Goal: Information Seeking & Learning: Learn about a topic

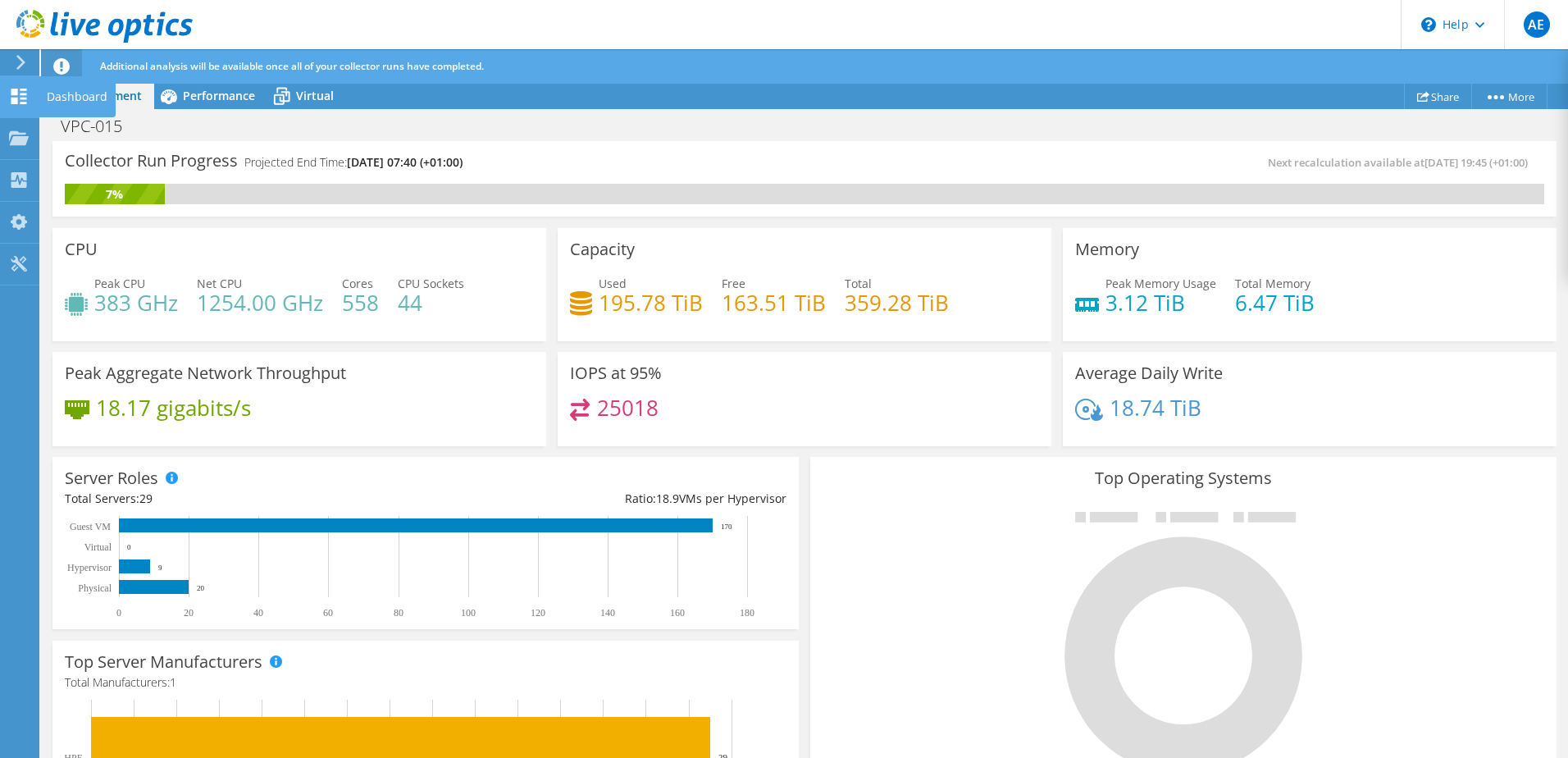
click at [47, 97] on div "Dashboard" at bounding box center [77, 96] width 77 height 41
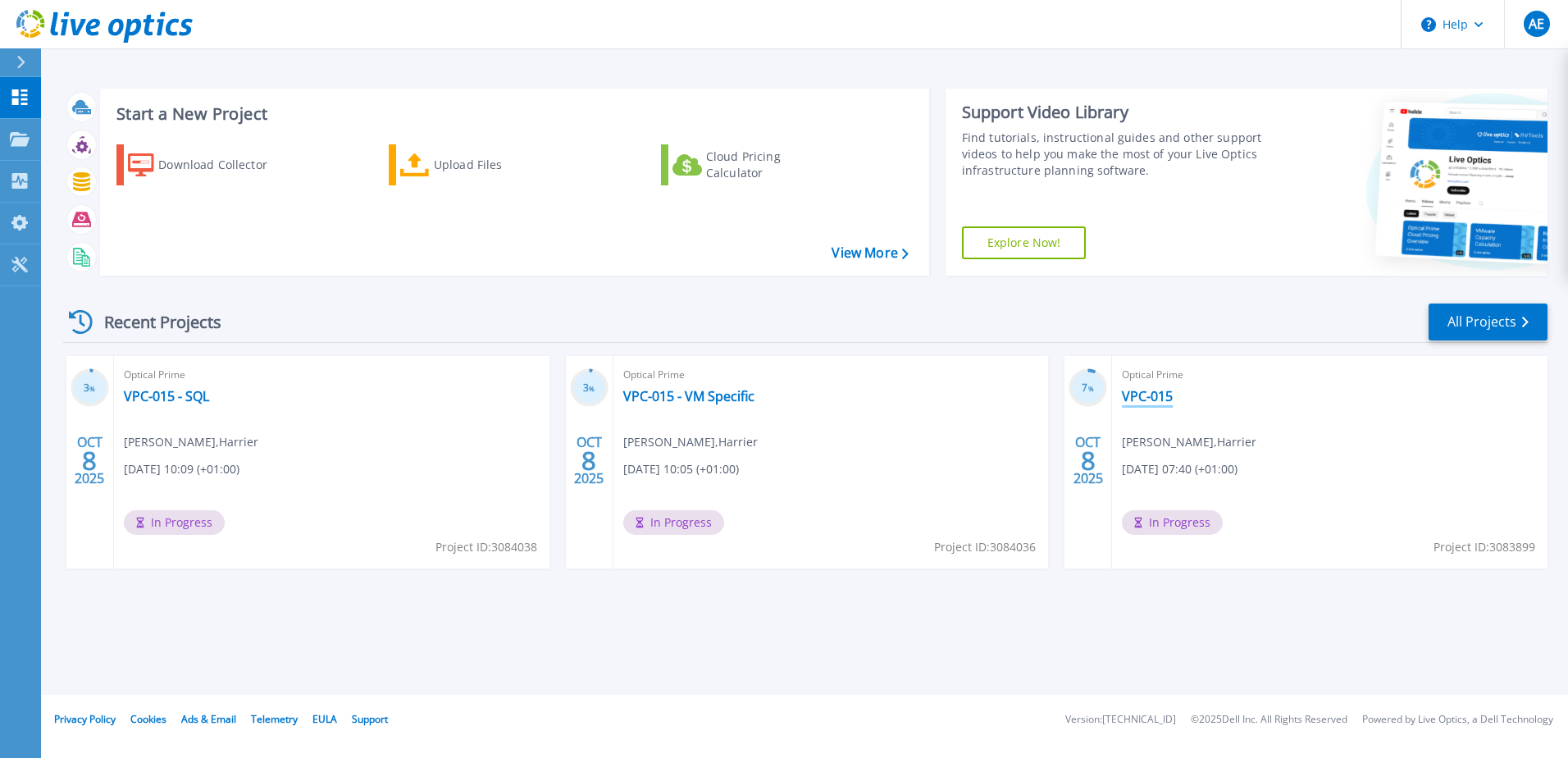
click at [1147, 391] on link "VPC-015" at bounding box center [1147, 397] width 51 height 17
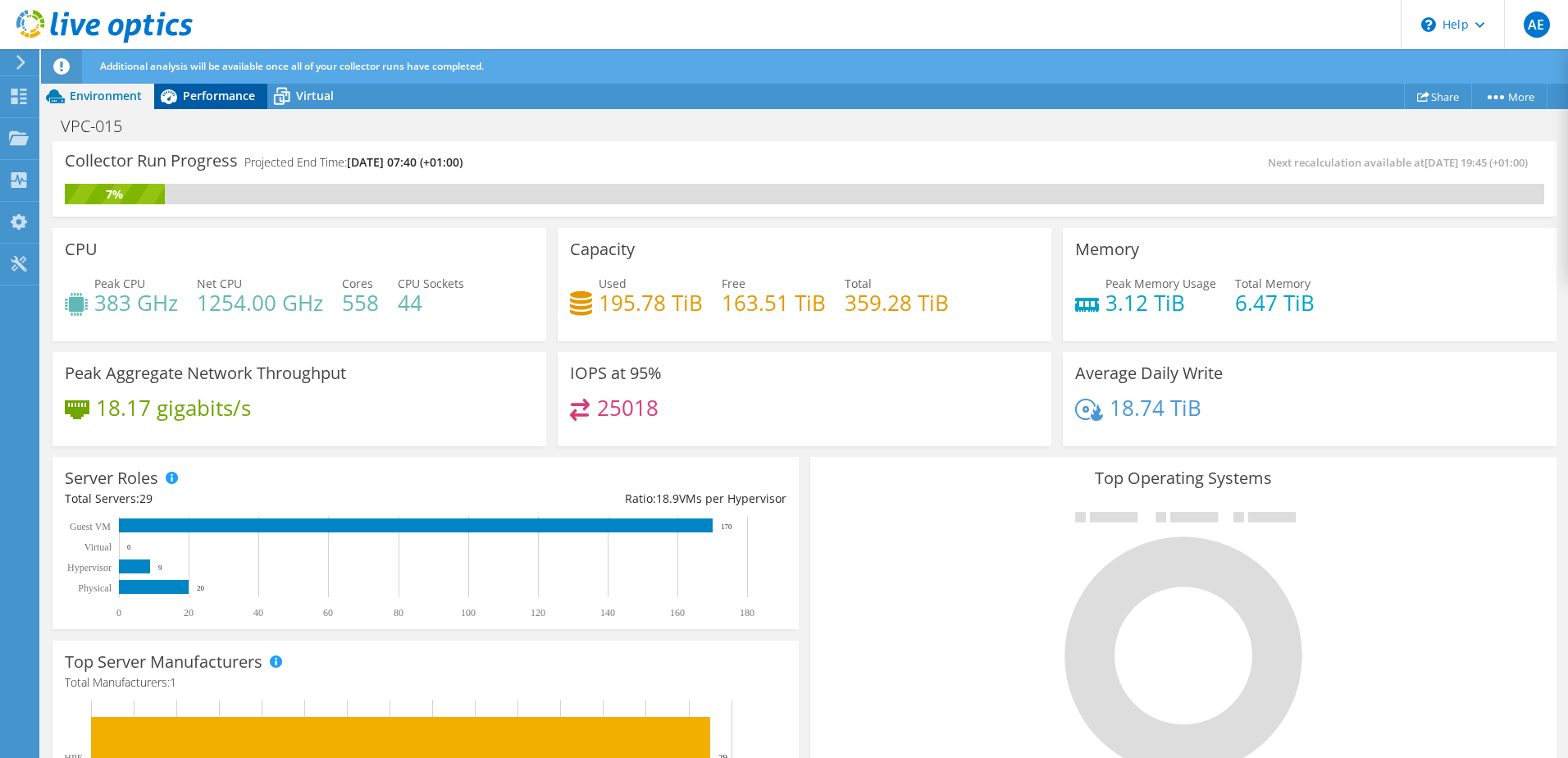
click at [197, 95] on span "Performance" at bounding box center [219, 95] width 72 height 16
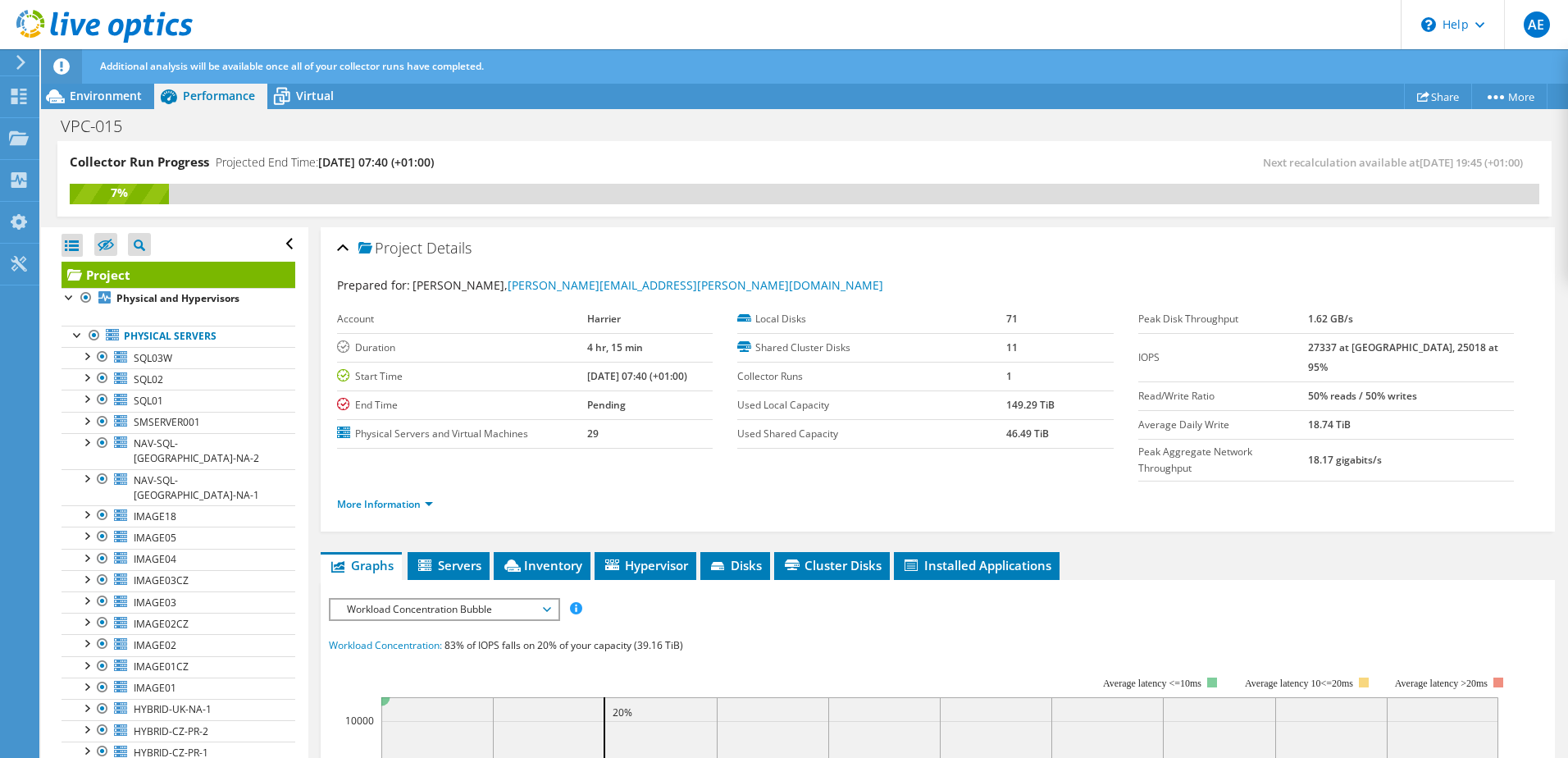
click at [385, 600] on span "Workload Concentration Bubble" at bounding box center [445, 609] width 211 height 19
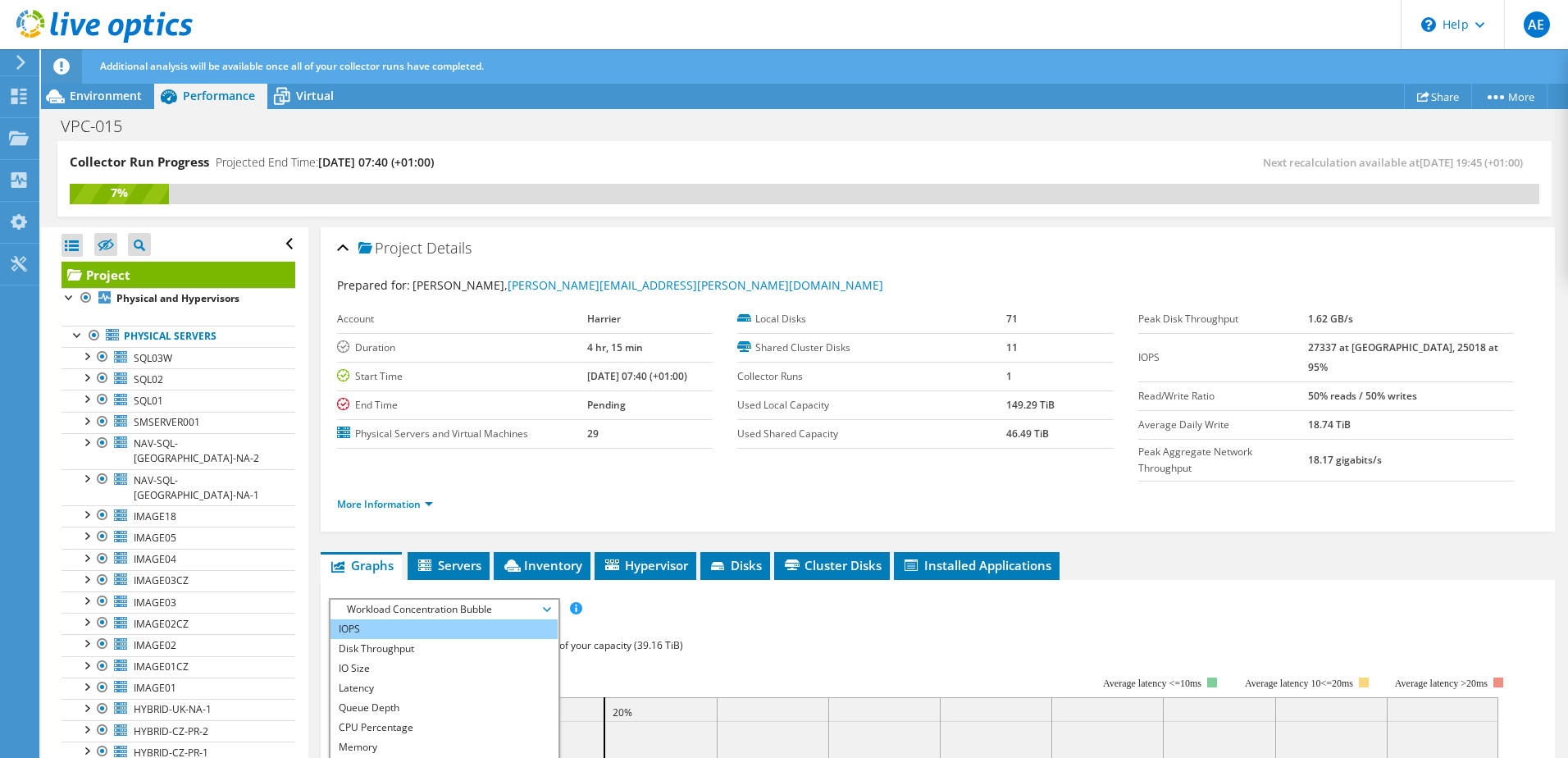
click at [412, 620] on li "IOPS" at bounding box center [444, 629] width 227 height 19
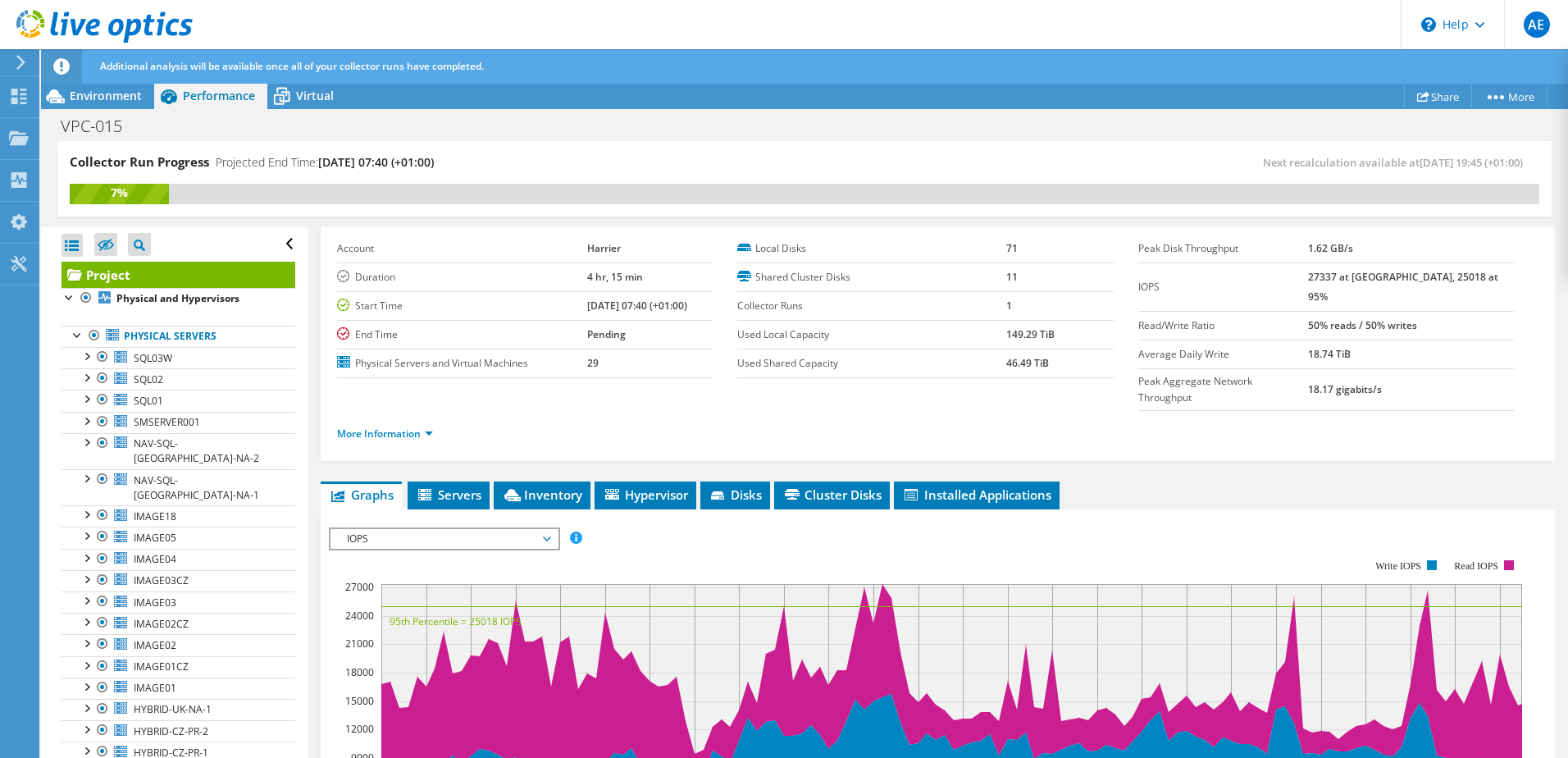
scroll to position [164, 0]
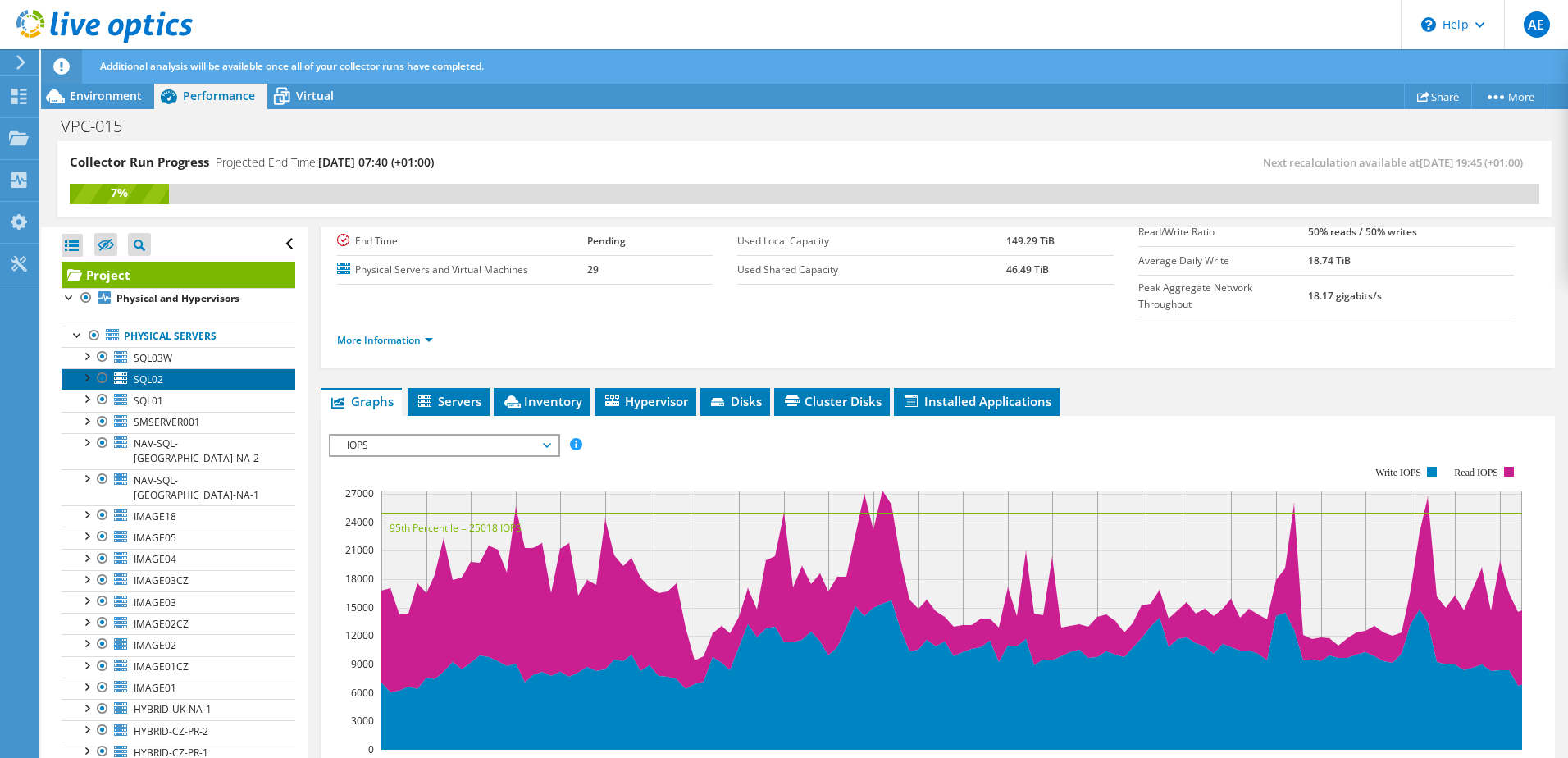
click at [175, 380] on link "SQL02" at bounding box center [178, 379] width 233 height 21
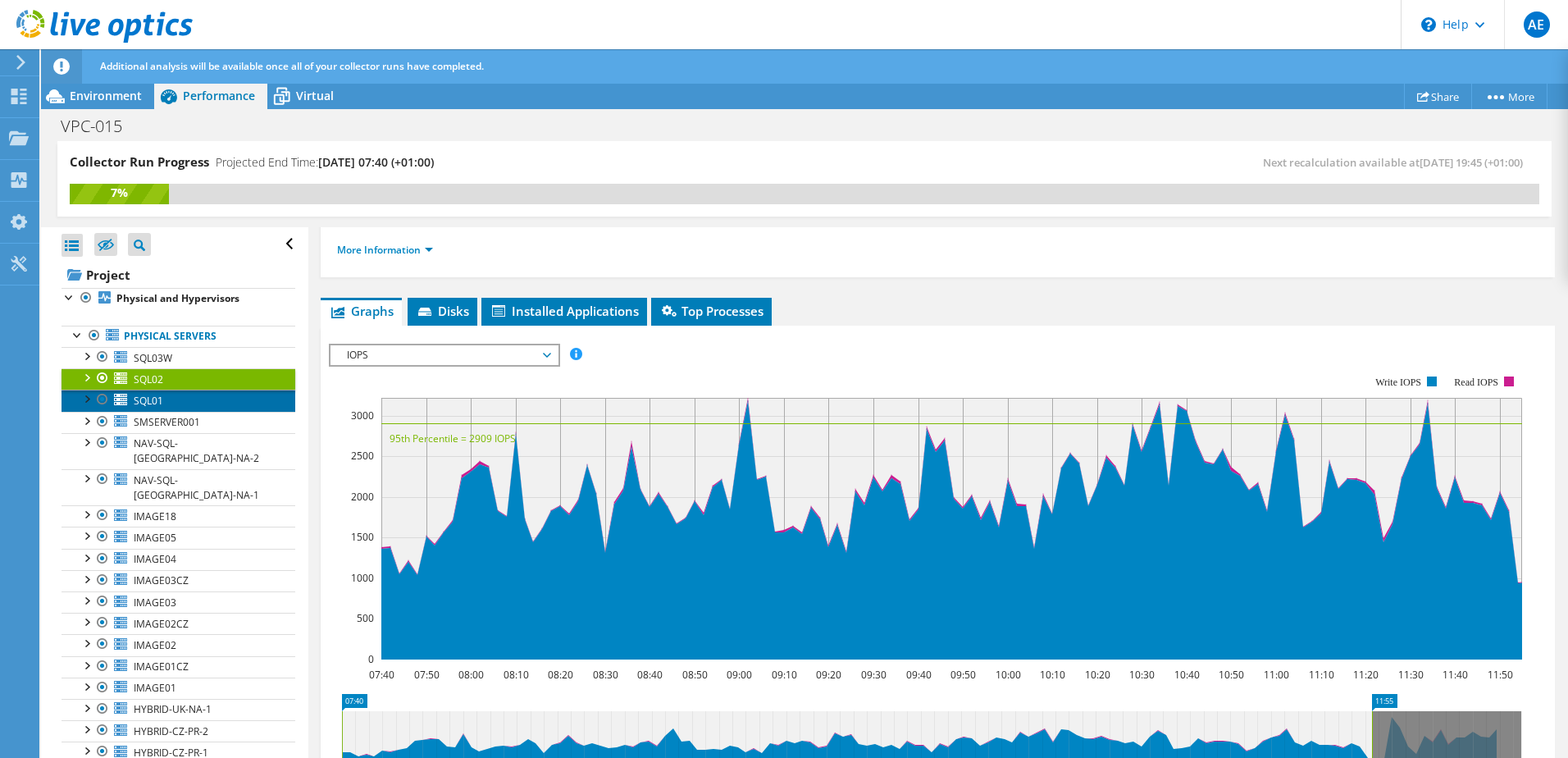
click at [173, 400] on link "SQL01" at bounding box center [178, 400] width 233 height 21
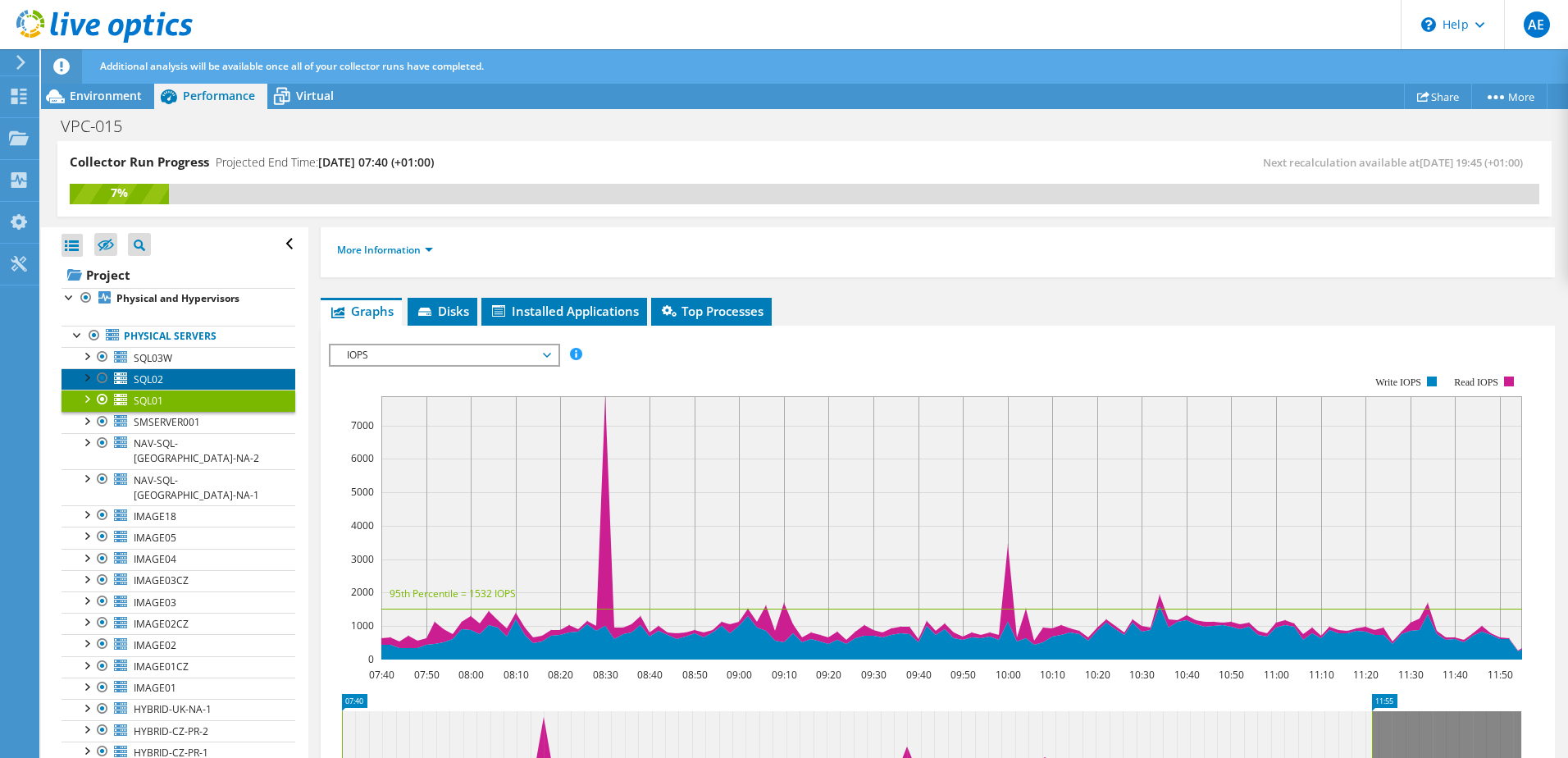
click at [176, 380] on link "SQL02" at bounding box center [178, 379] width 233 height 21
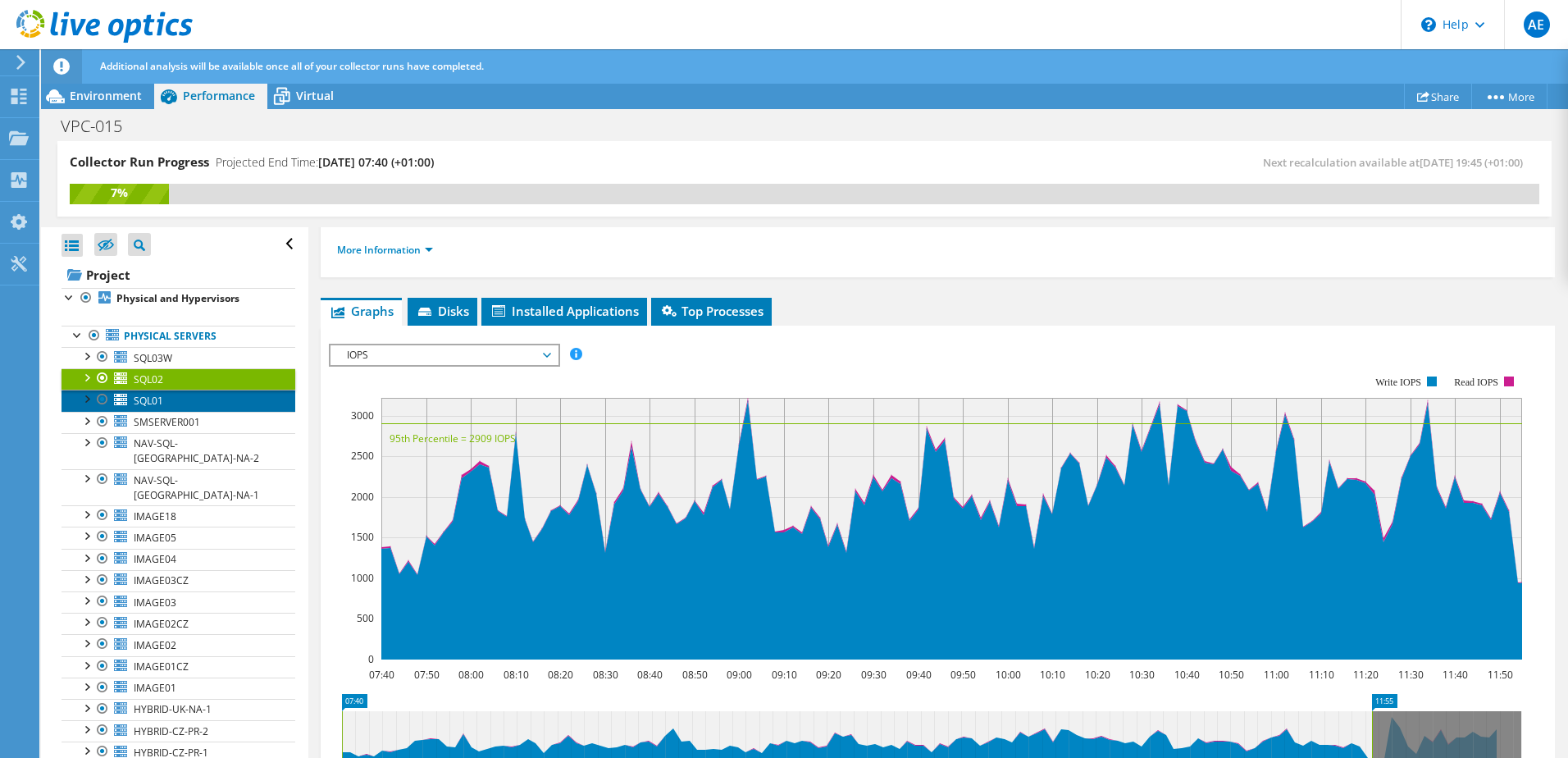
click at [176, 404] on link "SQL01" at bounding box center [178, 400] width 233 height 21
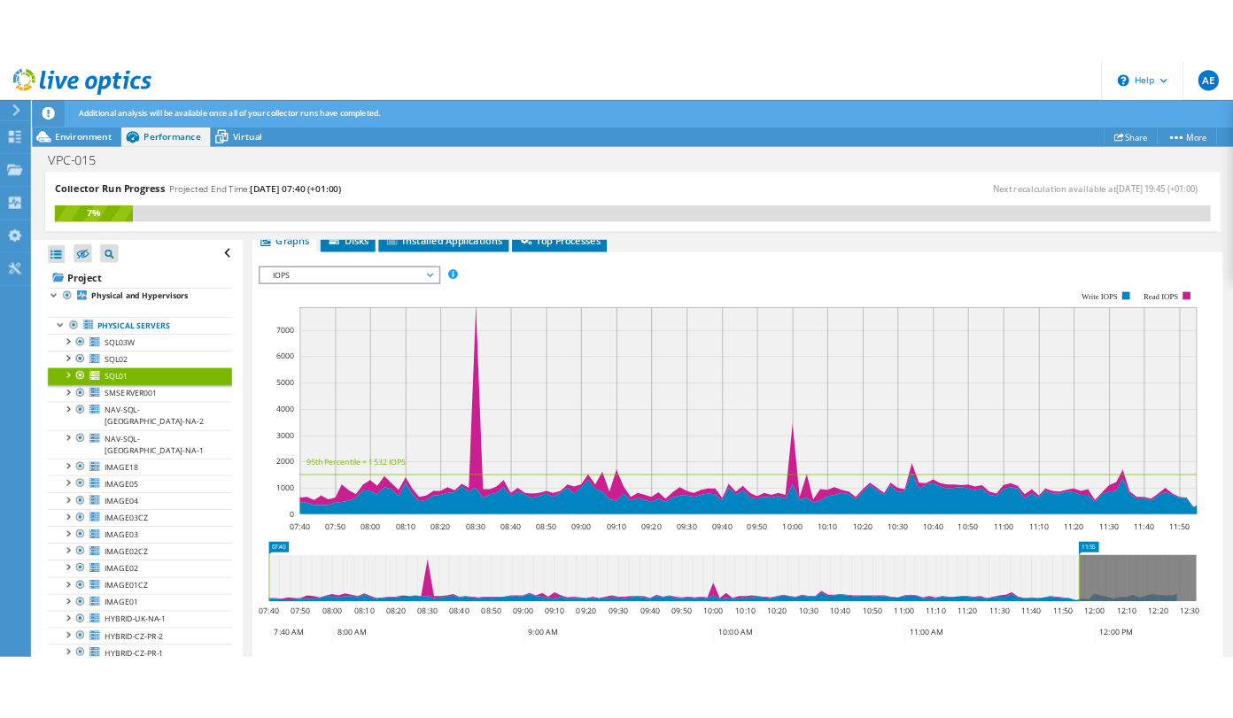
scroll to position [266, 0]
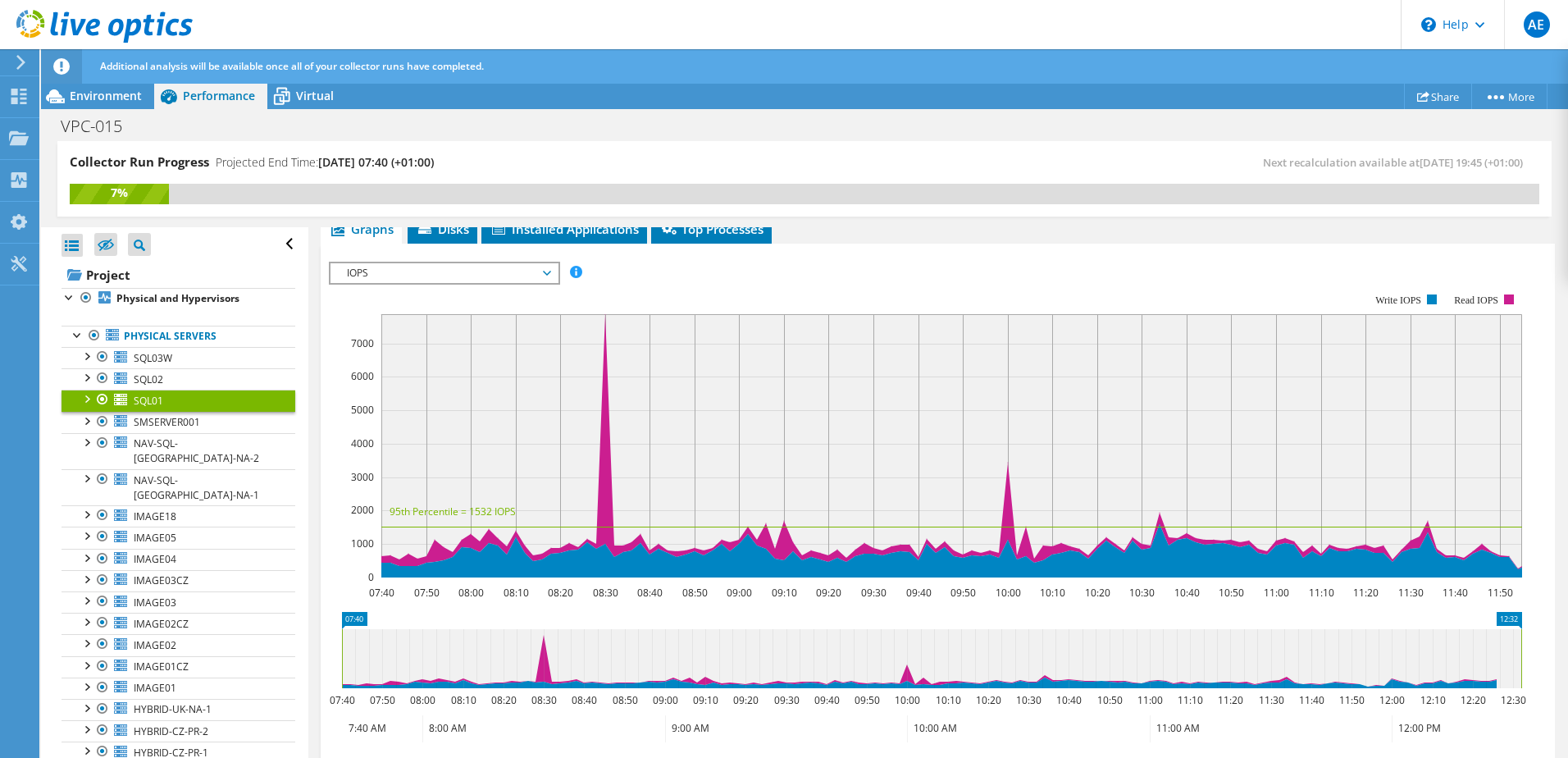
drag, startPoint x: 1374, startPoint y: 654, endPoint x: 1587, endPoint y: 677, distance: 214.2
click at [1567, 677] on html "AE End User Ash Earl [EMAIL_ADDRESS][PERSON_NAME][DOMAIN_NAME] Harrier My Profi…" at bounding box center [784, 379] width 1568 height 758
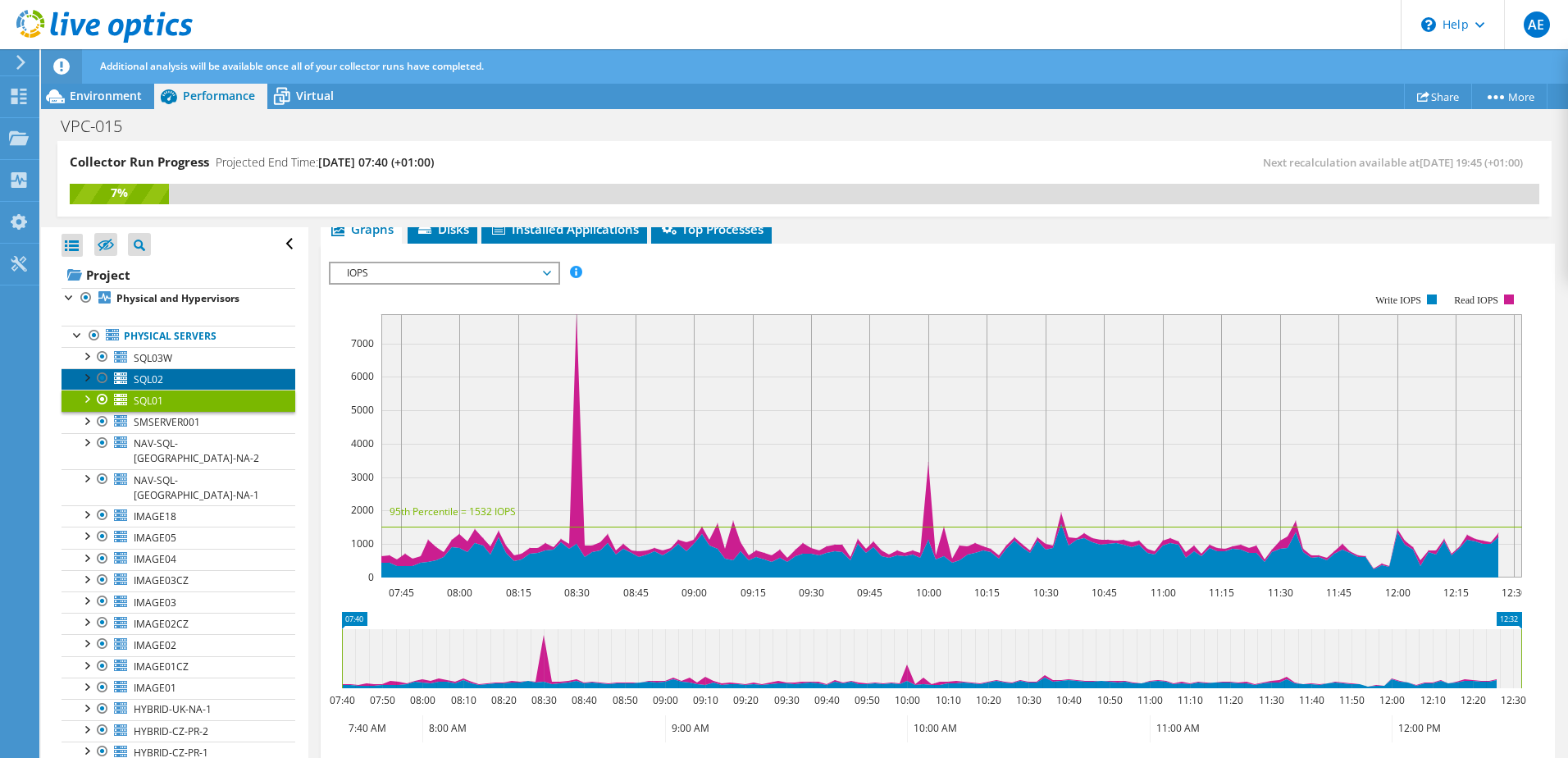
click at [182, 371] on link "SQL02" at bounding box center [178, 379] width 233 height 21
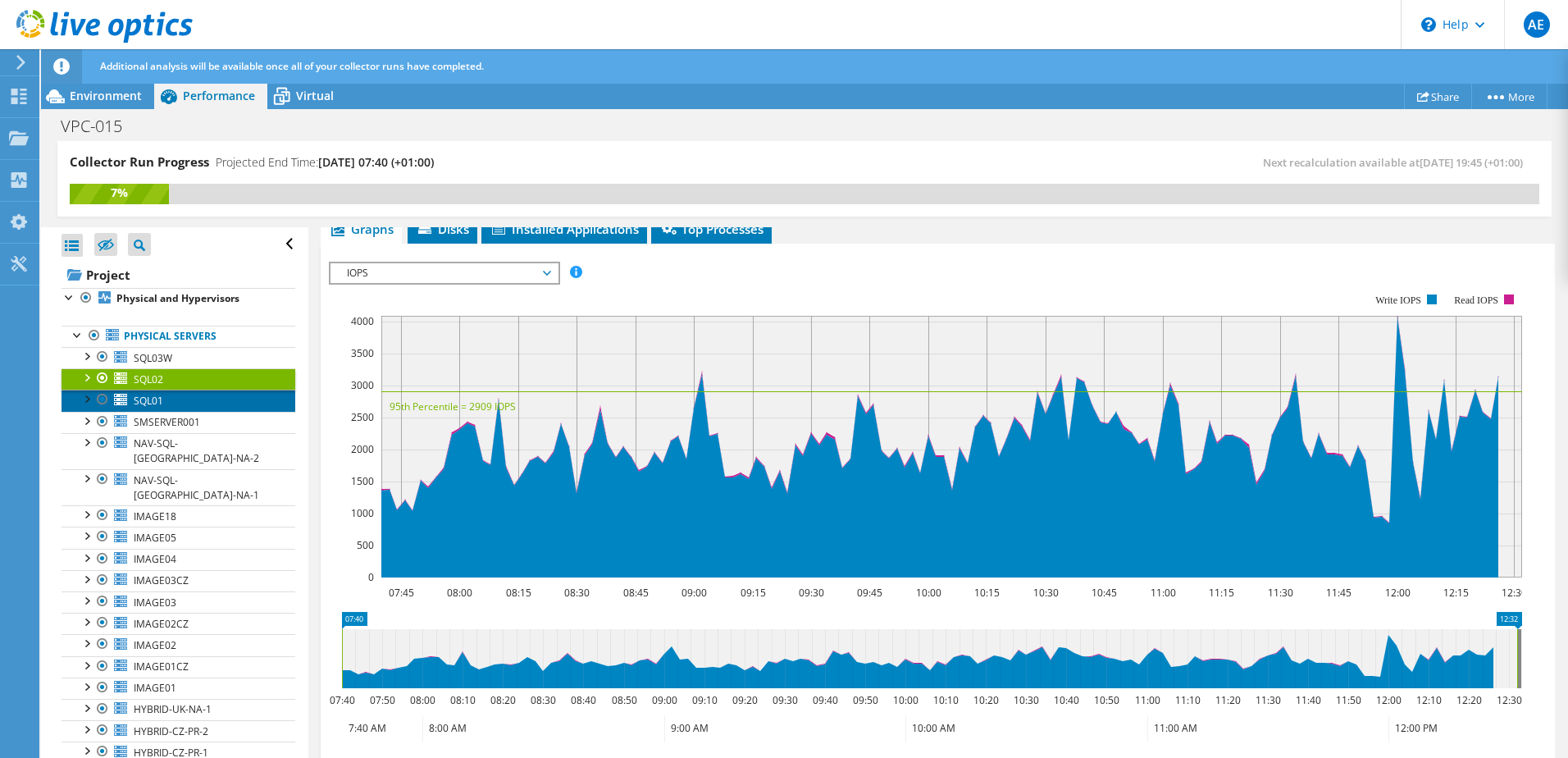
click at [175, 391] on link "SQL01" at bounding box center [178, 400] width 233 height 21
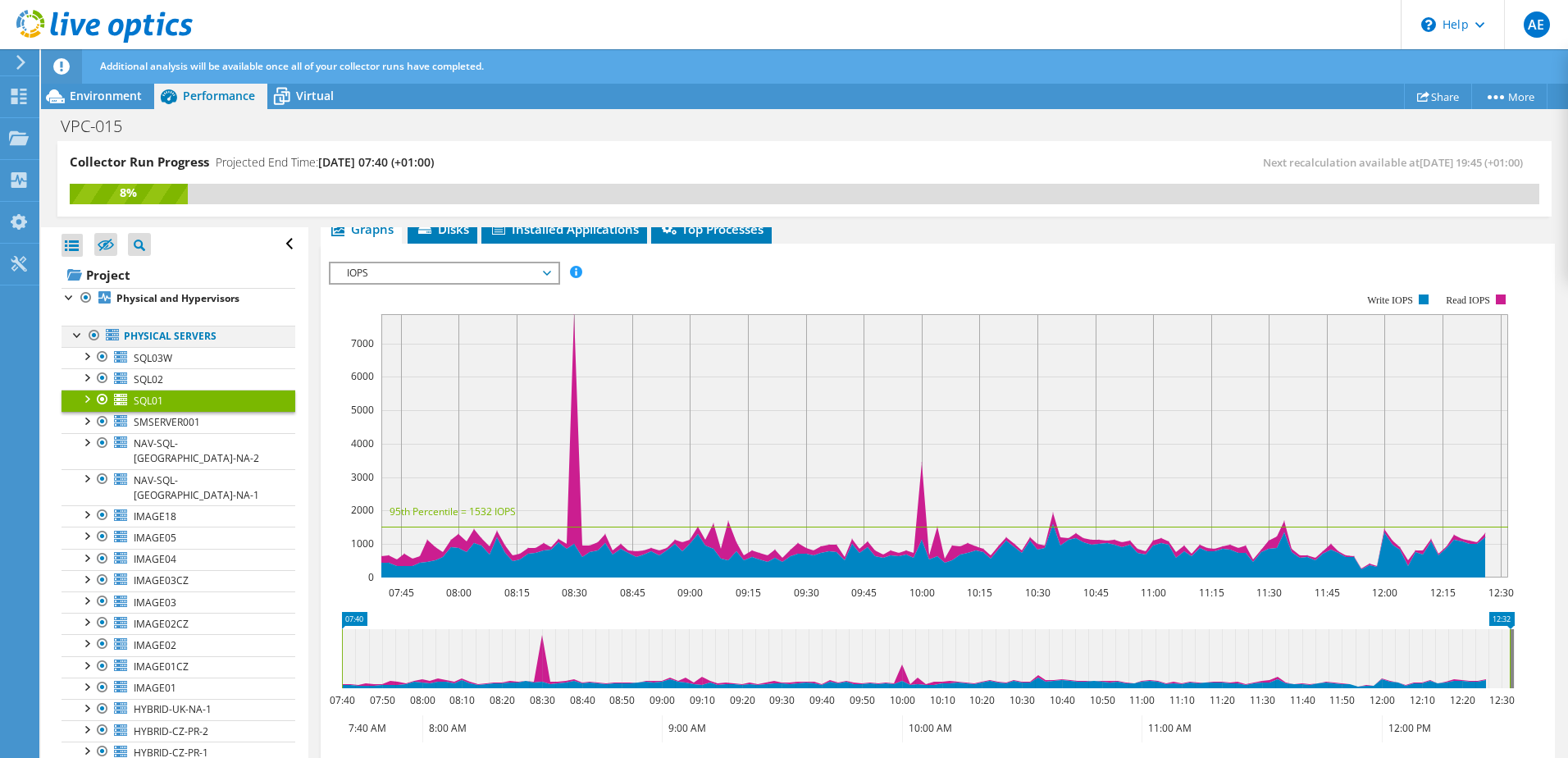
click at [76, 337] on div at bounding box center [78, 335] width 17 height 17
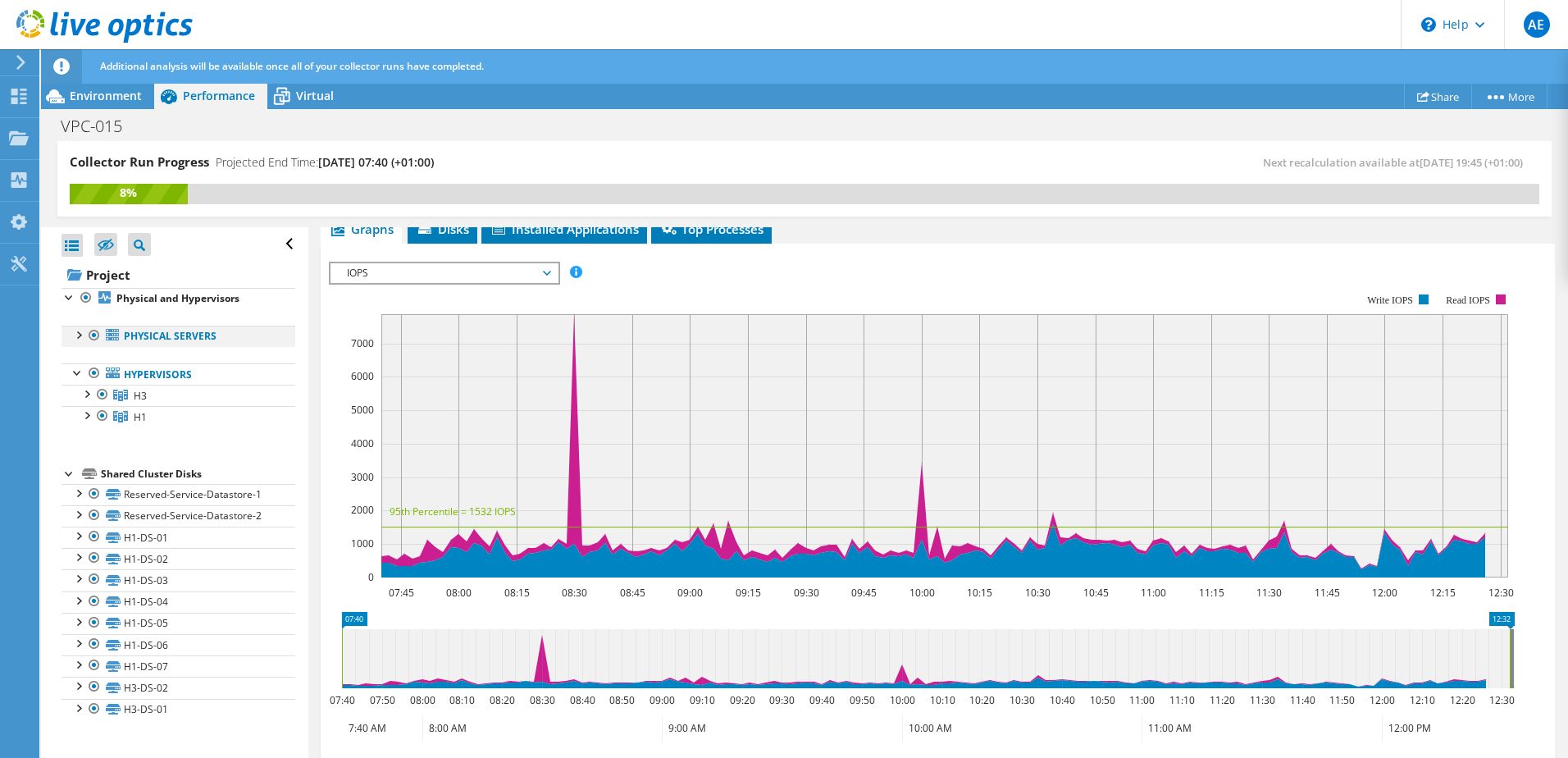
click at [76, 327] on div at bounding box center [78, 335] width 17 height 17
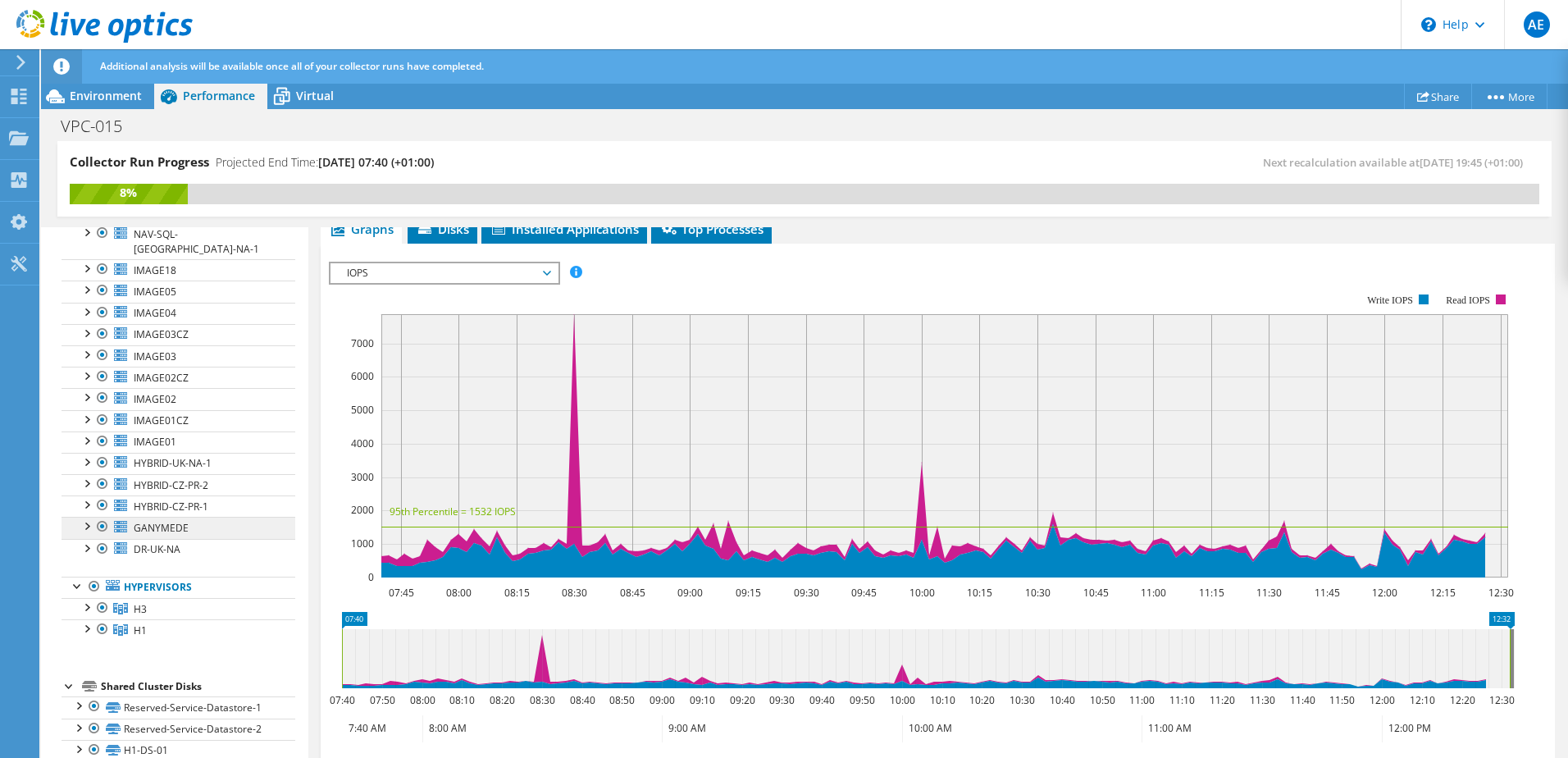
scroll to position [82, 0]
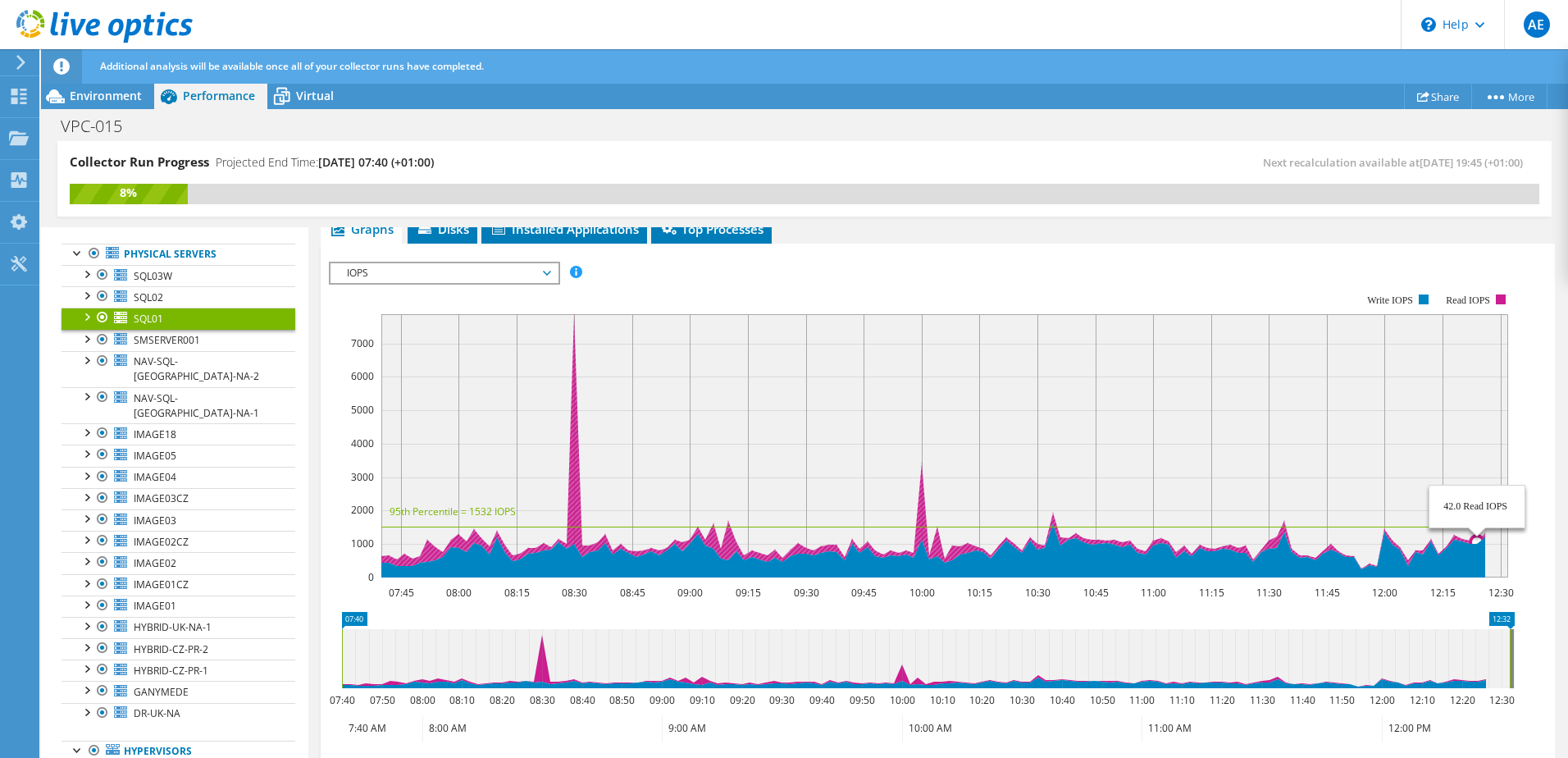
drag, startPoint x: 1303, startPoint y: 523, endPoint x: 1490, endPoint y: 527, distance: 187.0
click at [1490, 527] on icon "07:45 08:00 08:15 08:30 08:45 09:00 09:15 09:30 09:45 10:00 10:15 10:30 10:45 1…" at bounding box center [927, 436] width 1198 height 328
click at [412, 272] on span "IOPS" at bounding box center [445, 272] width 211 height 19
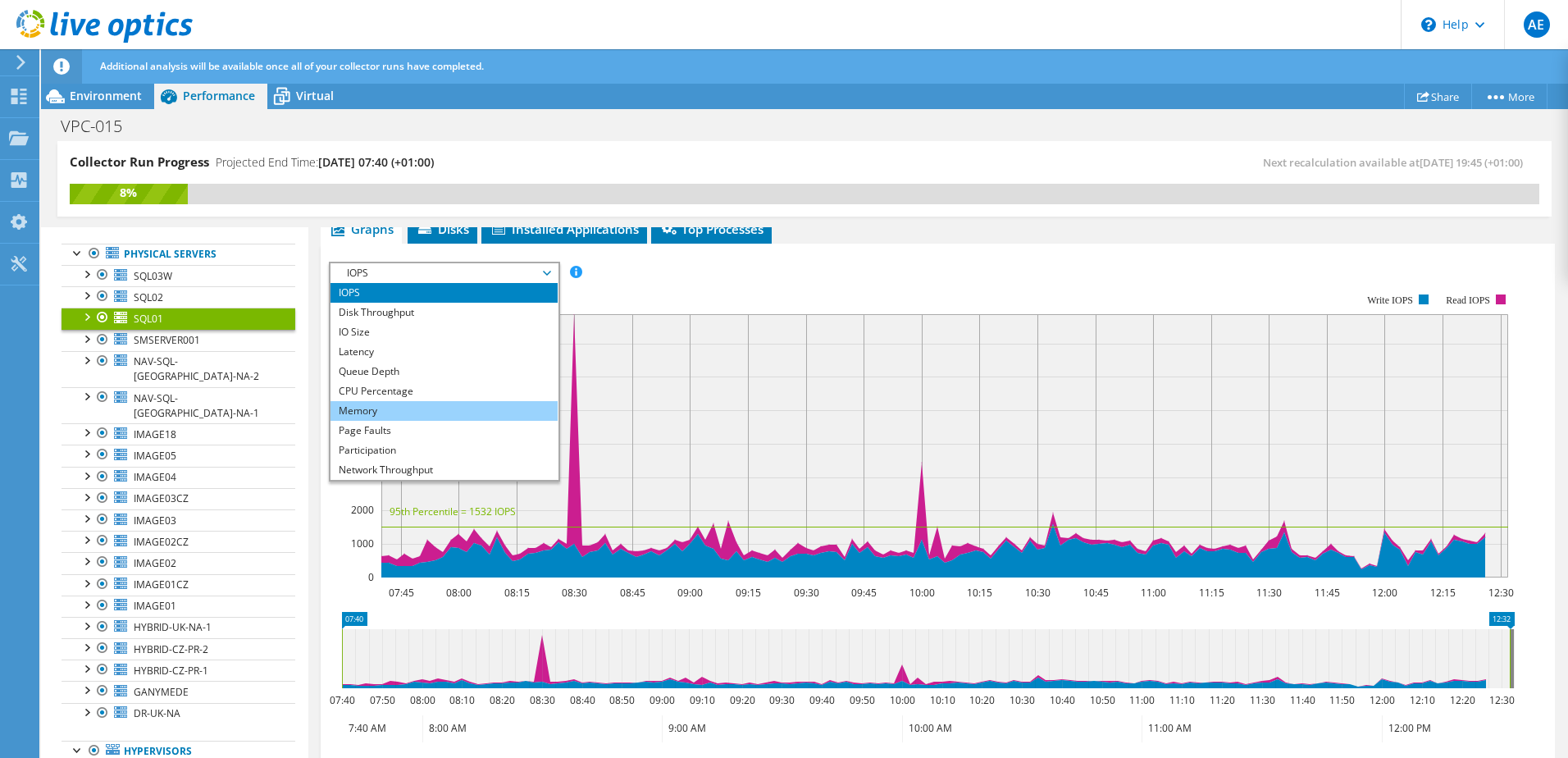
click at [369, 412] on li "Memory" at bounding box center [444, 411] width 227 height 19
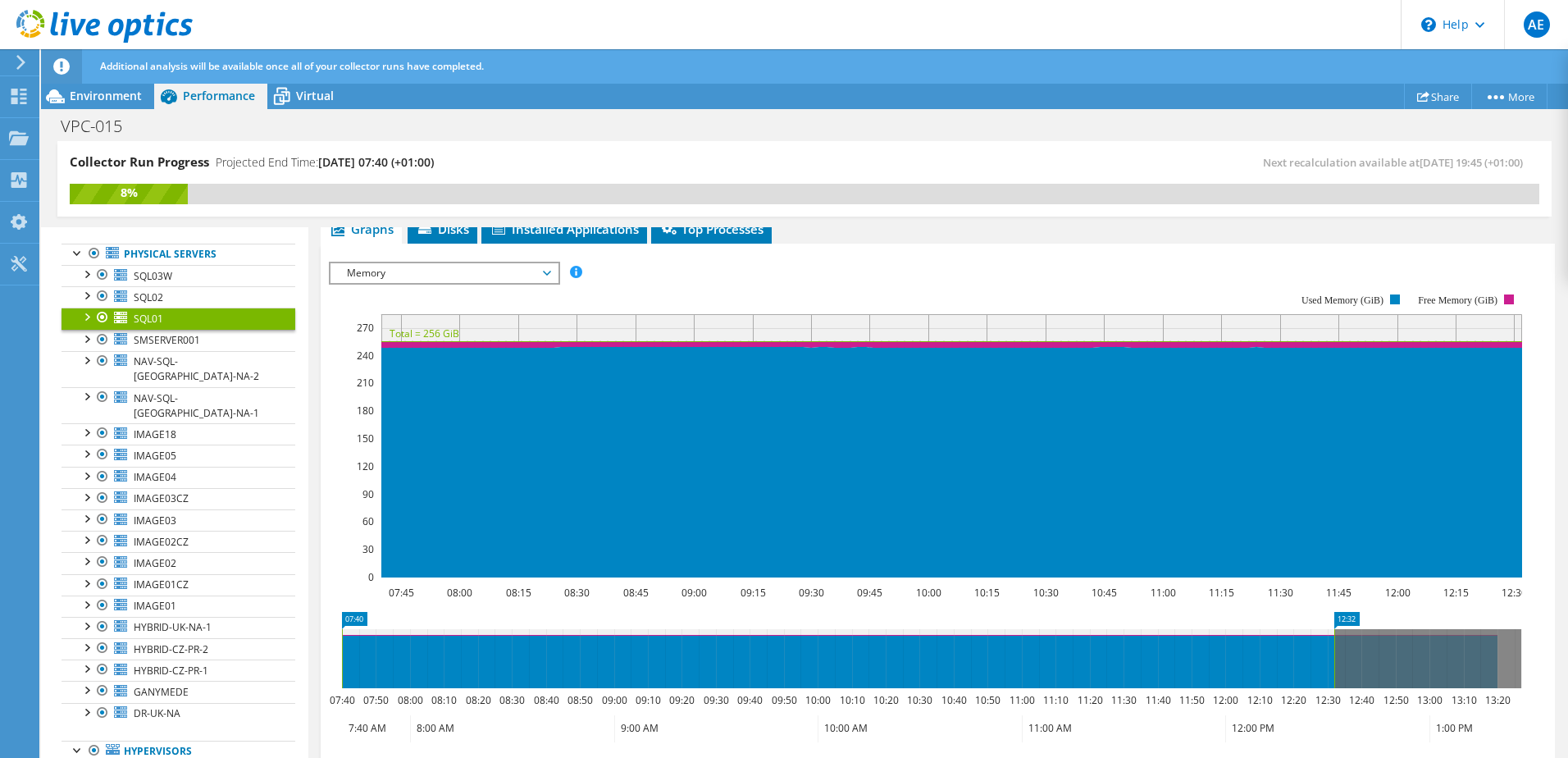
click at [429, 273] on span "Memory" at bounding box center [445, 272] width 211 height 19
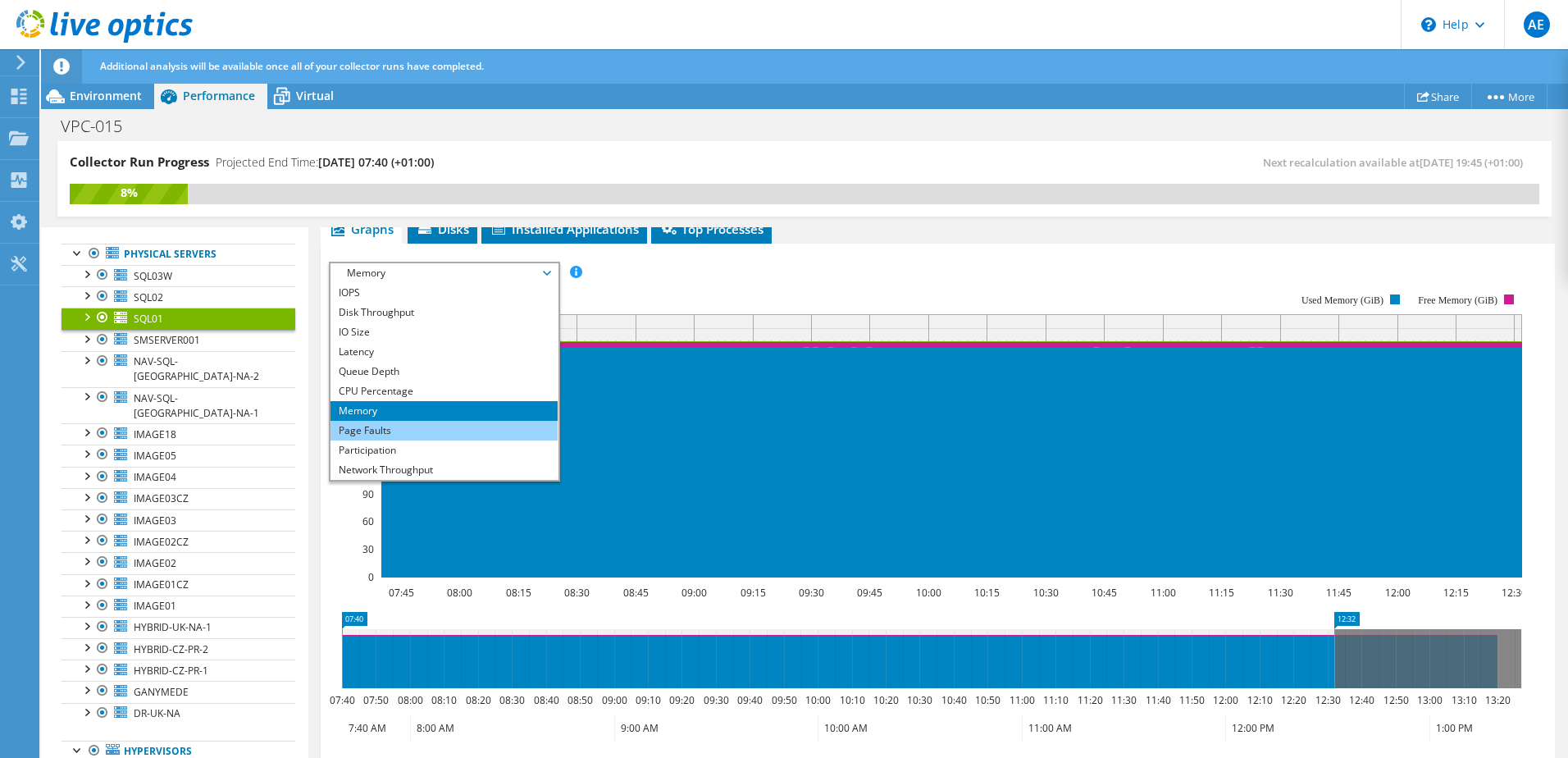
click at [387, 434] on li "Page Faults" at bounding box center [444, 430] width 227 height 19
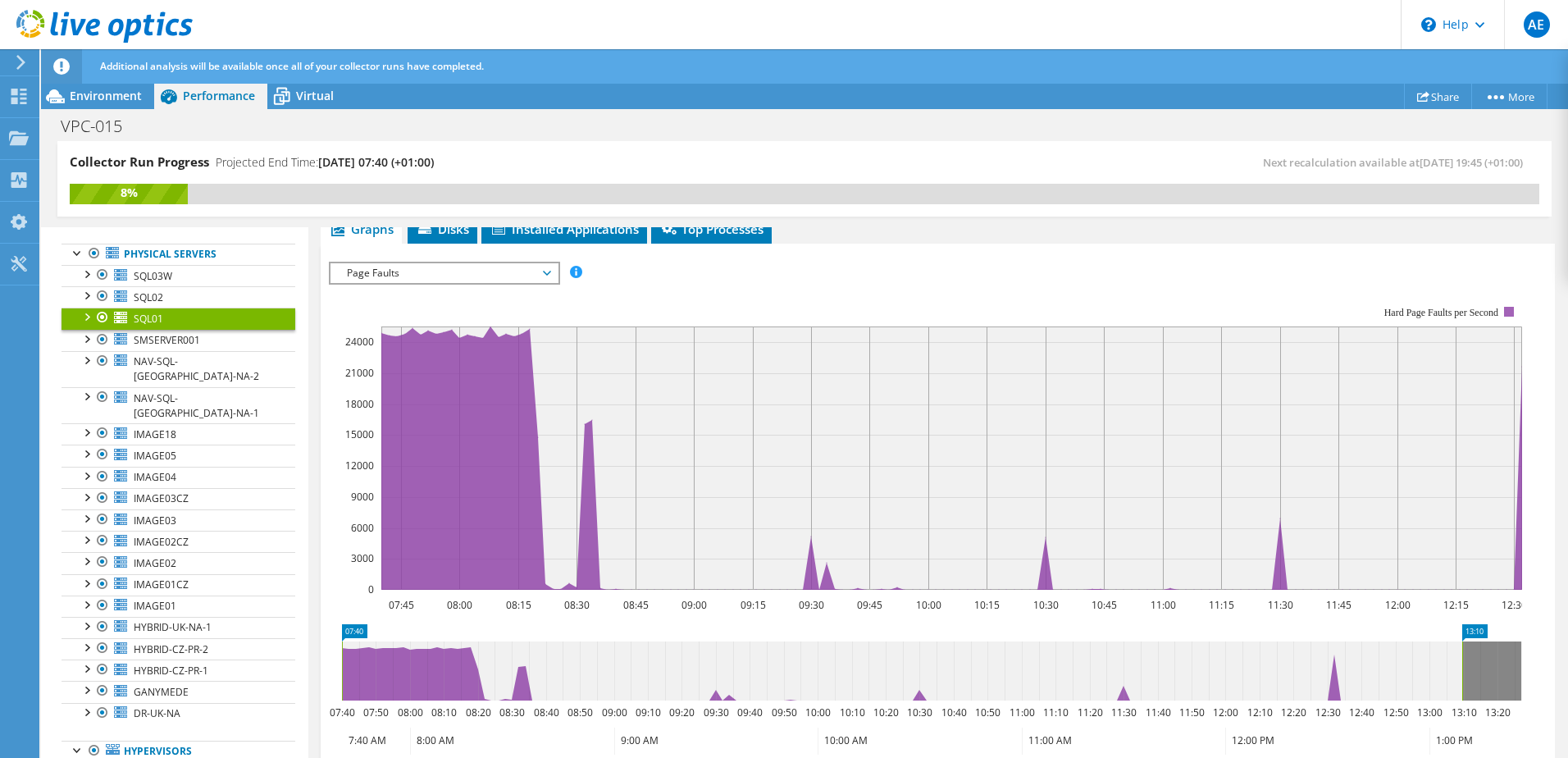
drag, startPoint x: 1416, startPoint y: 680, endPoint x: 1565, endPoint y: 691, distance: 149.4
click at [1565, 691] on article "SQL01 Details Operating System Microsoft Windows Server 2016 Standard Local Dis…" at bounding box center [938, 493] width 1260 height 533
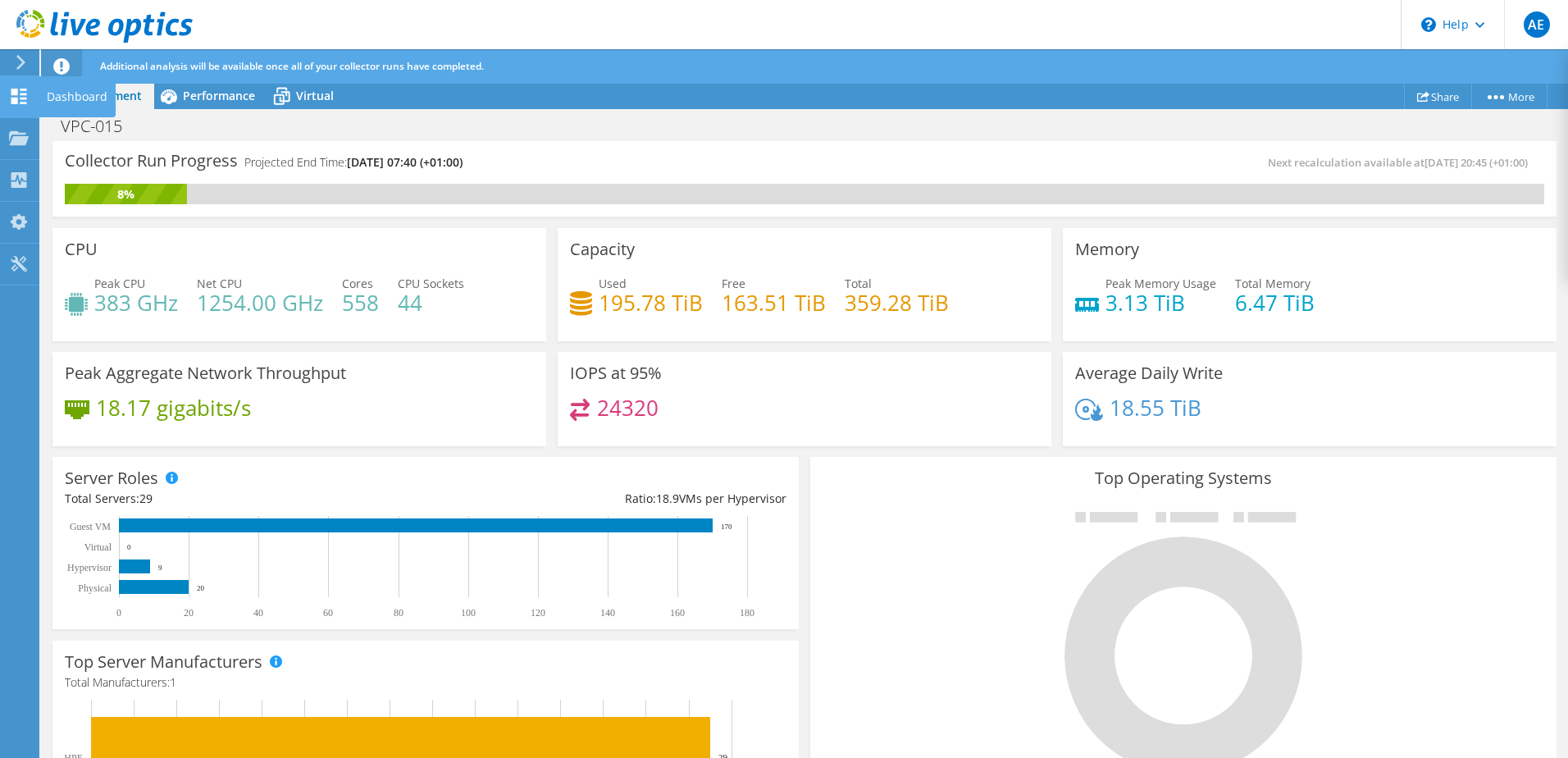
click at [11, 99] on icon at bounding box center [19, 96] width 19 height 16
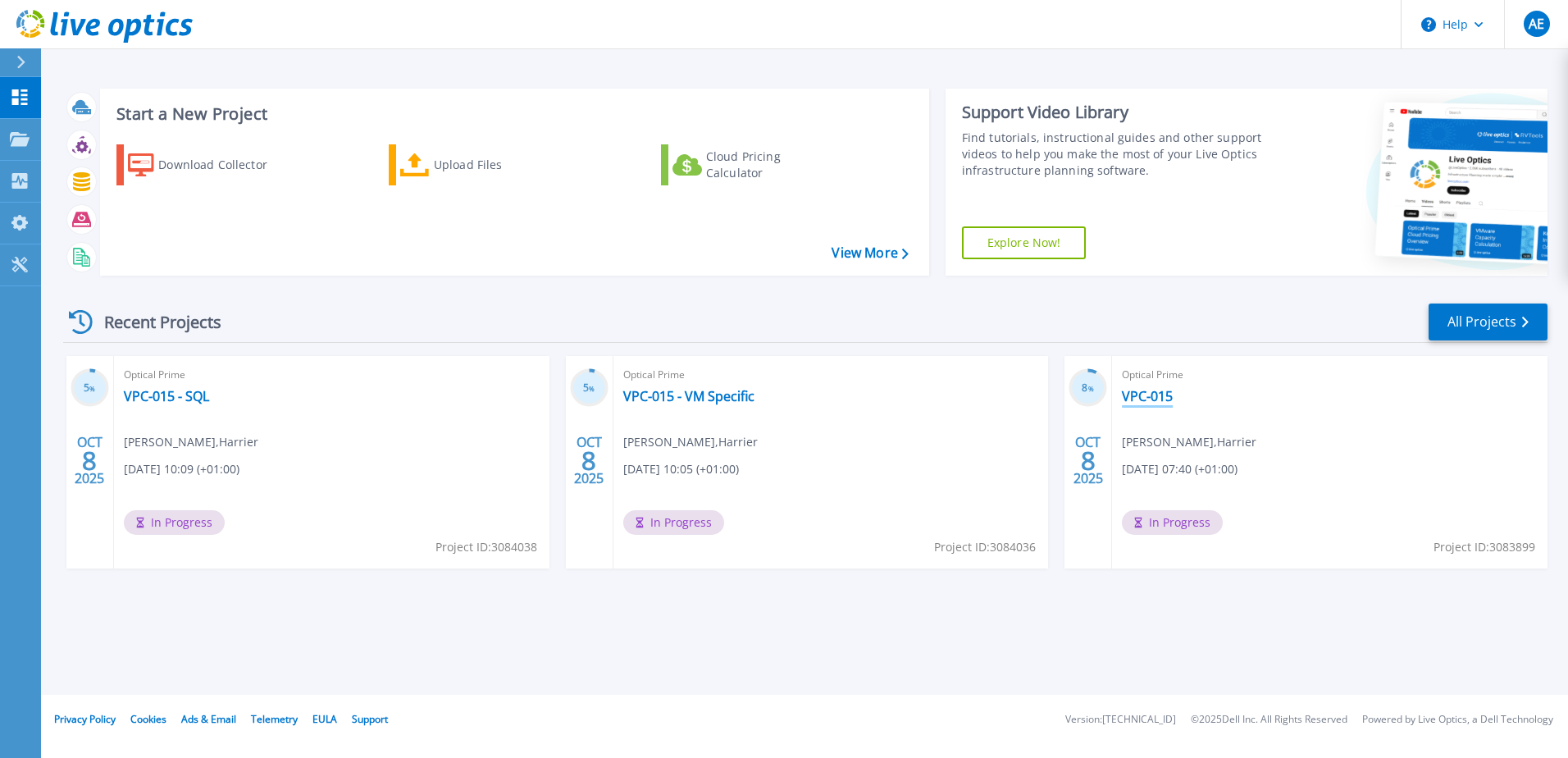
click at [1150, 395] on link "VPC-015" at bounding box center [1147, 397] width 51 height 17
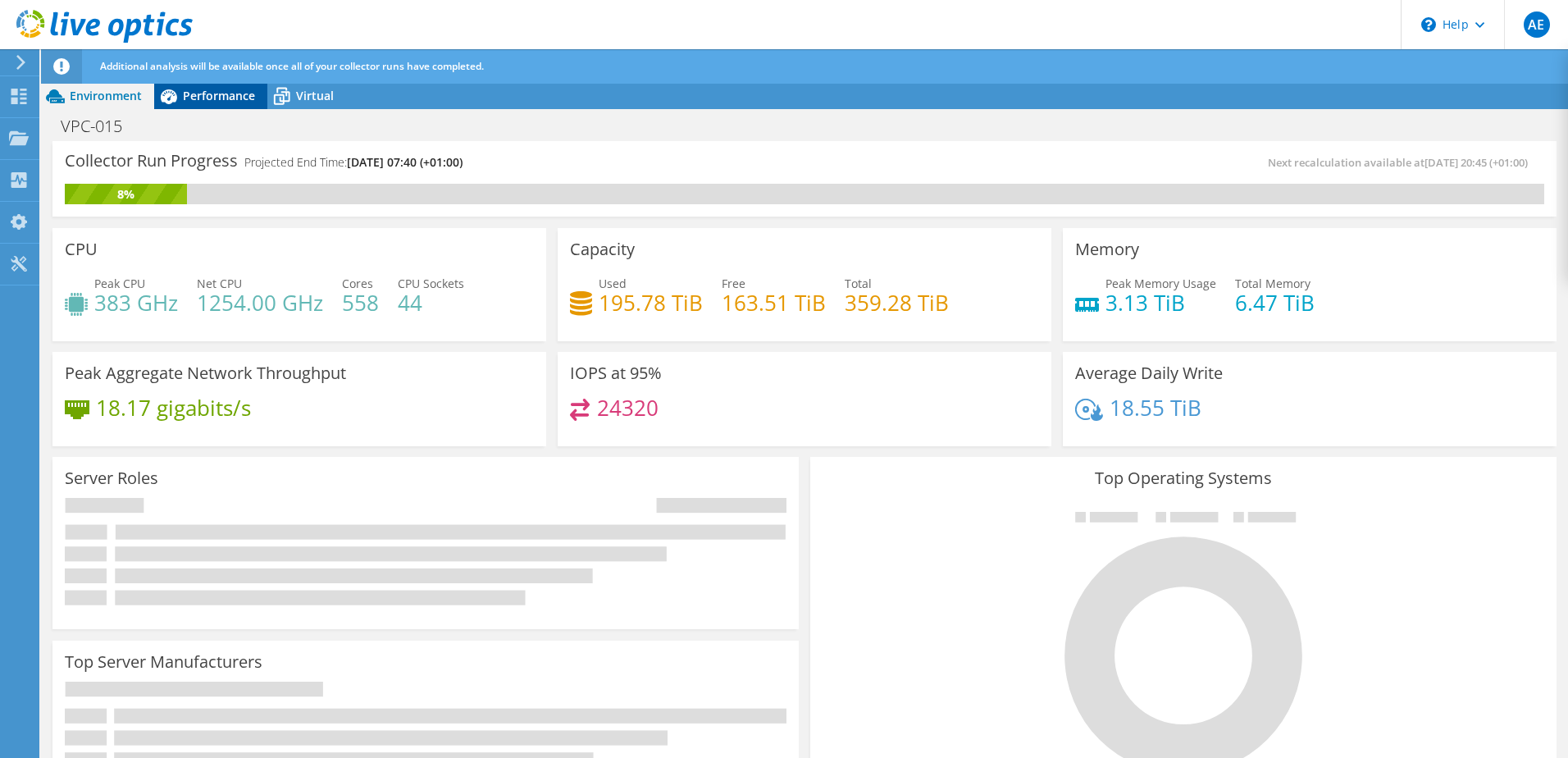
click at [210, 98] on span "Performance" at bounding box center [219, 95] width 72 height 16
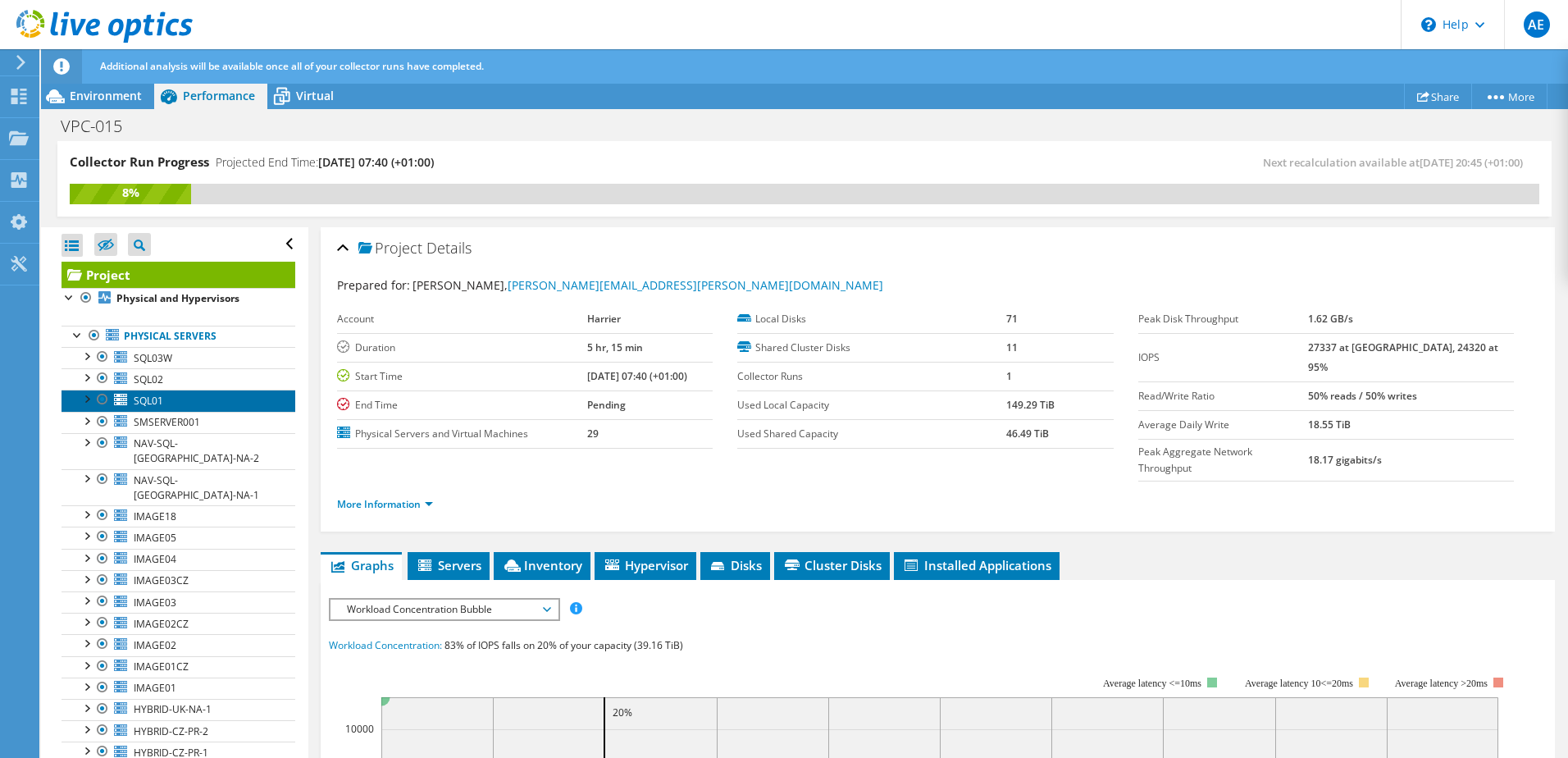
click at [156, 406] on span "SQL01" at bounding box center [148, 400] width 30 height 14
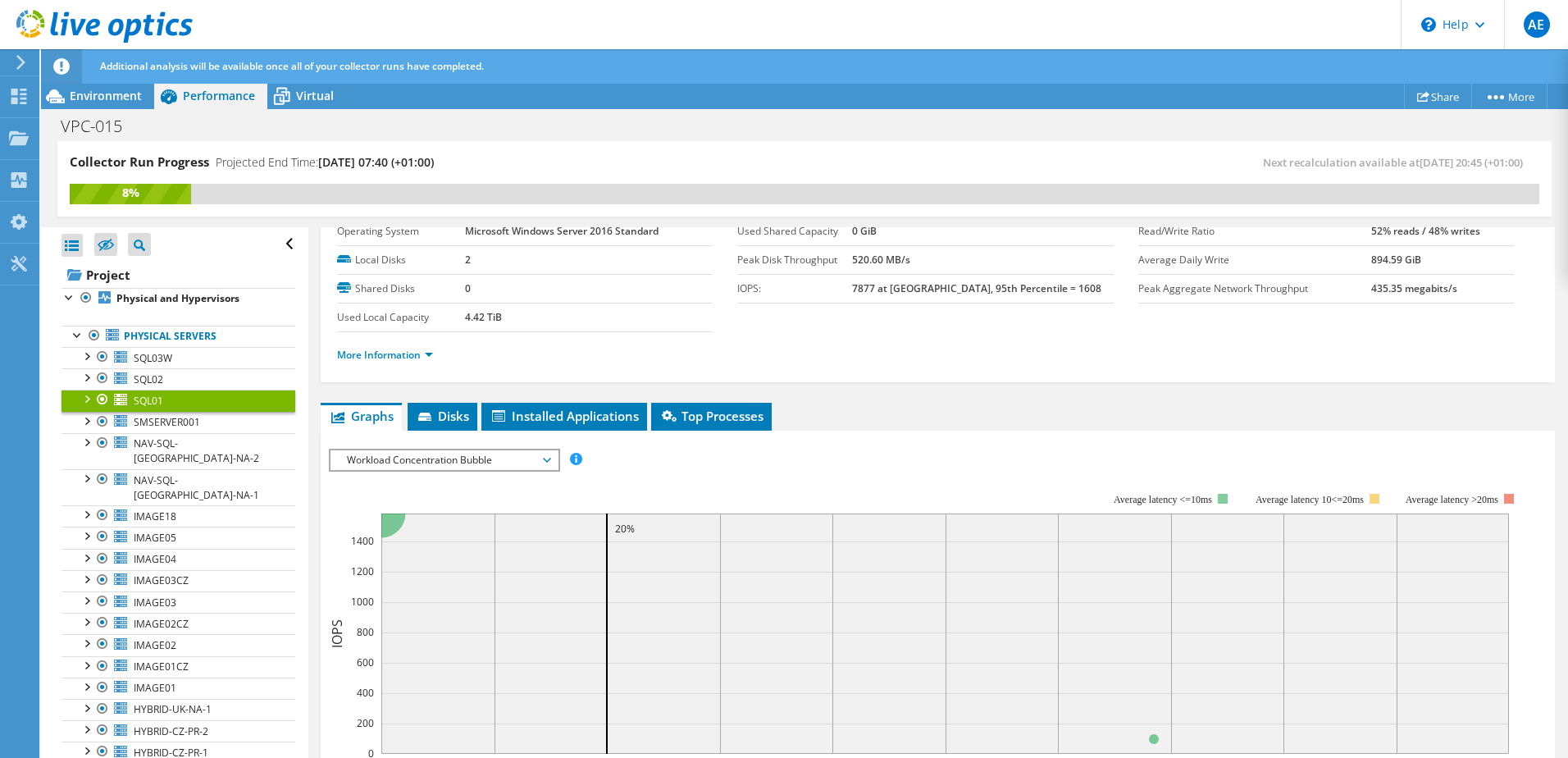
scroll to position [82, 0]
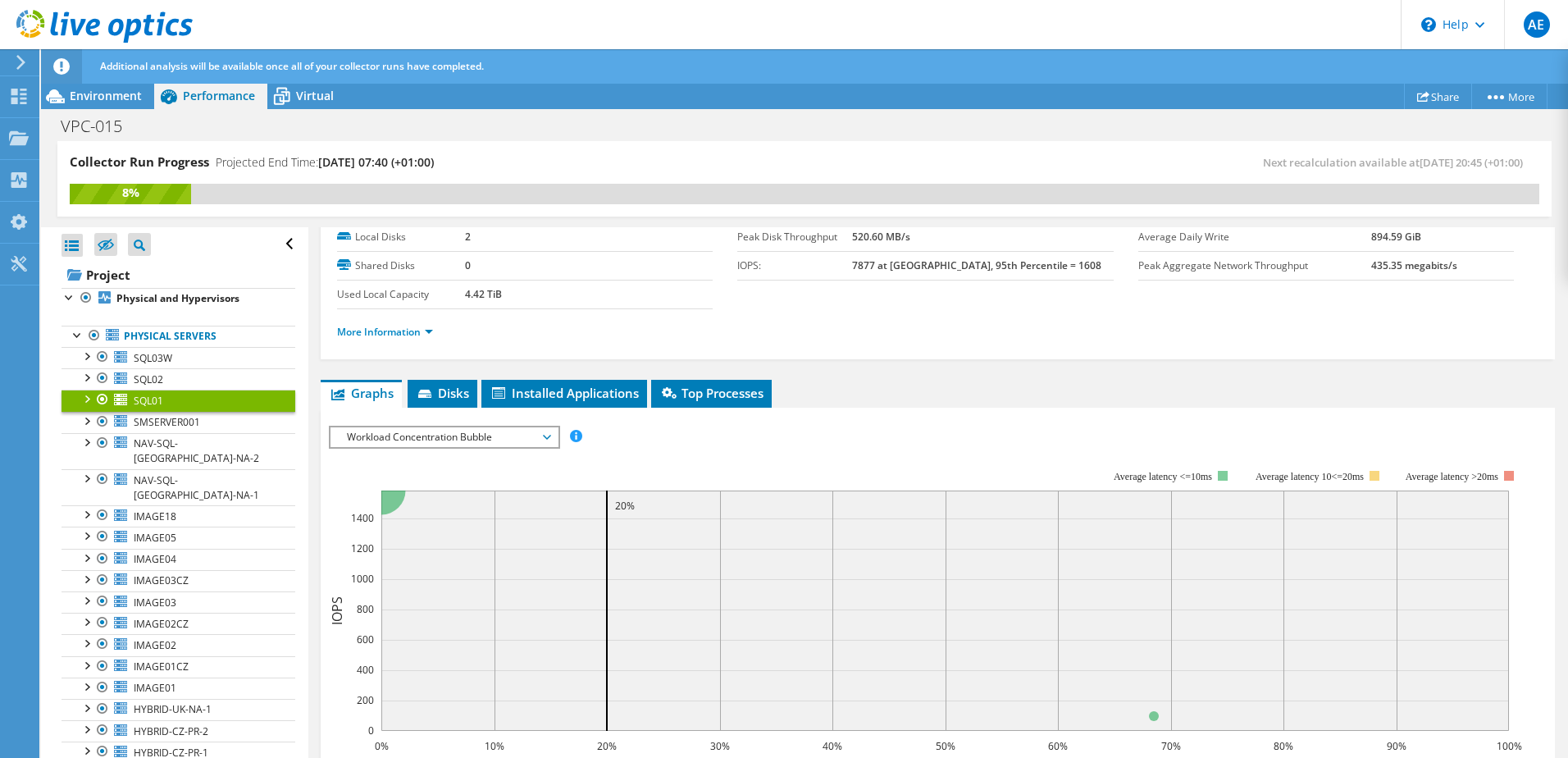
click at [452, 441] on span "Workload Concentration Bubble" at bounding box center [445, 436] width 211 height 19
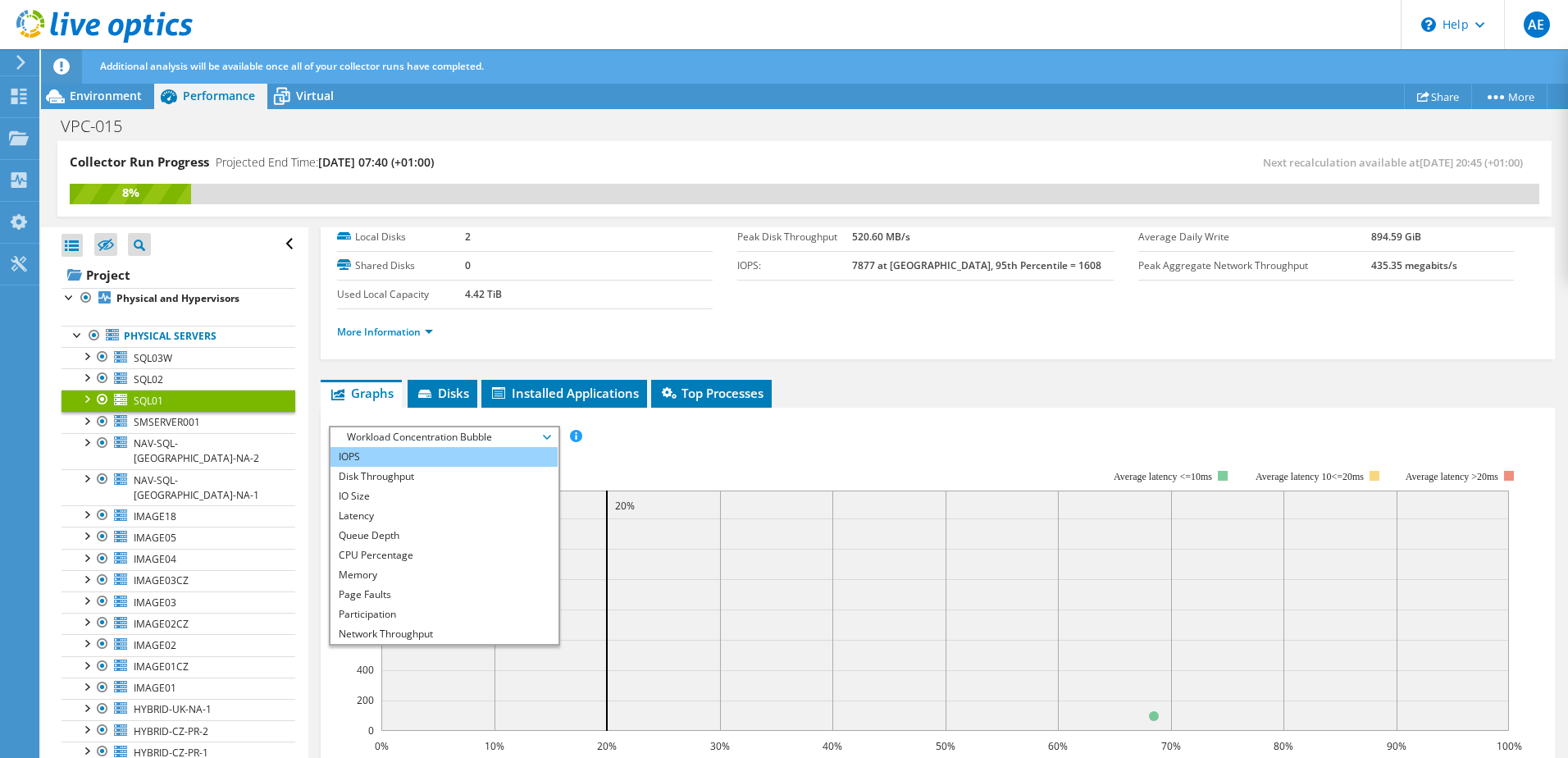
click at [376, 450] on li "IOPS" at bounding box center [444, 457] width 227 height 19
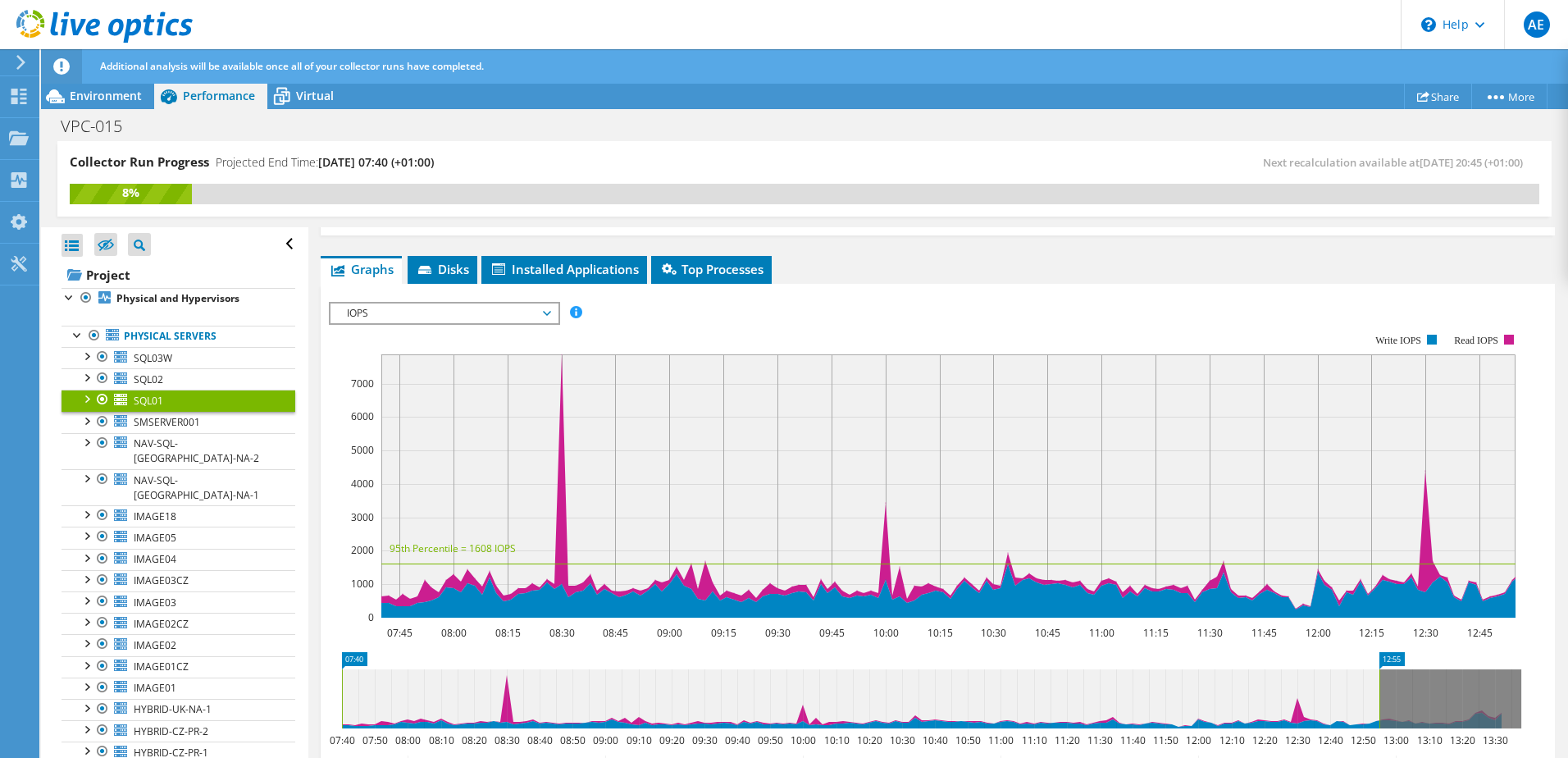
scroll to position [246, 0]
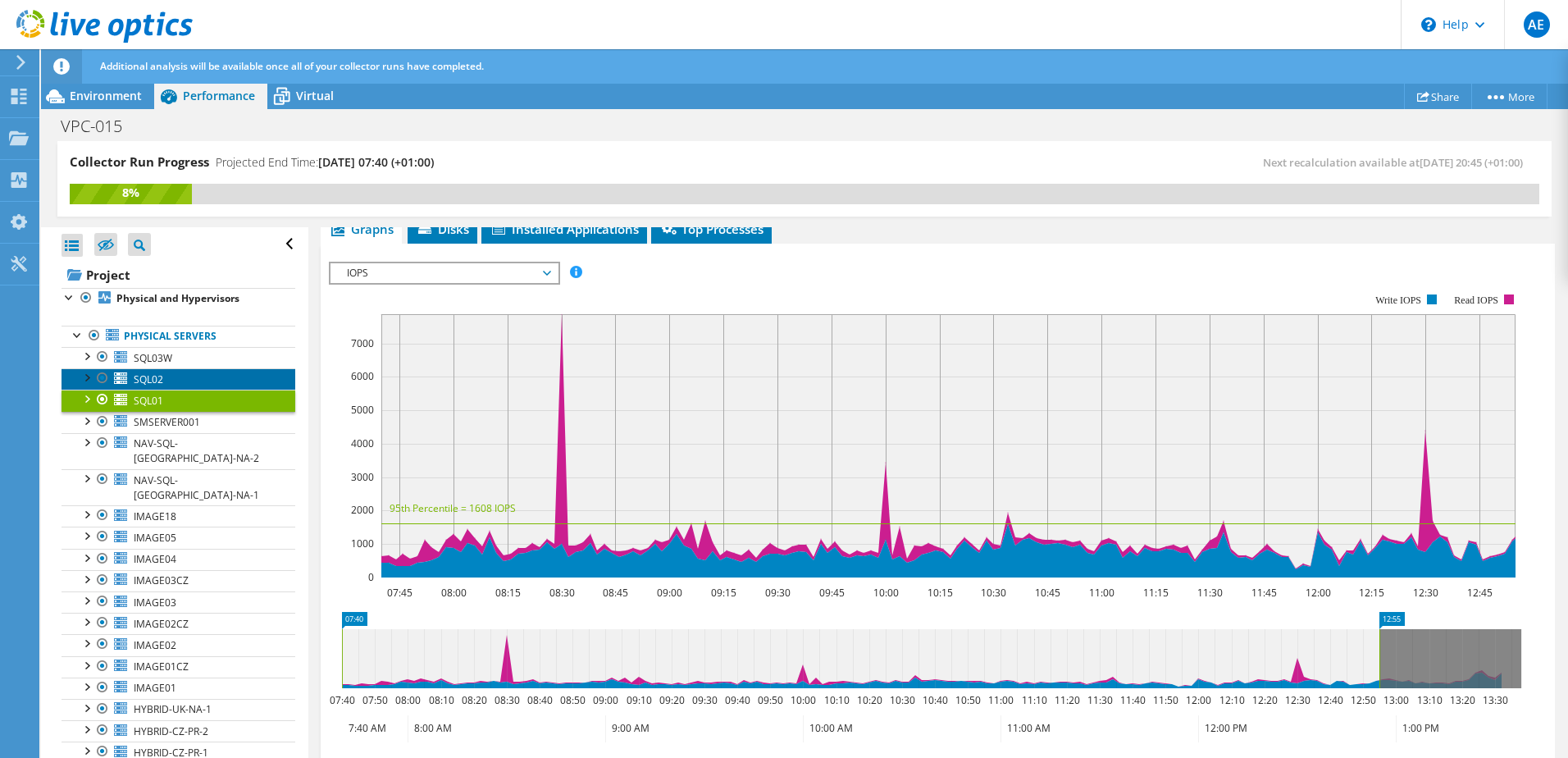
click at [169, 379] on link "SQL02" at bounding box center [178, 379] width 233 height 21
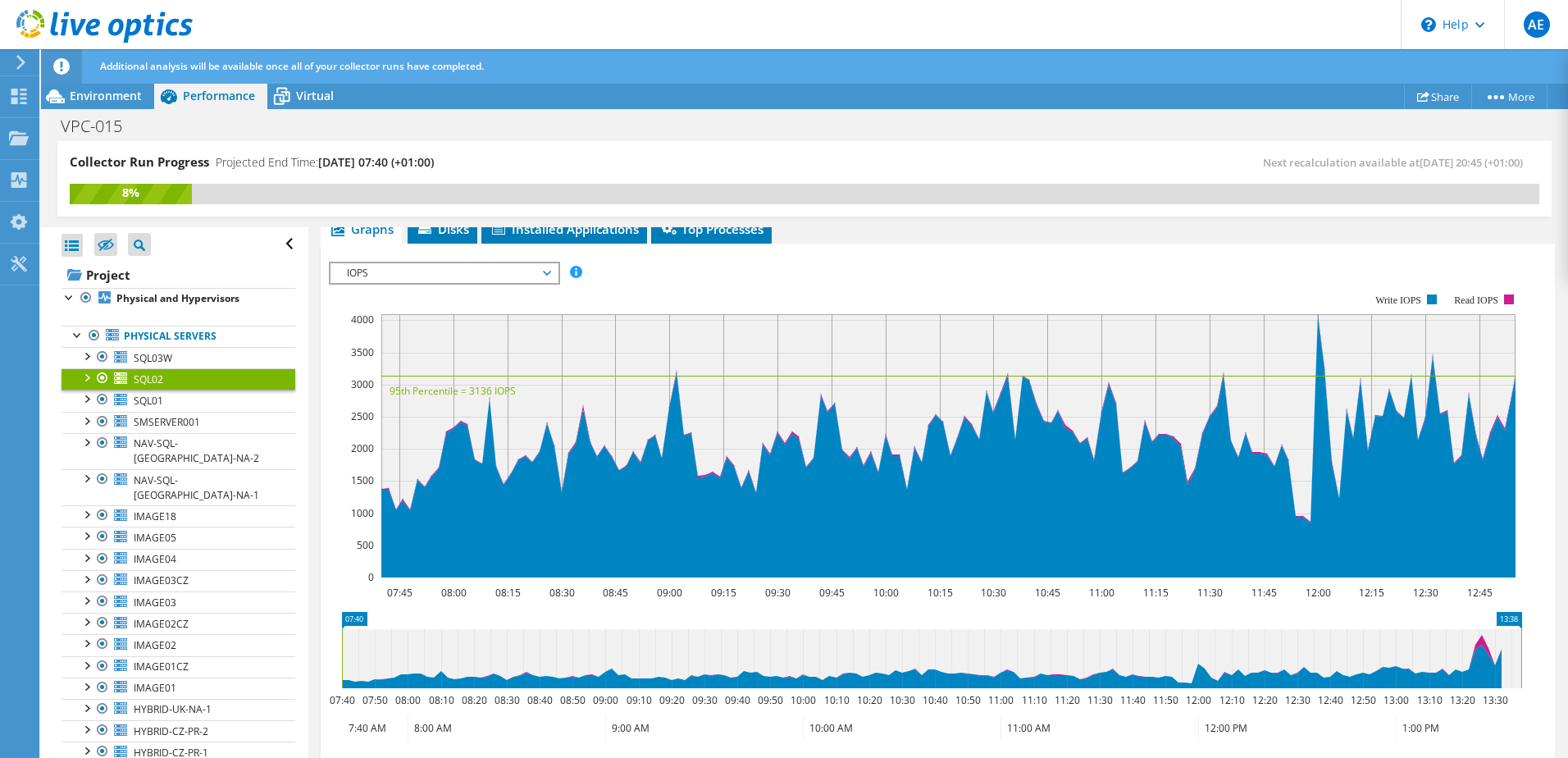
drag, startPoint x: 1480, startPoint y: 649, endPoint x: 1535, endPoint y: 649, distance: 55.0
click at [1535, 649] on section "IOPS Disk Throughput IO Size Latency Queue Depth CPU Percentage Memory Page Fau…" at bounding box center [937, 575] width 1235 height 663
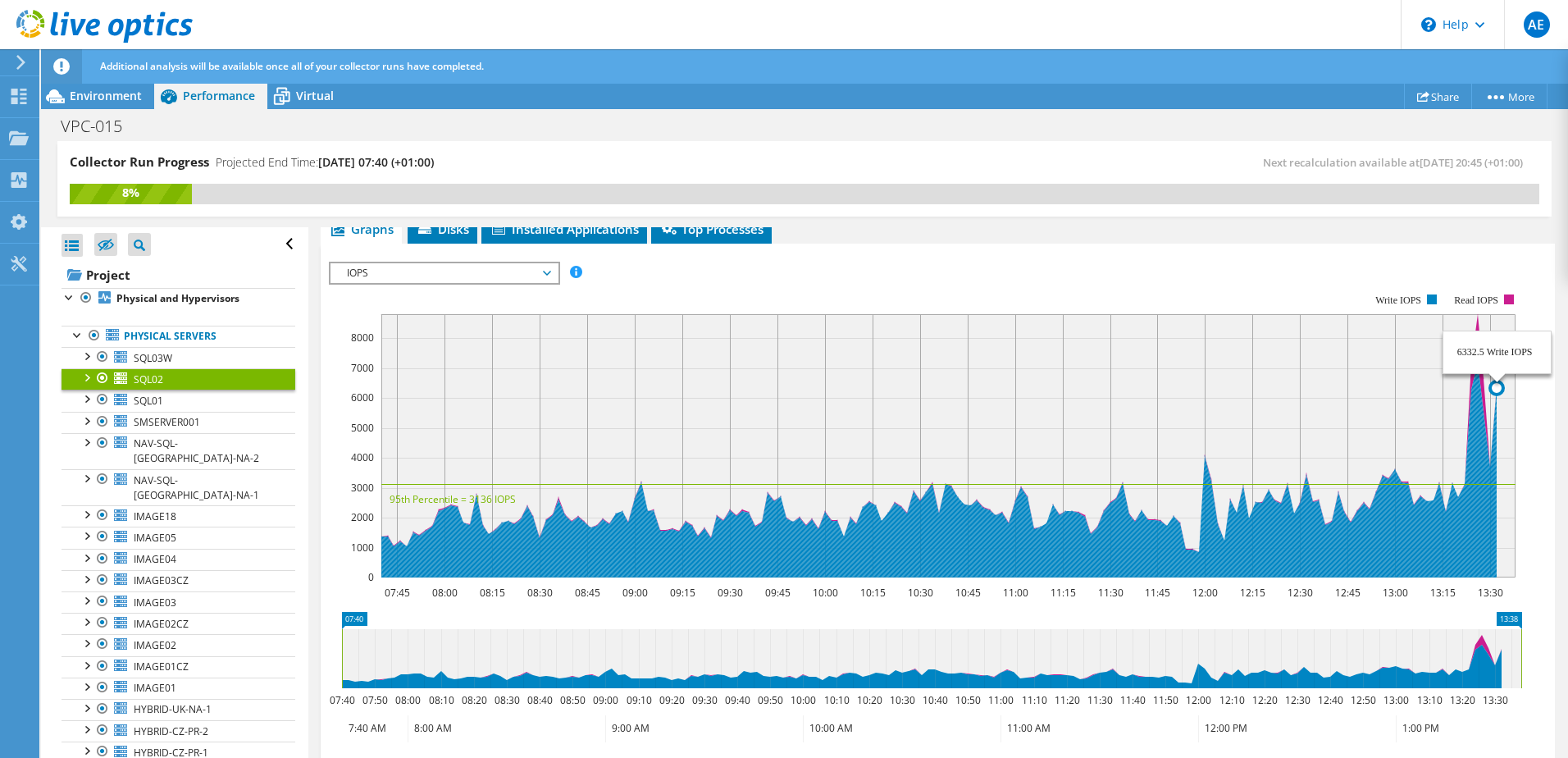
drag, startPoint x: 1439, startPoint y: 412, endPoint x: 1501, endPoint y: 428, distance: 64.0
click at [1501, 428] on icon "07:45 08:00 08:15 08:30 08:45 09:00 09:15 09:30 09:45 10:00 10:15 10:30 10:45 1…" at bounding box center [932, 436] width 1206 height 328
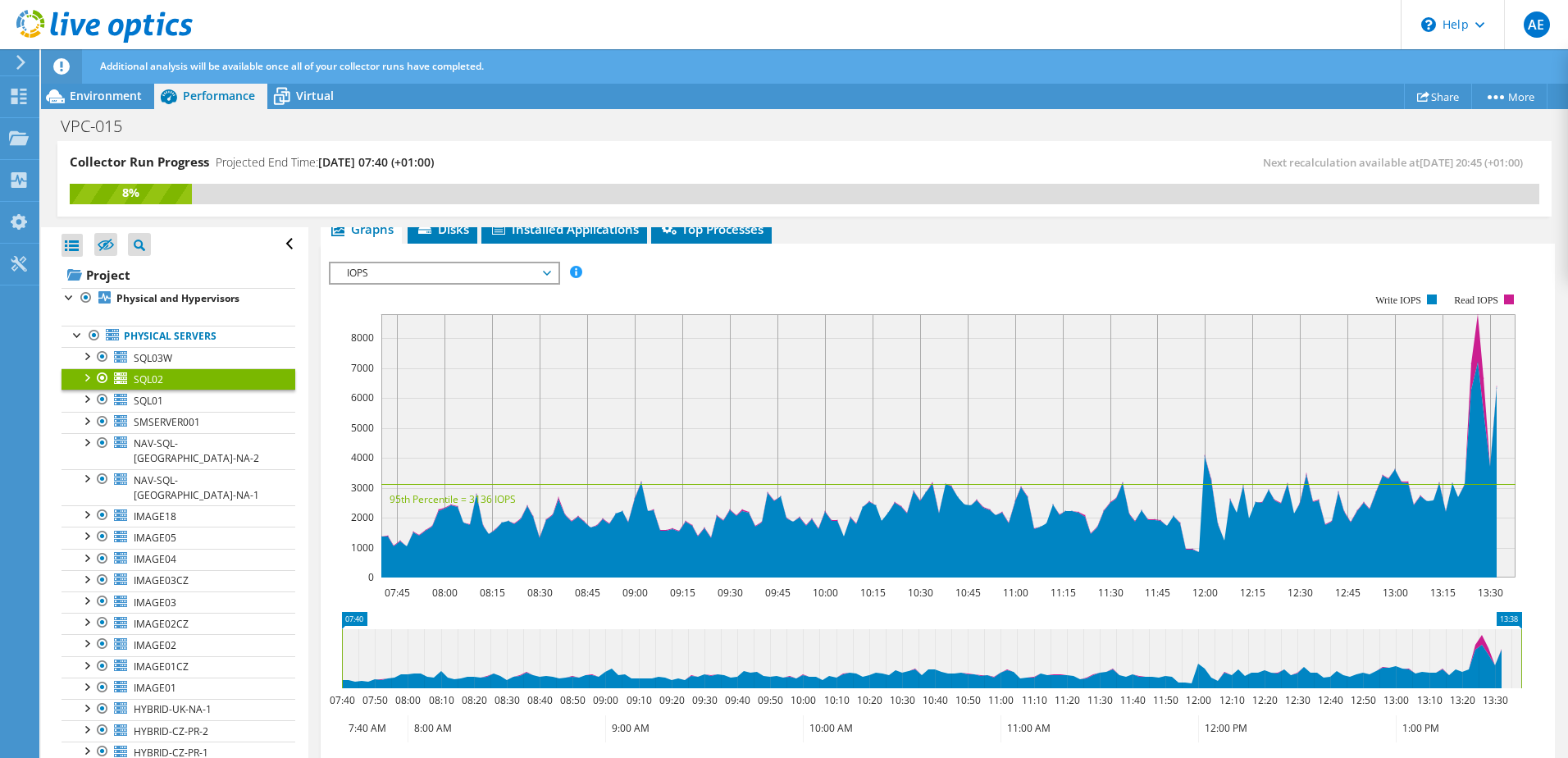
drag, startPoint x: 1448, startPoint y: 665, endPoint x: 1520, endPoint y: 666, distance: 72.0
click at [1520, 666] on g at bounding box center [932, 659] width 1186 height 59
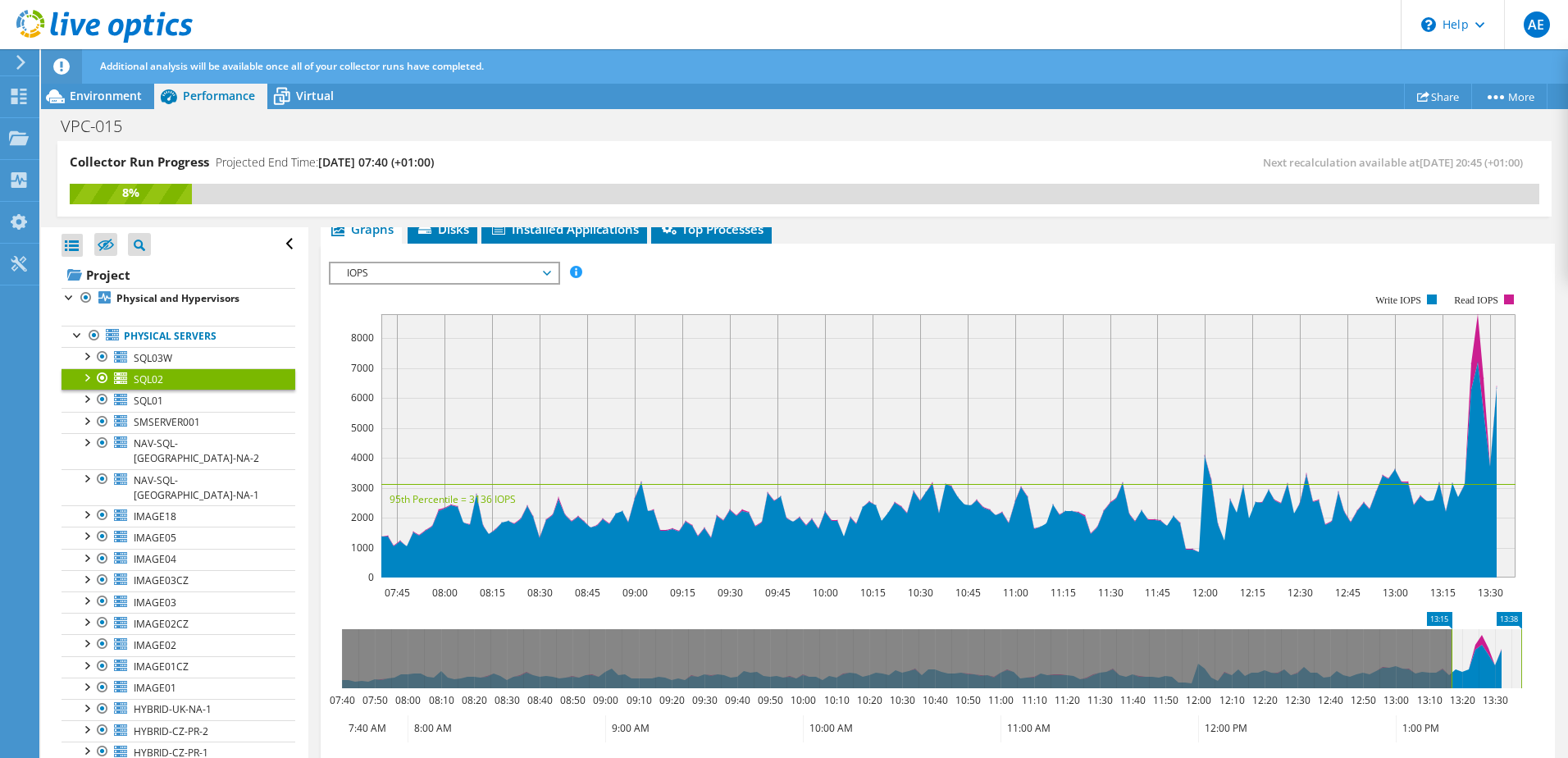
drag, startPoint x: 341, startPoint y: 665, endPoint x: 1451, endPoint y: 670, distance: 1110.0
click at [1451, 670] on rect at bounding box center [1451, 659] width 6 height 59
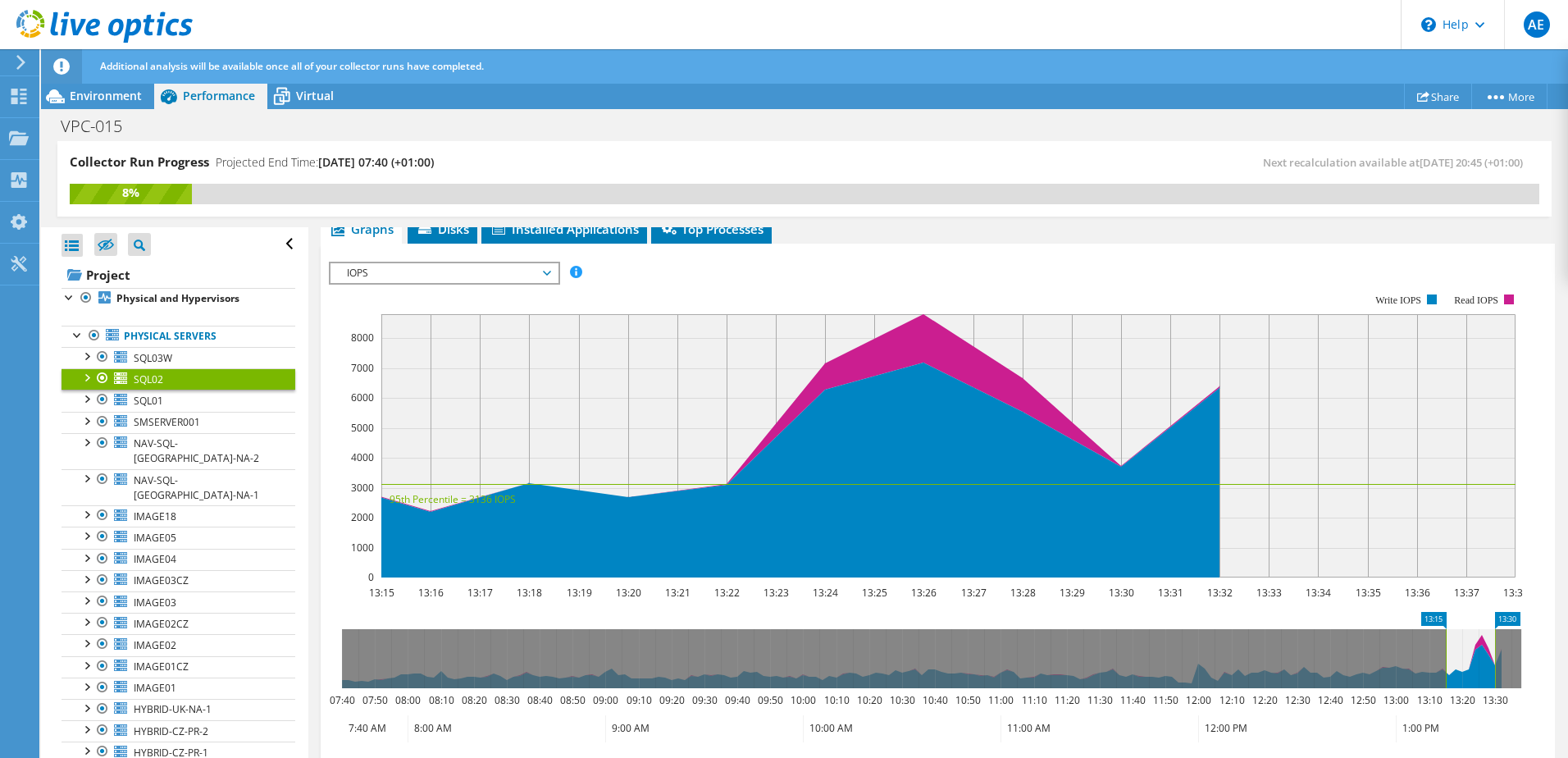
drag, startPoint x: 1520, startPoint y: 658, endPoint x: 1494, endPoint y: 664, distance: 26.7
click at [1494, 664] on rect at bounding box center [1495, 659] width 6 height 59
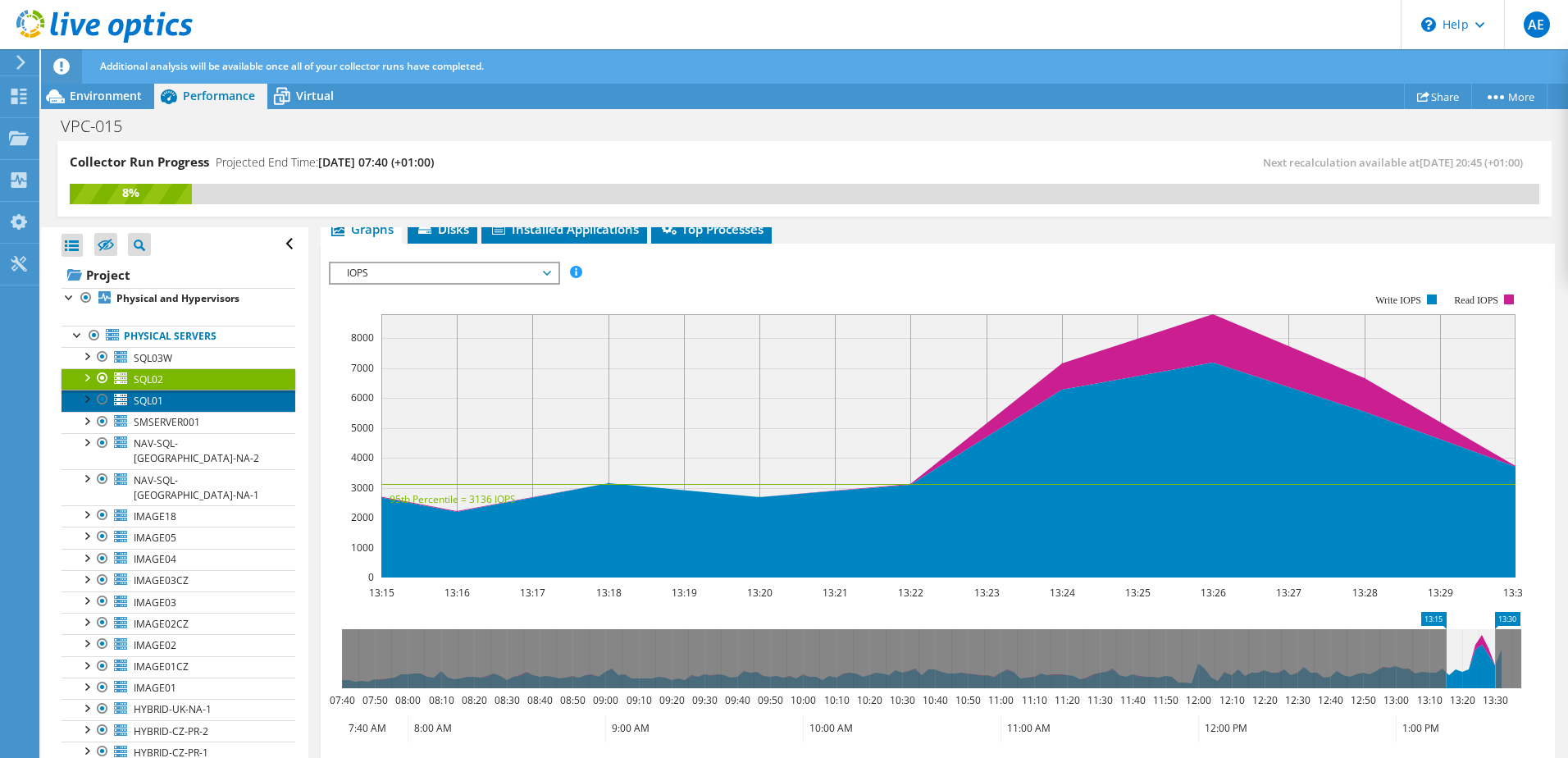
click at [140, 399] on span "SQL01" at bounding box center [148, 400] width 30 height 14
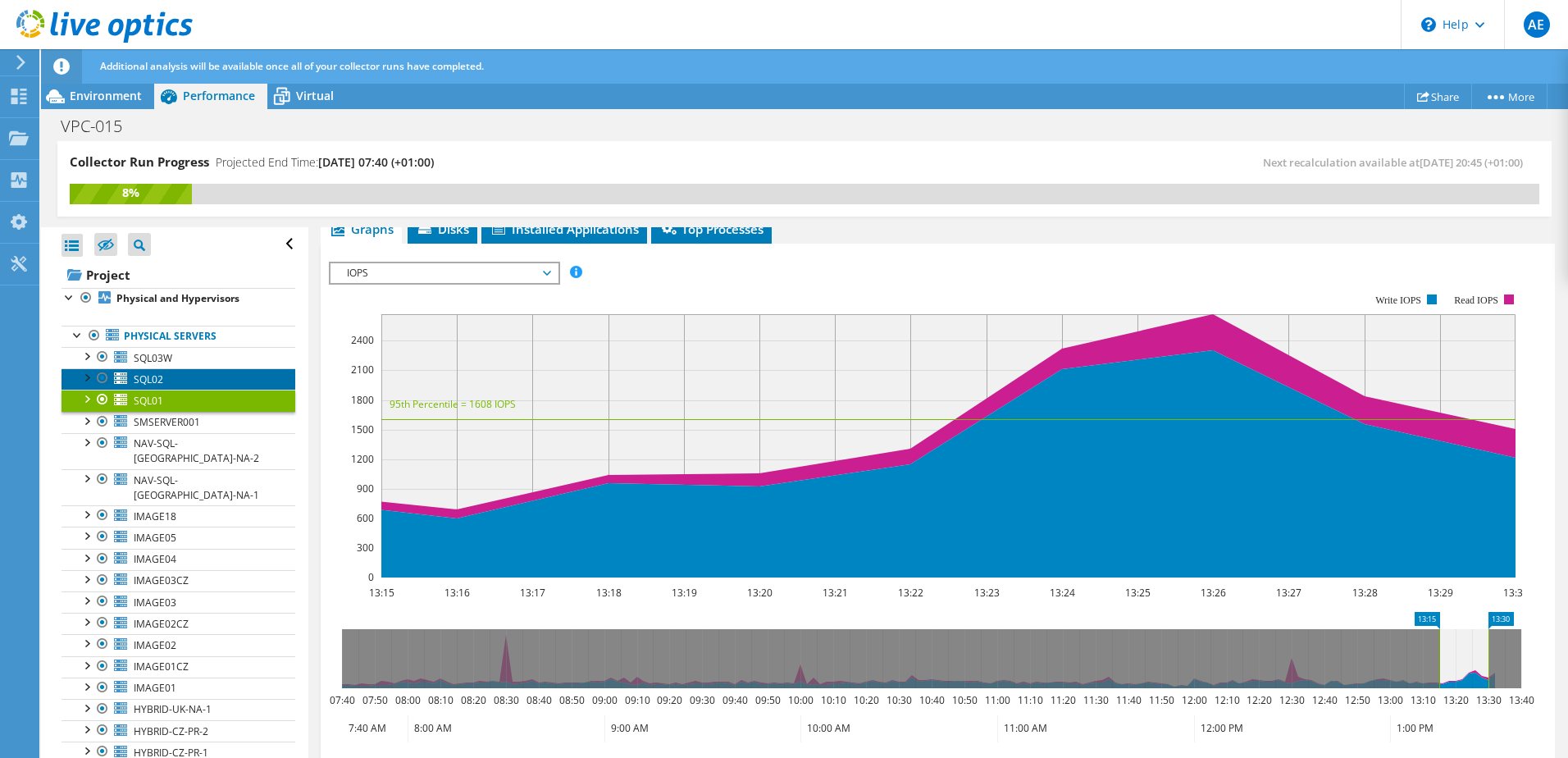
click at [193, 382] on link "SQL02" at bounding box center [178, 379] width 233 height 21
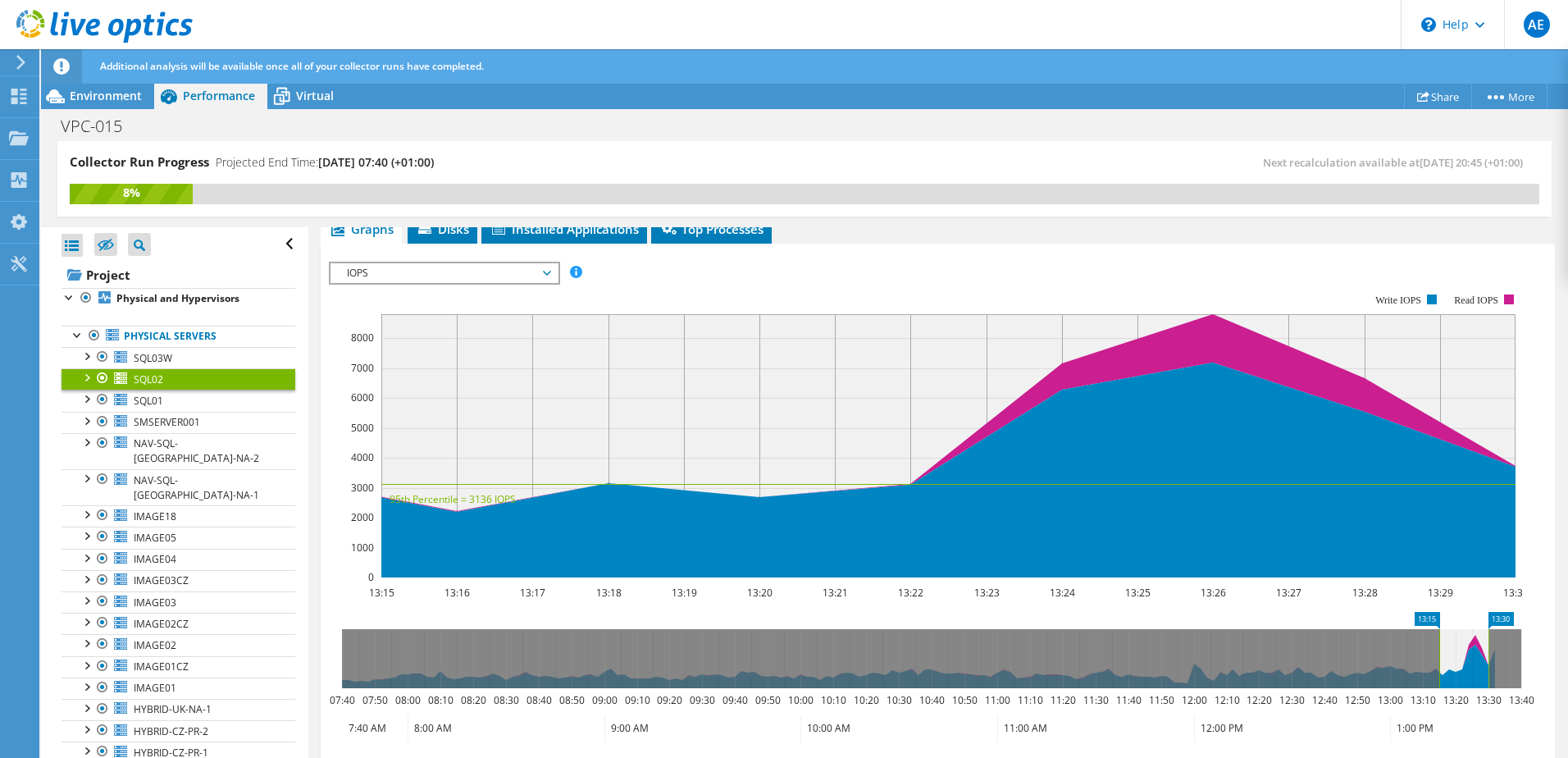
click at [1062, 635] on icon at bounding box center [931, 659] width 1179 height 59
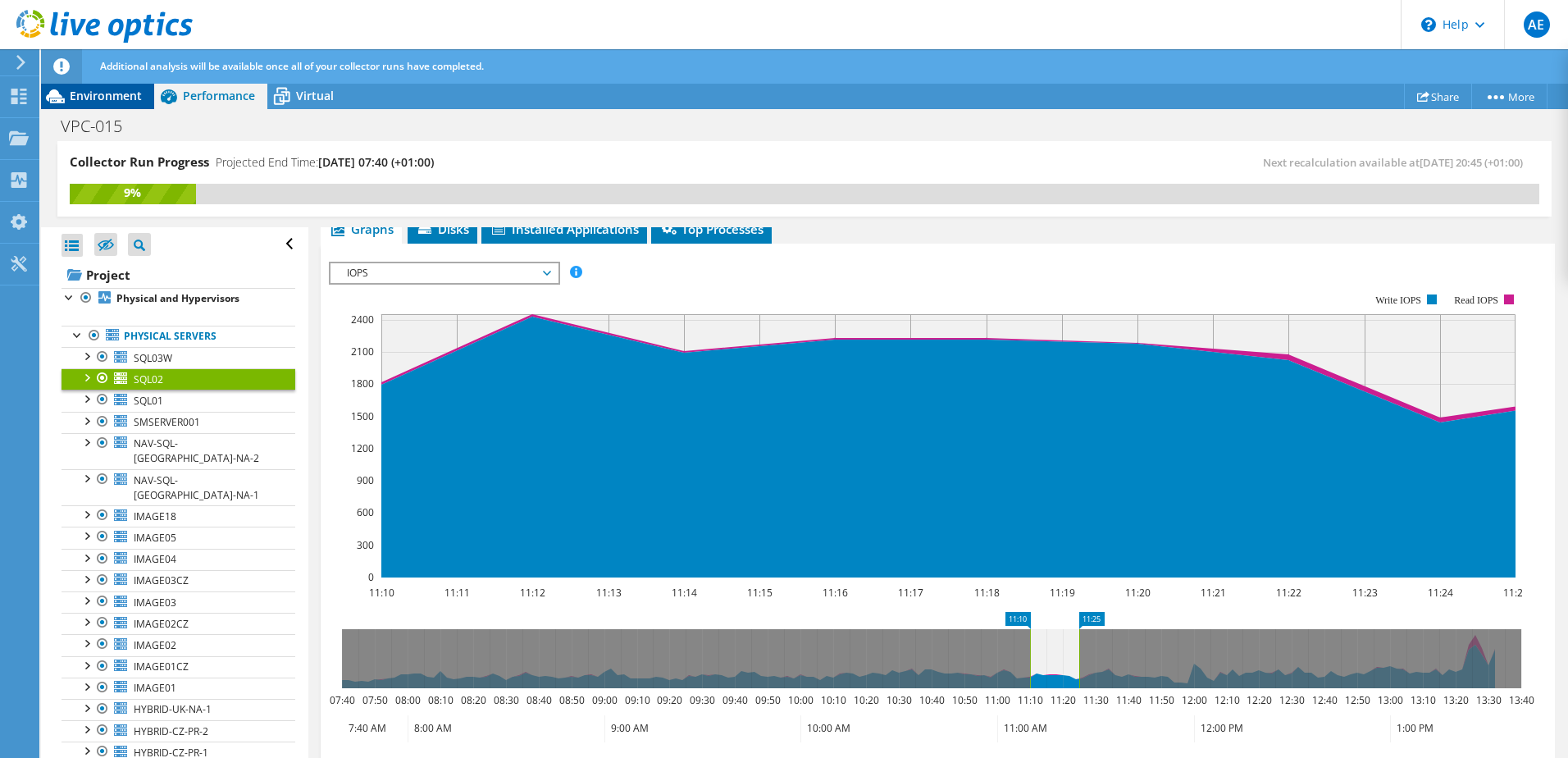
click at [108, 92] on span "Environment" at bounding box center [106, 95] width 72 height 16
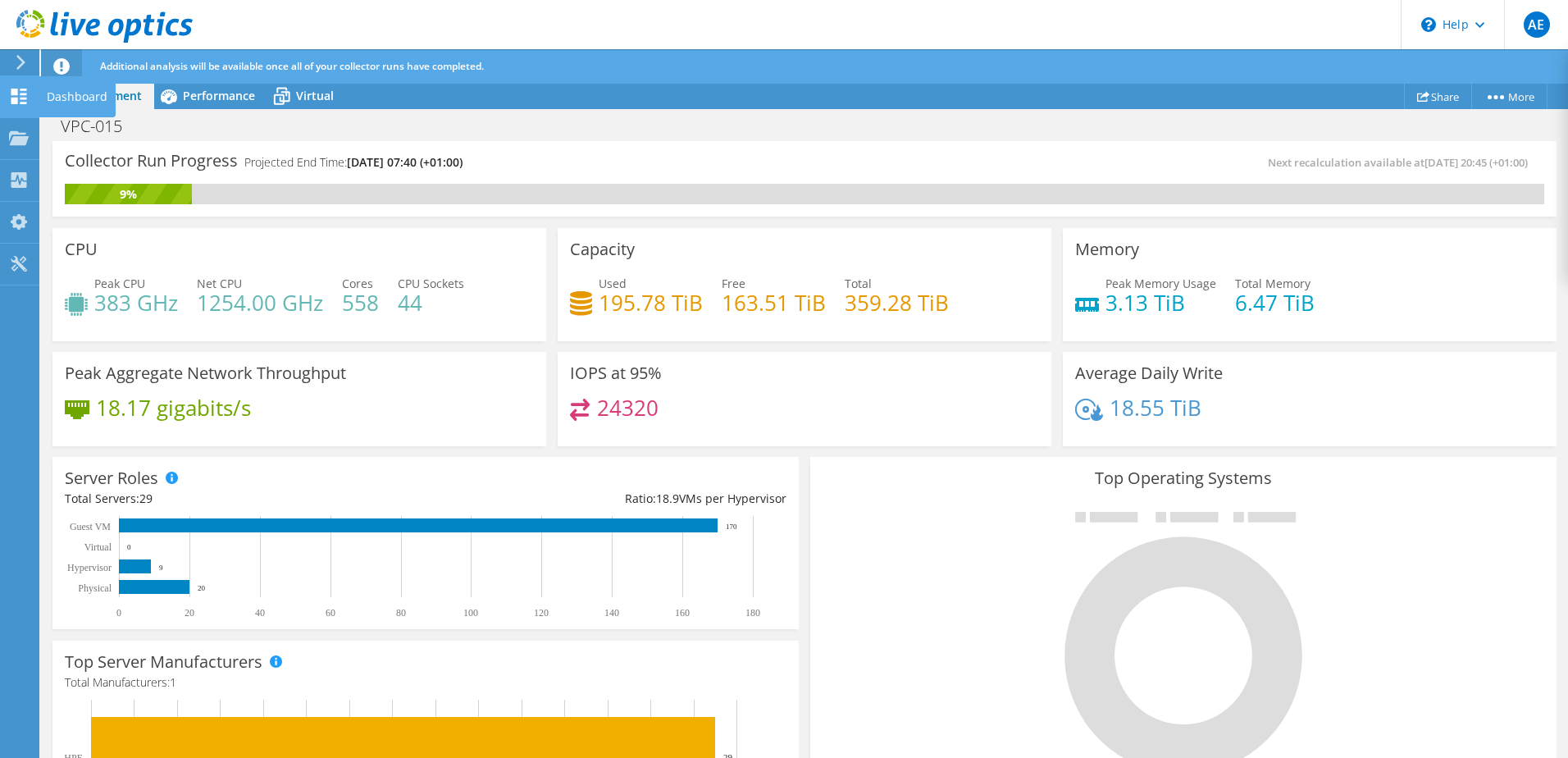
click at [22, 95] on icon at bounding box center [19, 96] width 19 height 16
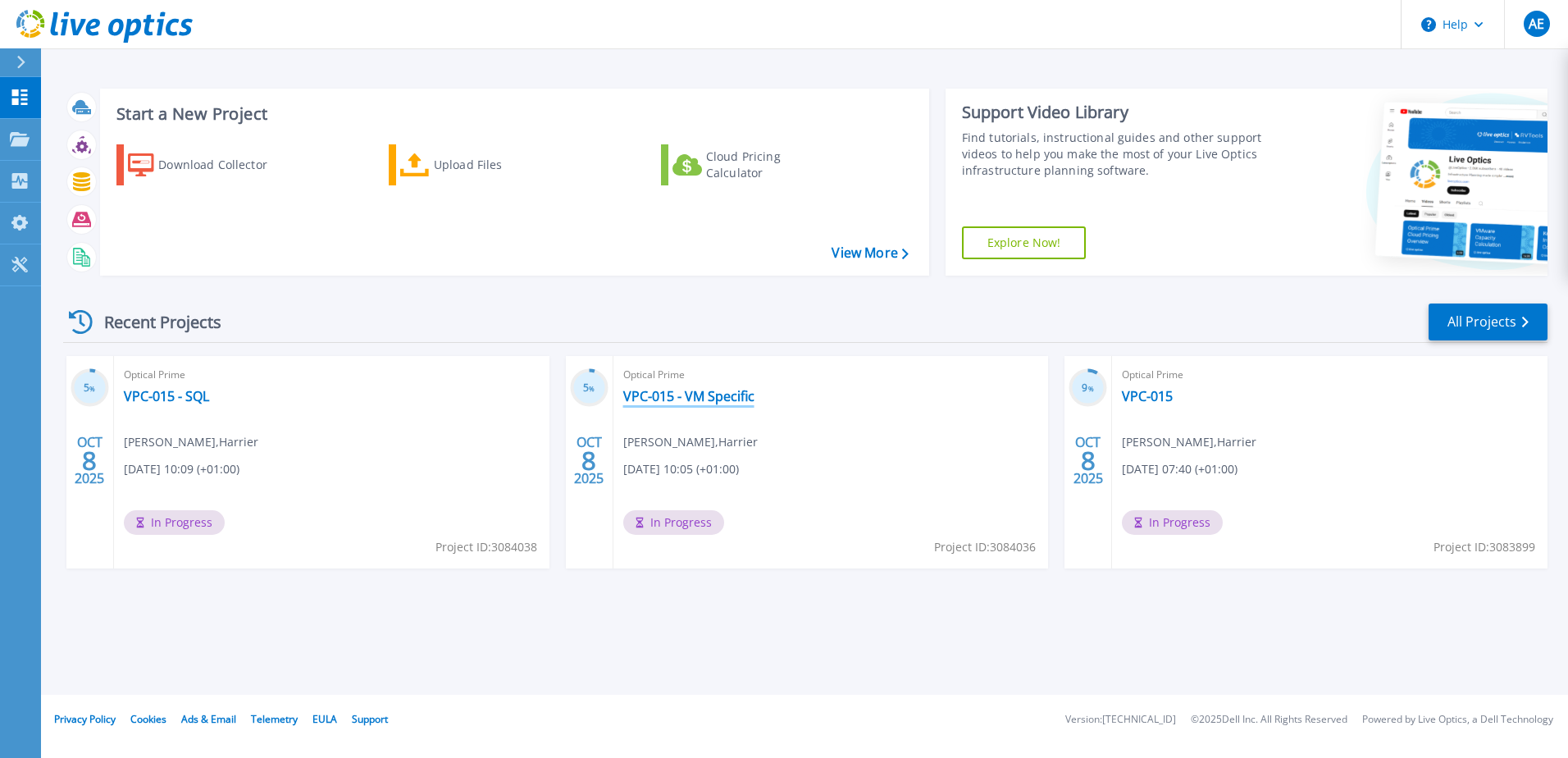
click at [698, 400] on link "VPC-015 - VM Specific" at bounding box center [689, 397] width 132 height 17
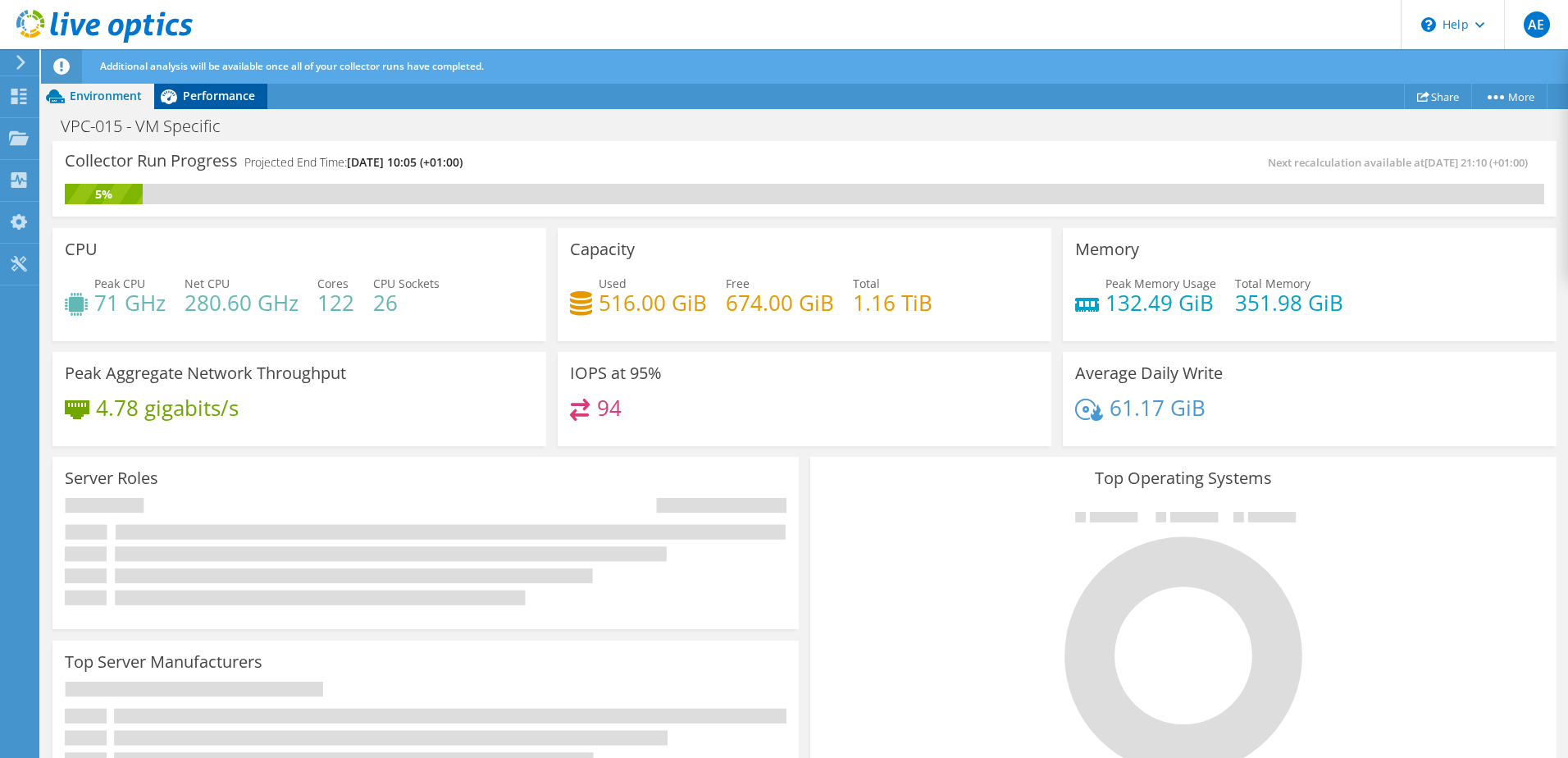
click at [207, 101] on span "Performance" at bounding box center [219, 95] width 72 height 16
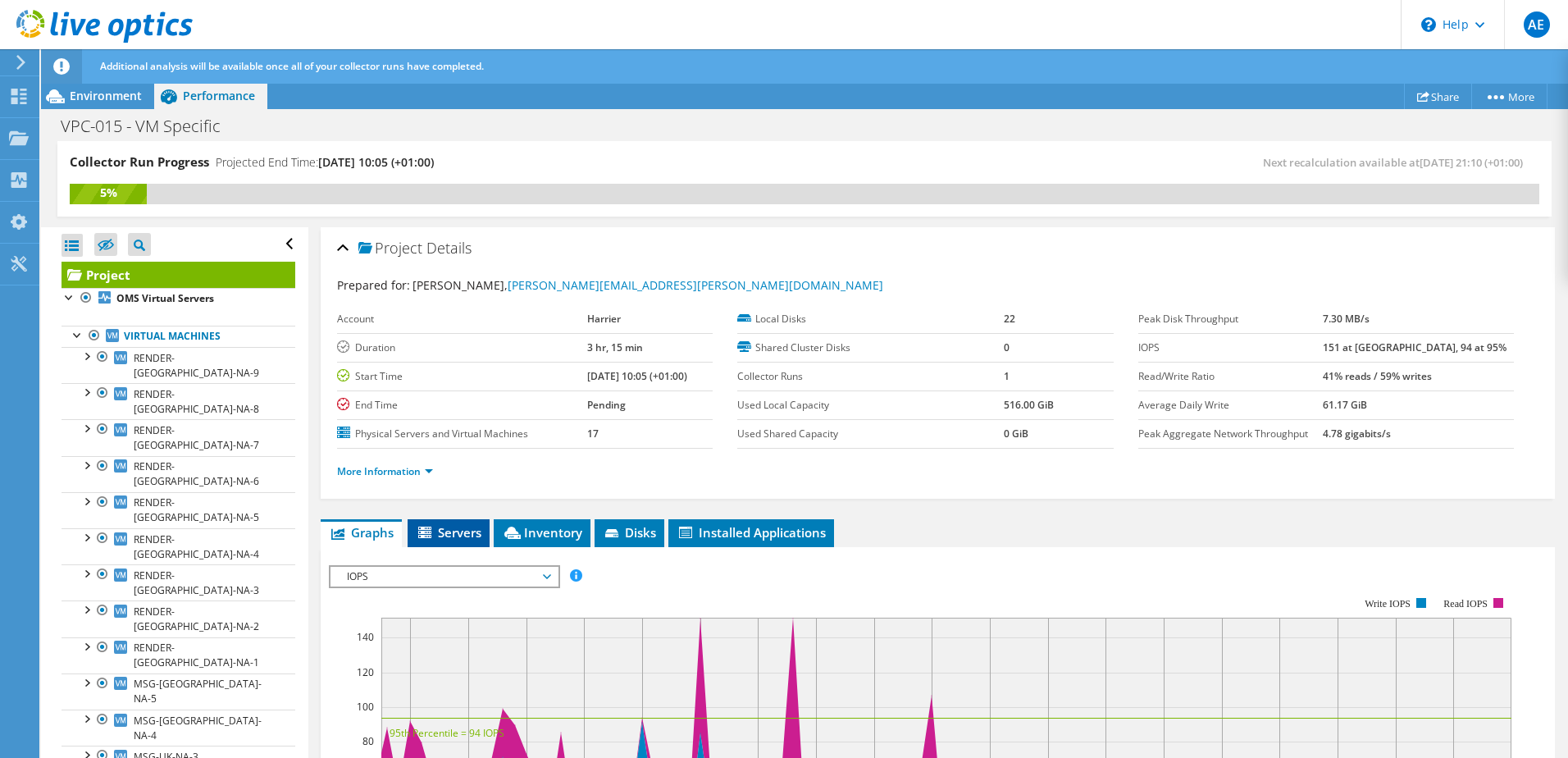
click at [459, 531] on span "Servers" at bounding box center [448, 533] width 66 height 17
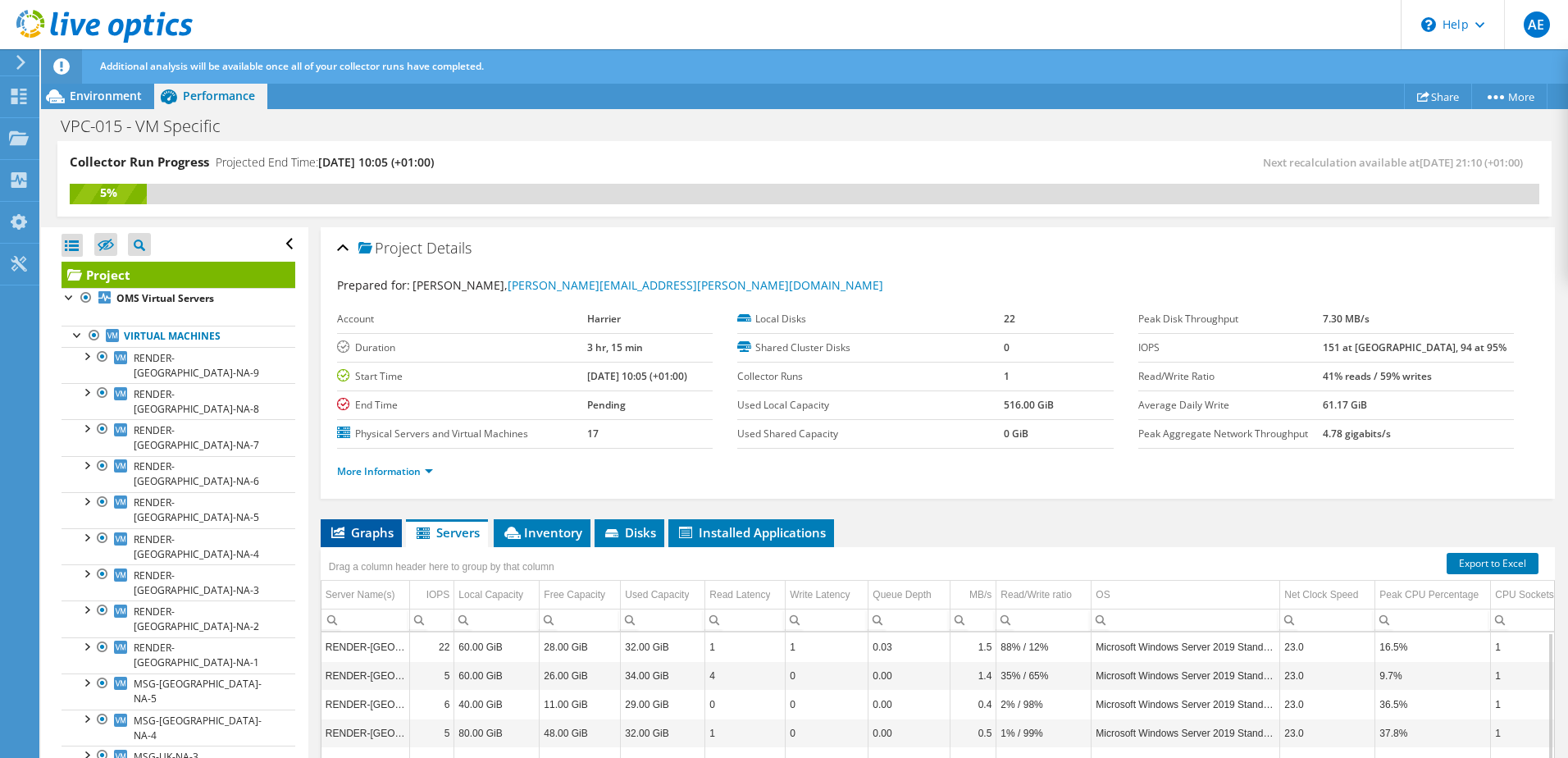
click at [362, 540] on span "Graphs" at bounding box center [361, 533] width 65 height 17
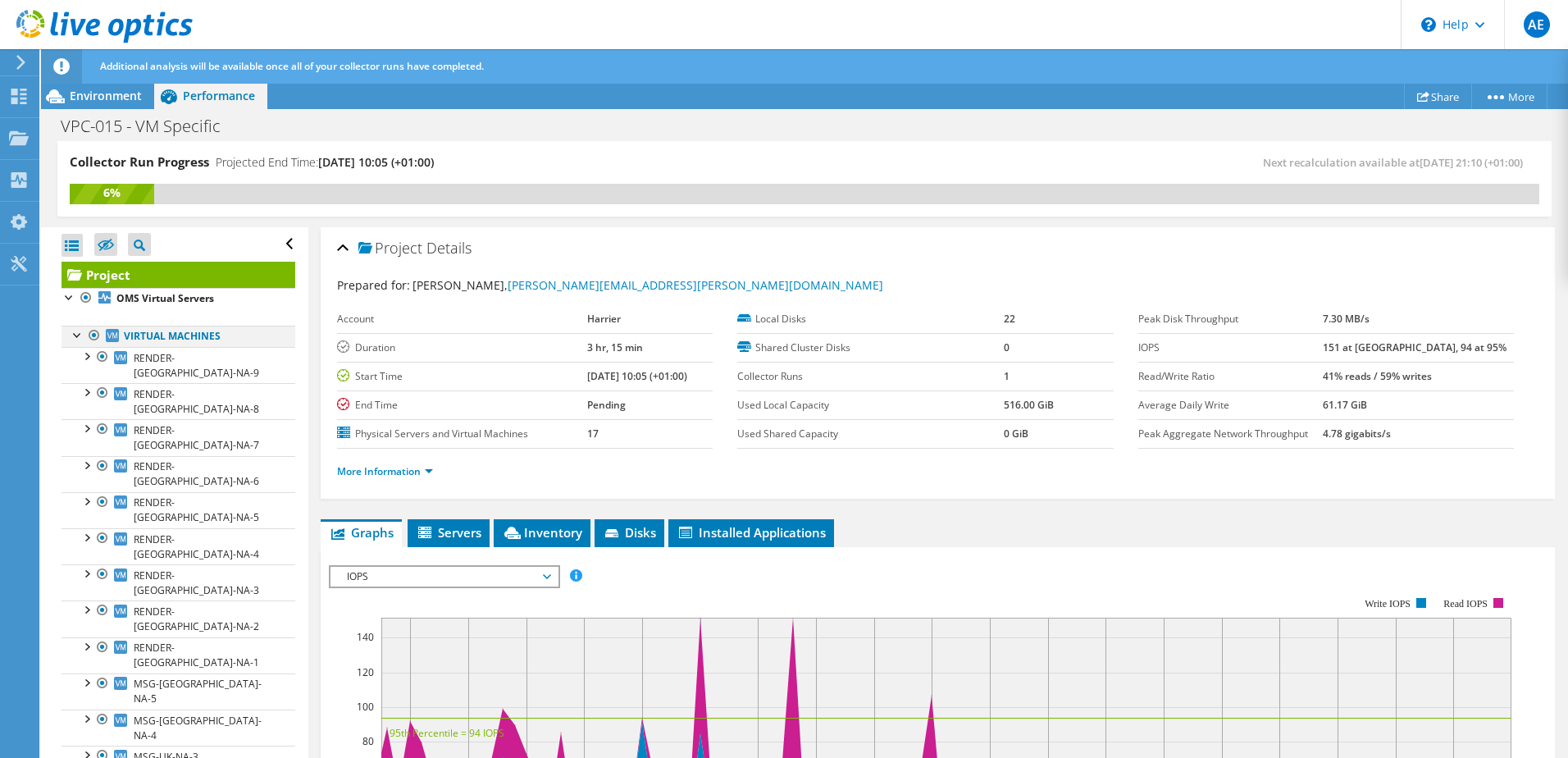
click at [77, 334] on div at bounding box center [78, 335] width 17 height 17
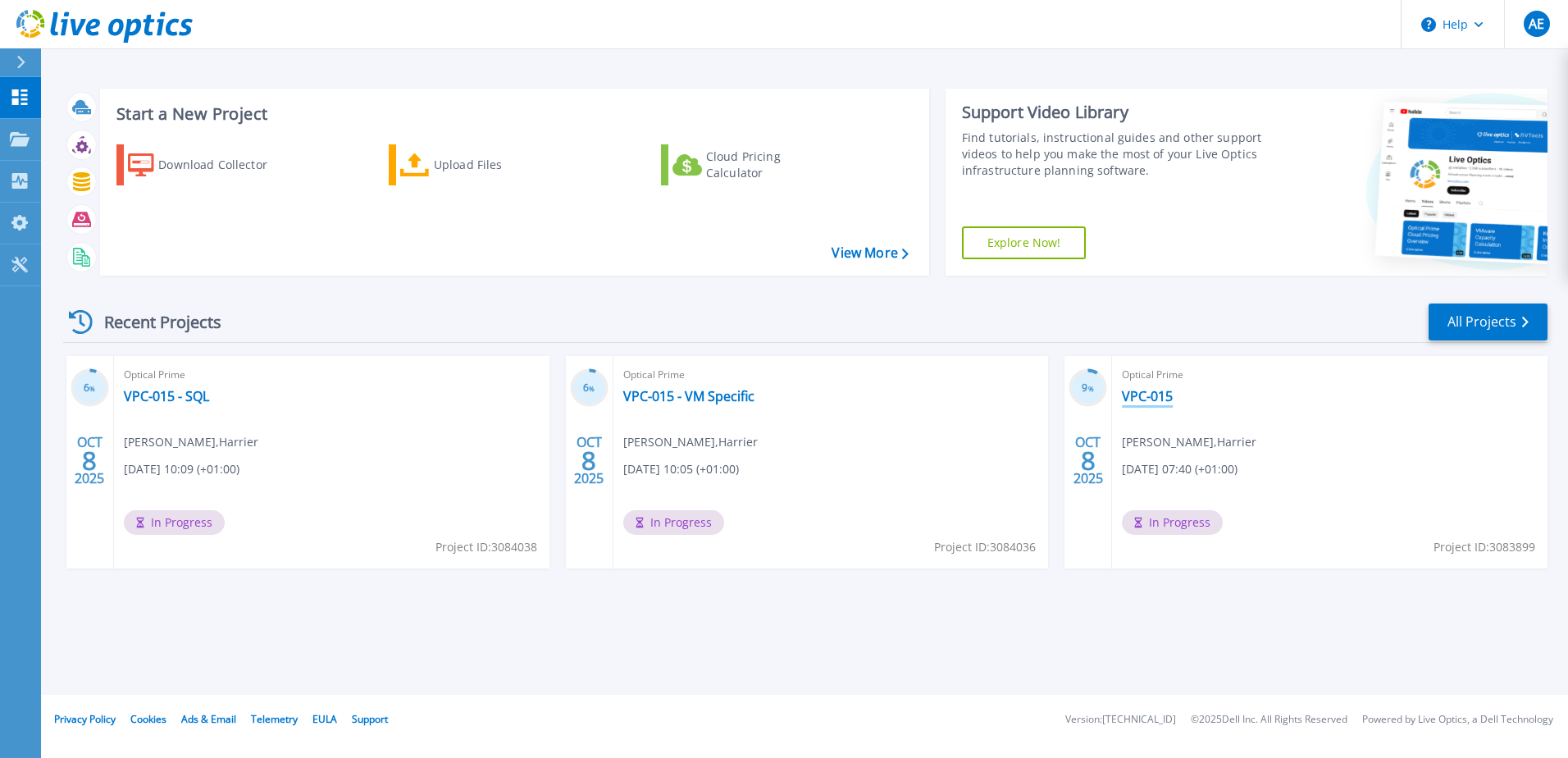
click at [1149, 391] on link "VPC-015" at bounding box center [1147, 397] width 51 height 17
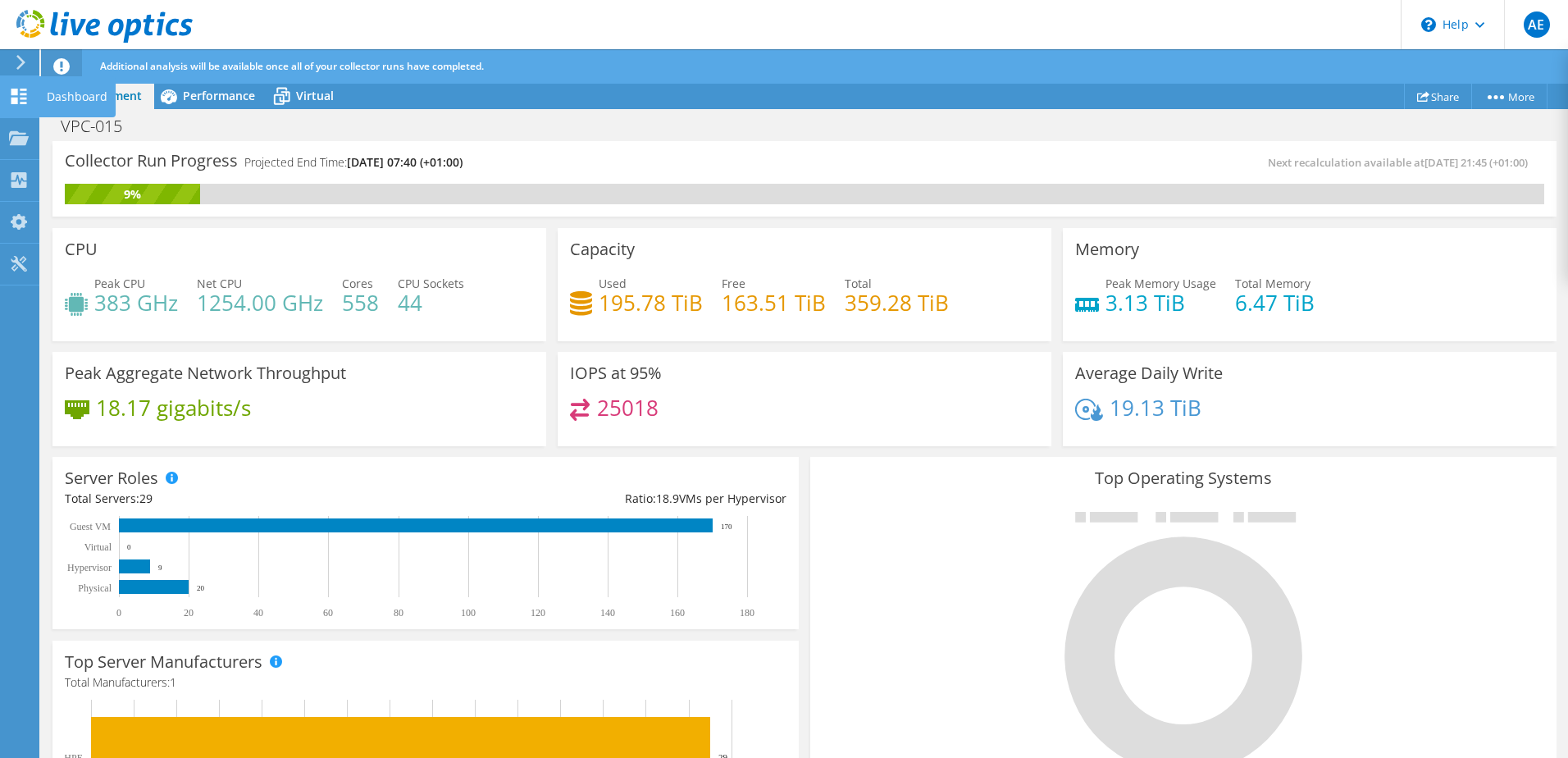
click at [60, 101] on div "Dashboard" at bounding box center [77, 96] width 77 height 41
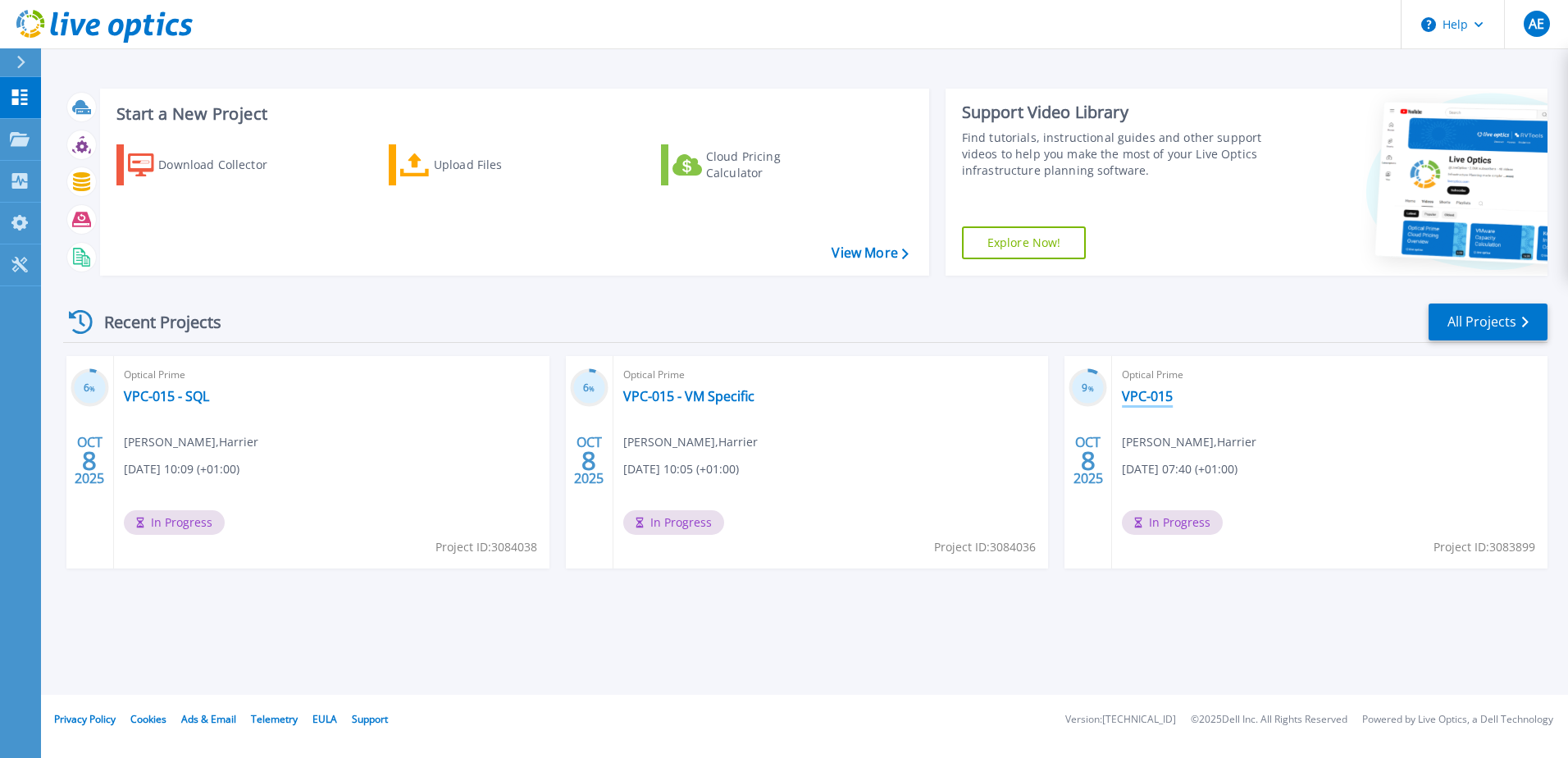
click at [1143, 397] on link "VPC-015" at bounding box center [1147, 397] width 51 height 17
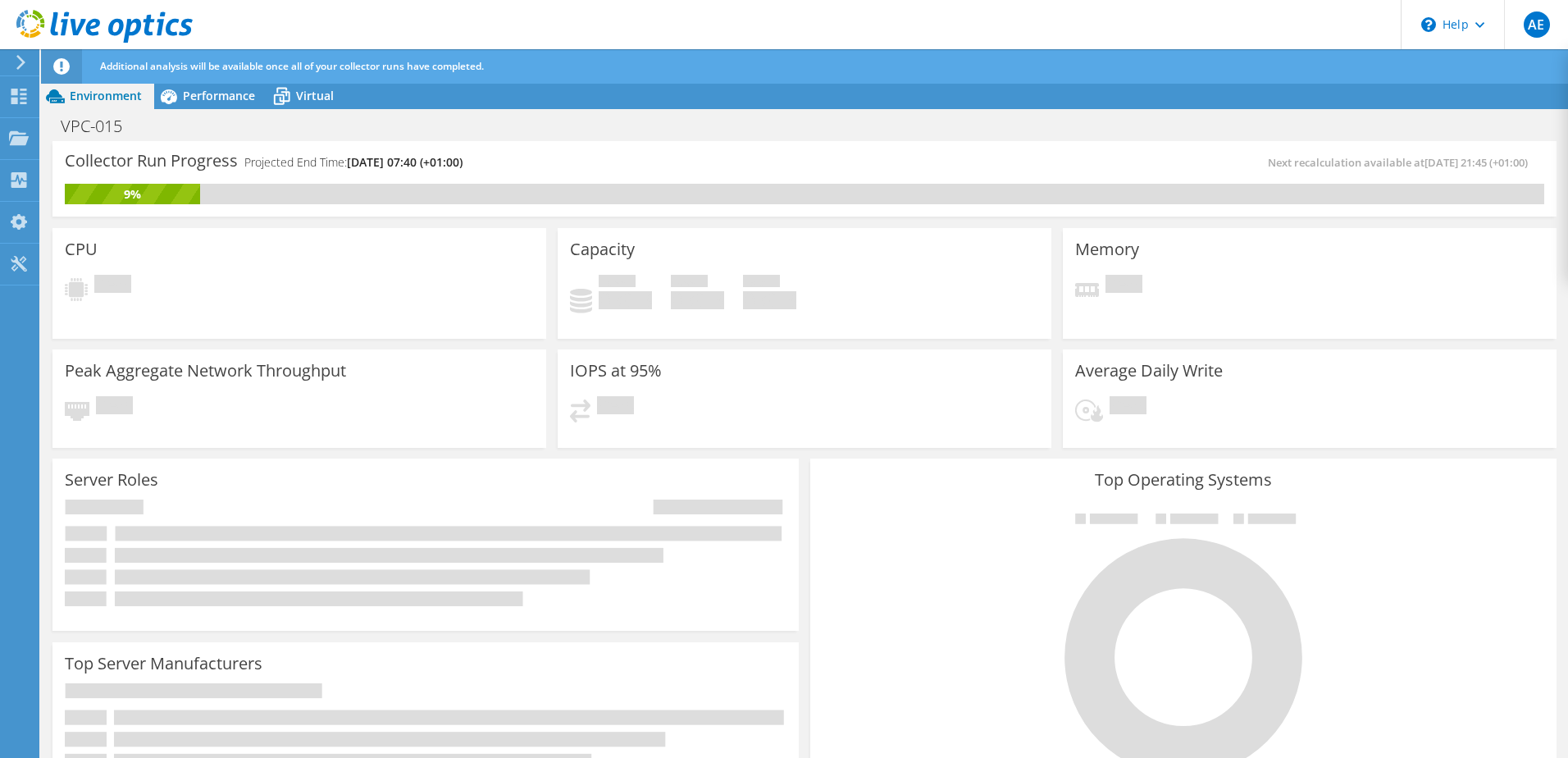
click at [205, 61] on span "Additional analysis will be available once all of your collector runs have comp…" at bounding box center [292, 66] width 383 height 14
click at [203, 99] on span "Performance" at bounding box center [219, 95] width 72 height 16
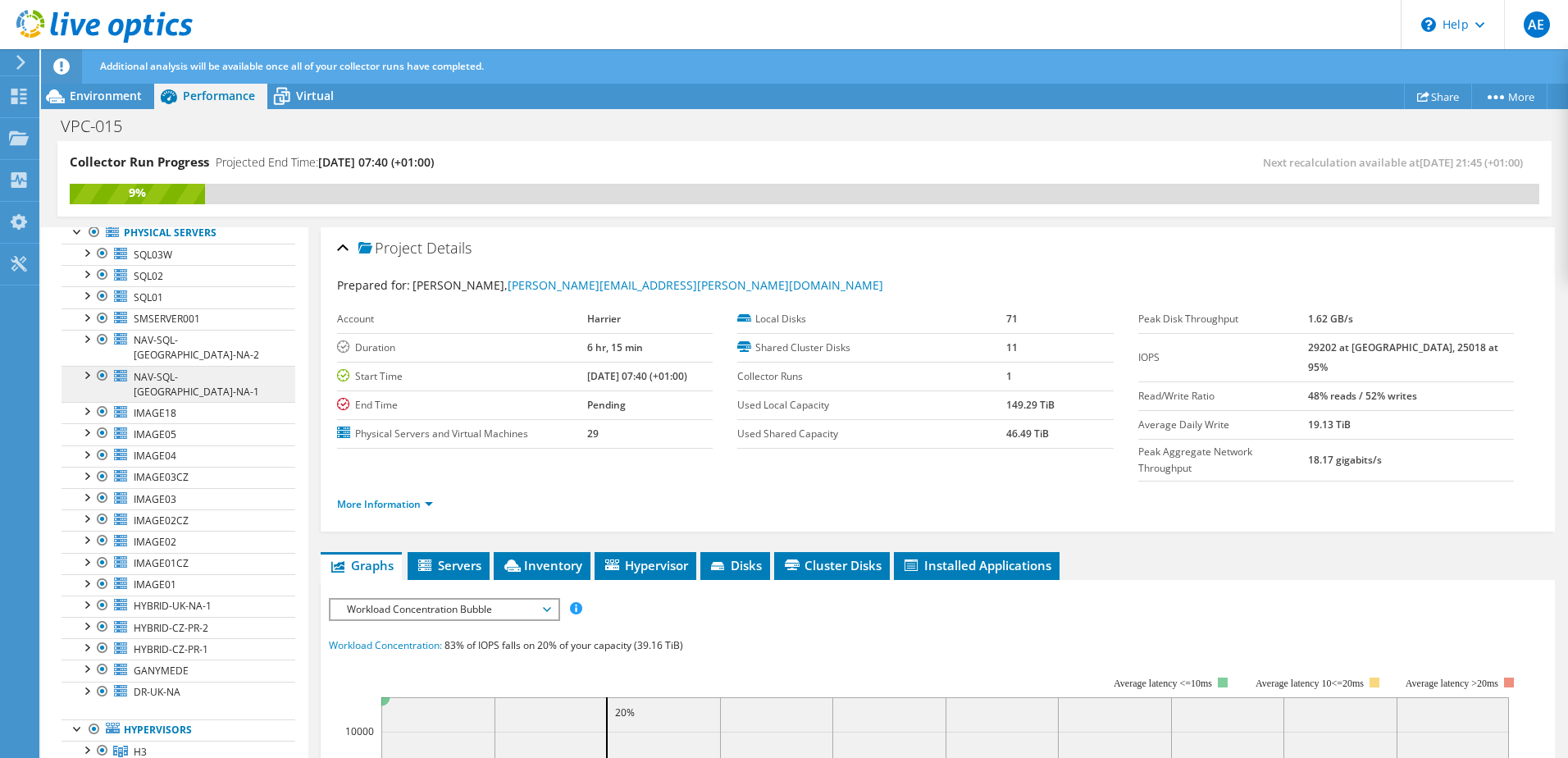
scroll to position [82, 0]
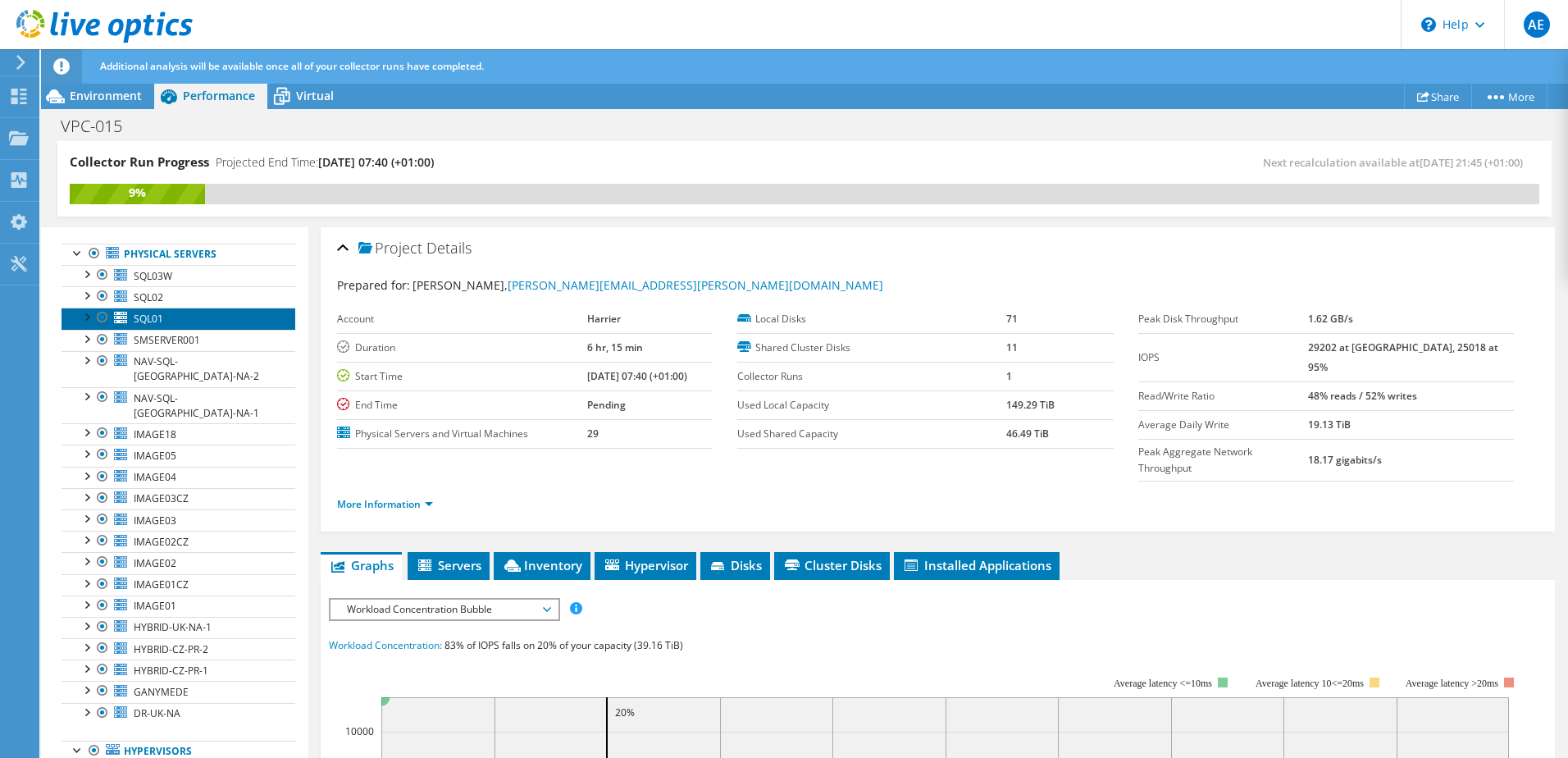
click at [157, 320] on span "SQL01" at bounding box center [148, 319] width 30 height 14
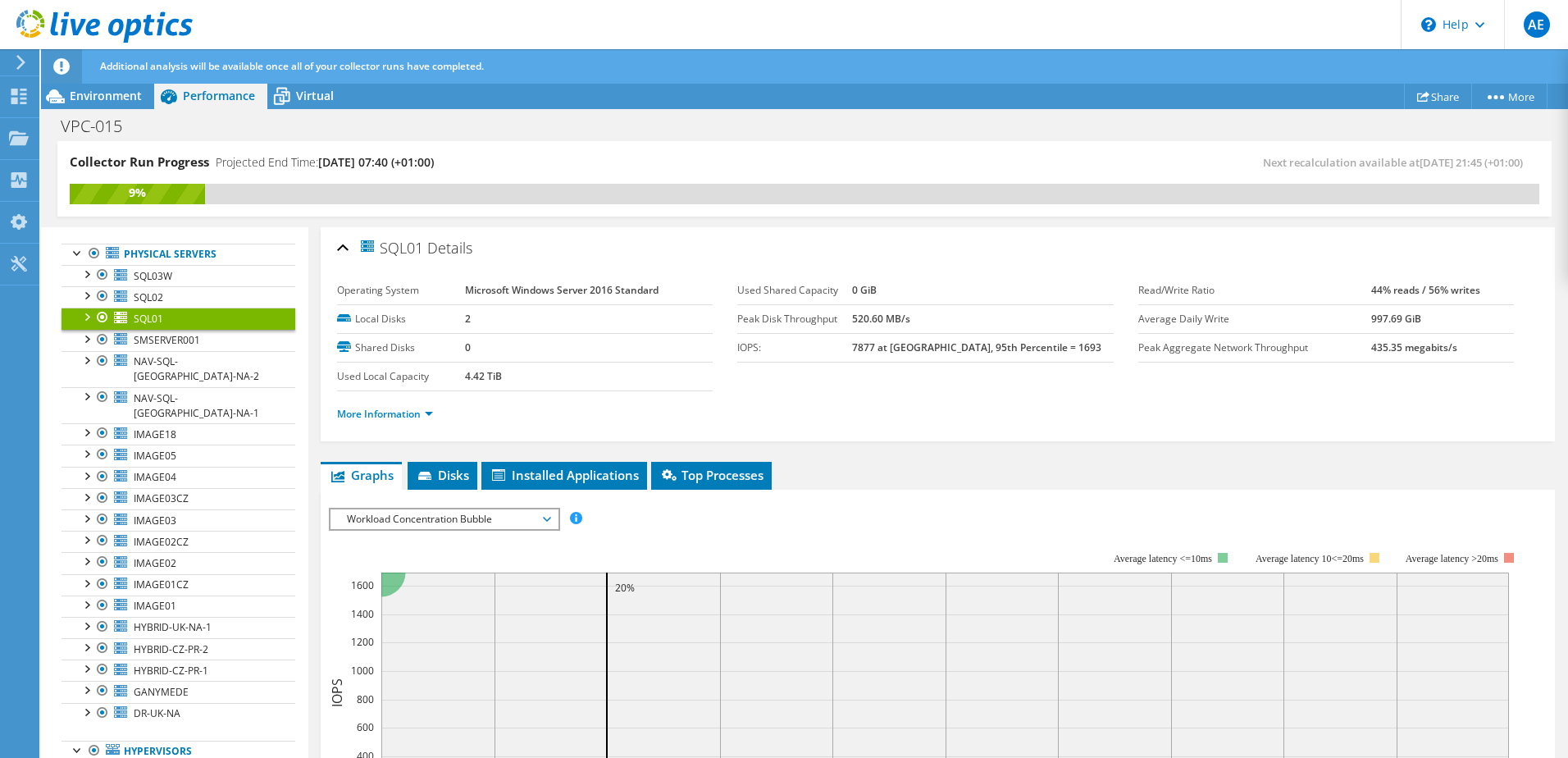
click at [441, 524] on span "Workload Concentration Bubble" at bounding box center [445, 519] width 211 height 19
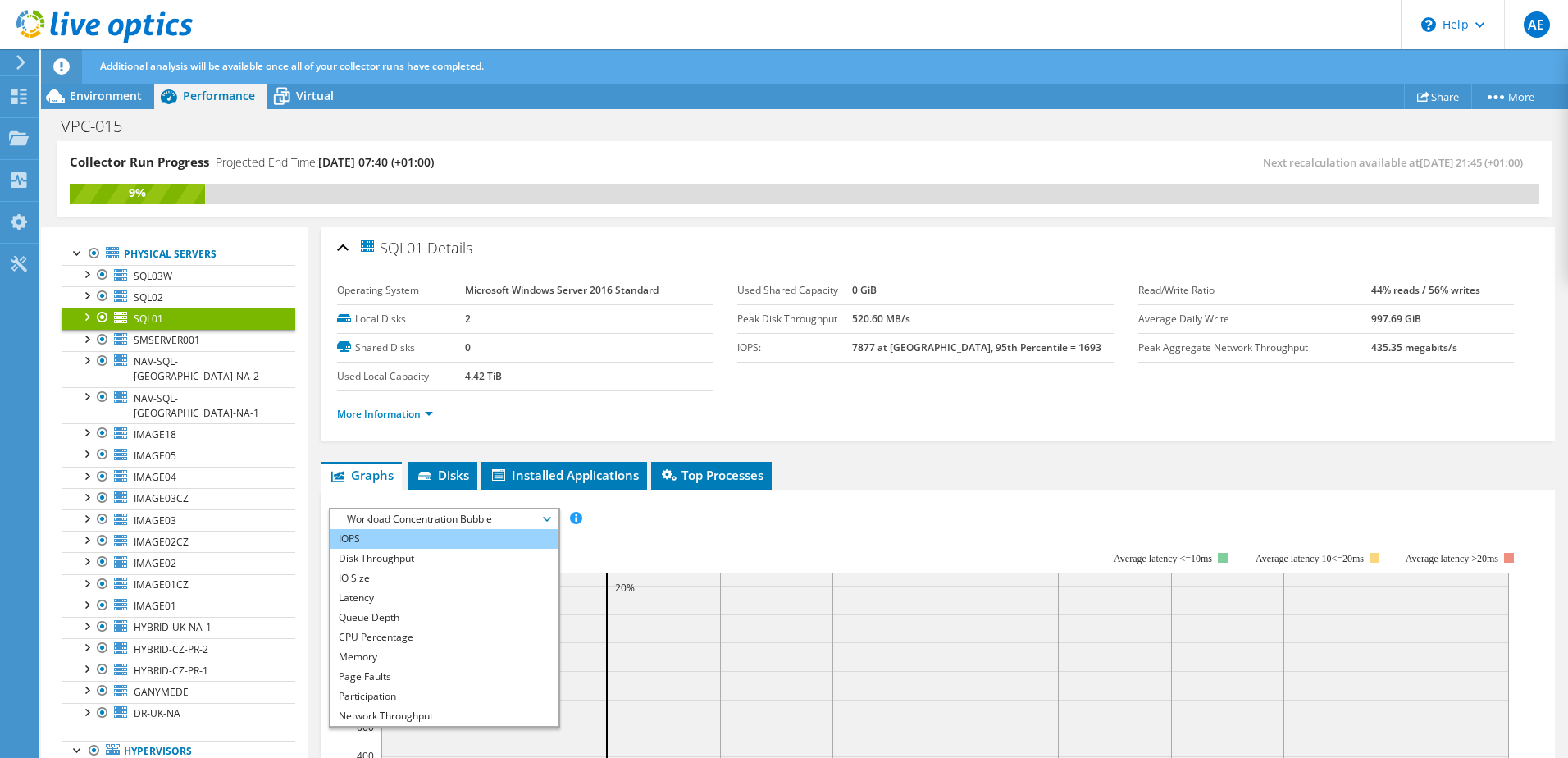
click at [397, 541] on li "IOPS" at bounding box center [444, 538] width 227 height 19
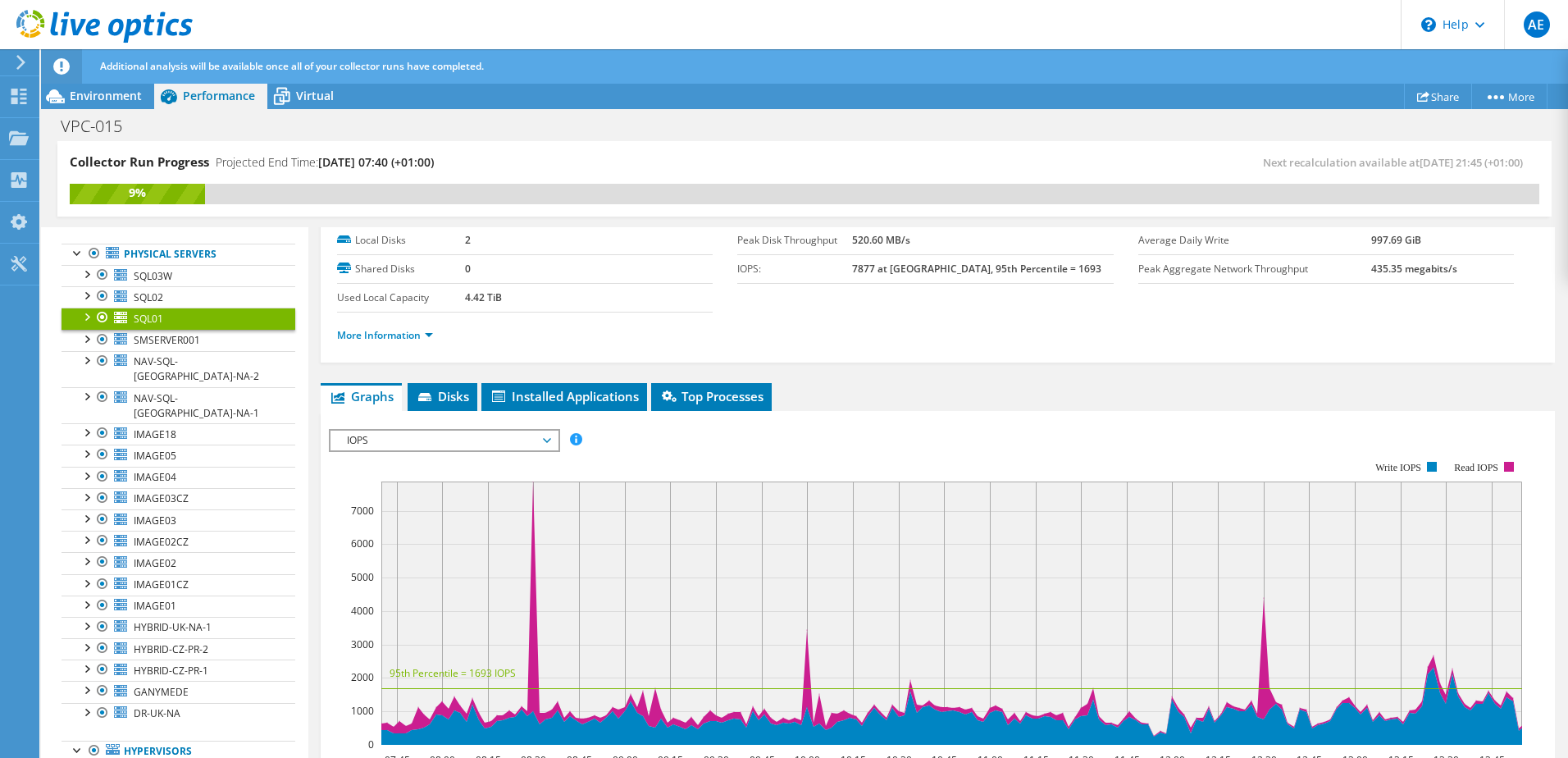
scroll to position [164, 0]
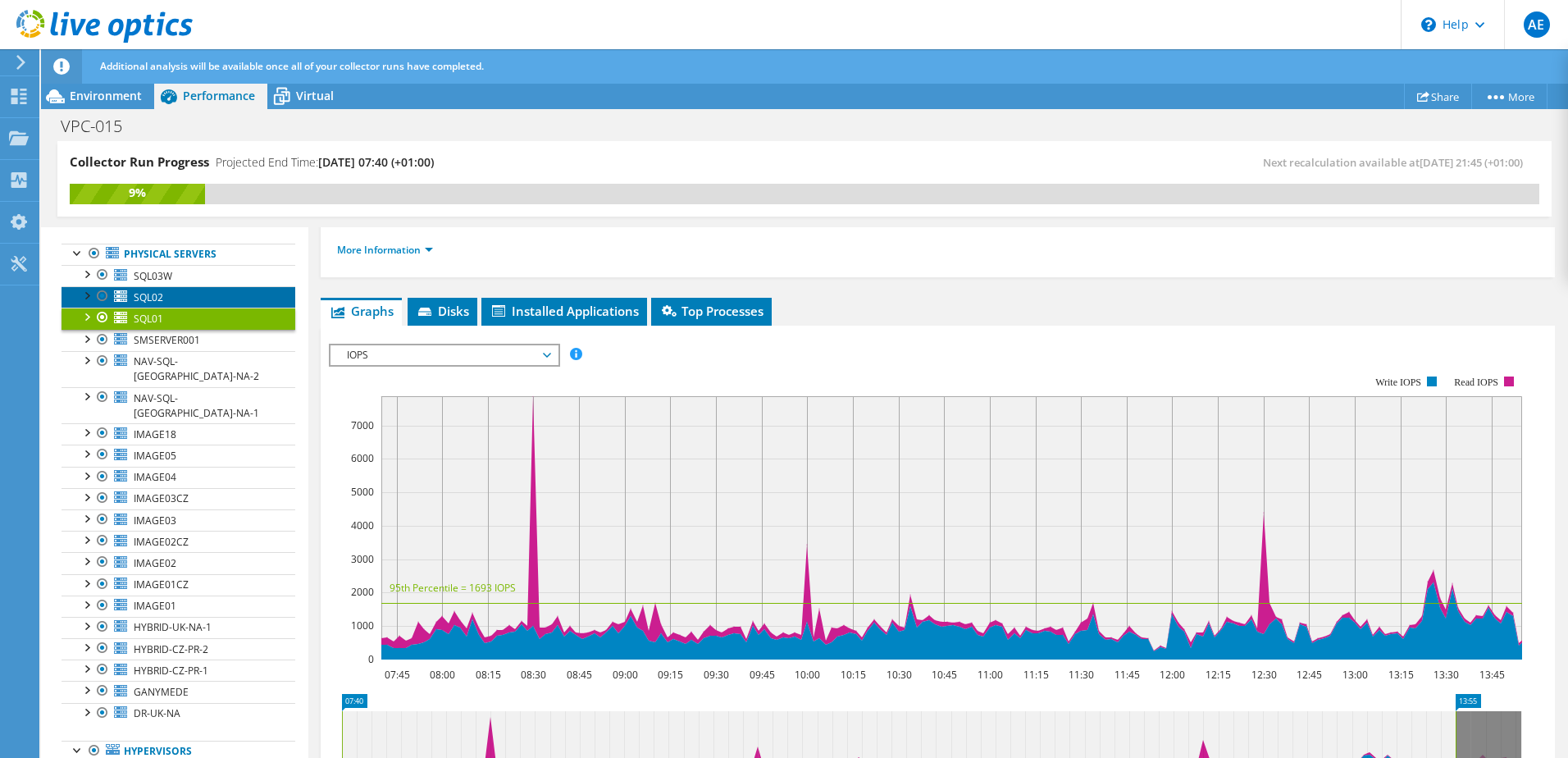
click at [143, 297] on span "SQL02" at bounding box center [148, 297] width 30 height 14
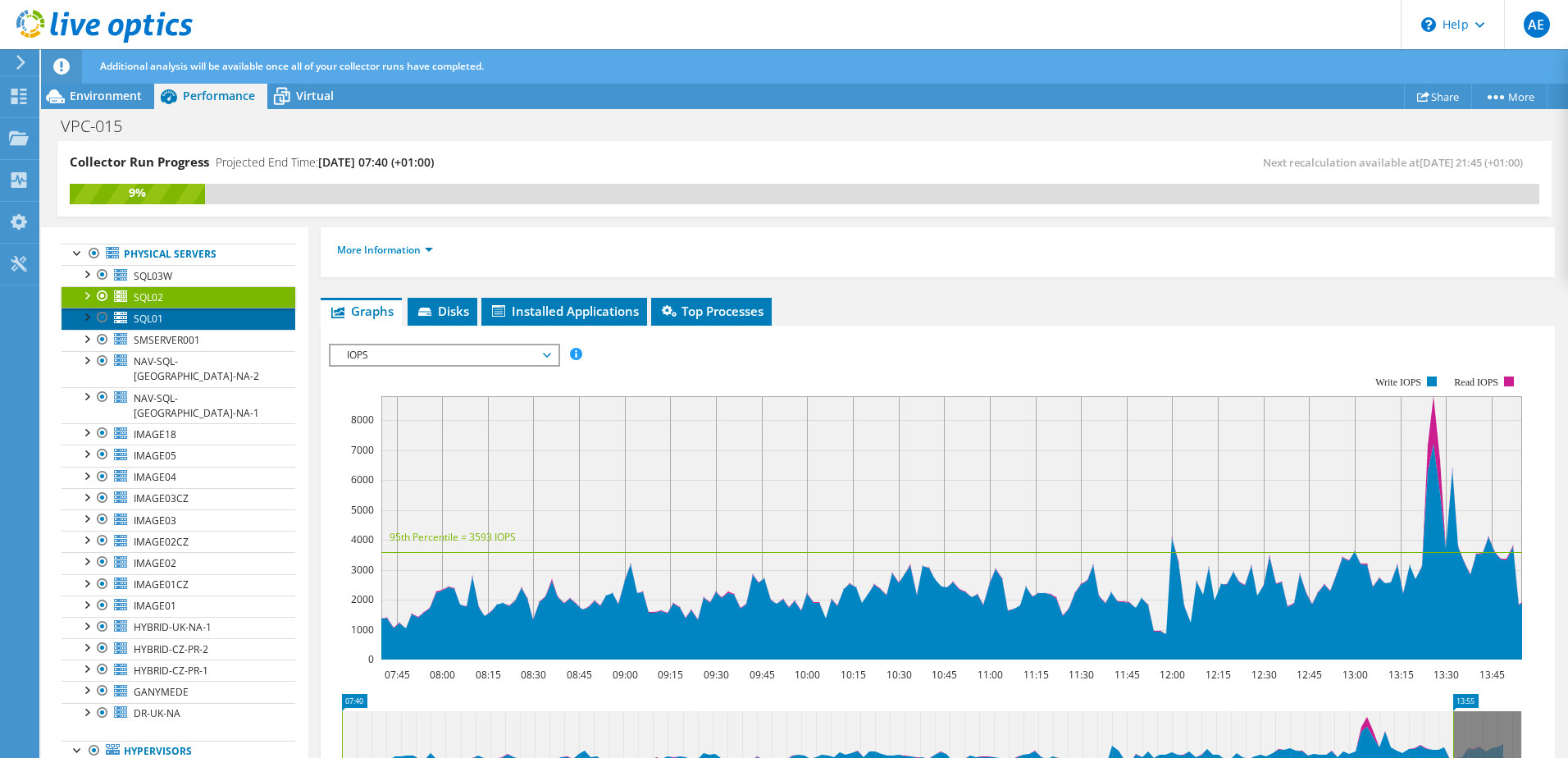
click at [176, 319] on link "SQL01" at bounding box center [178, 318] width 233 height 21
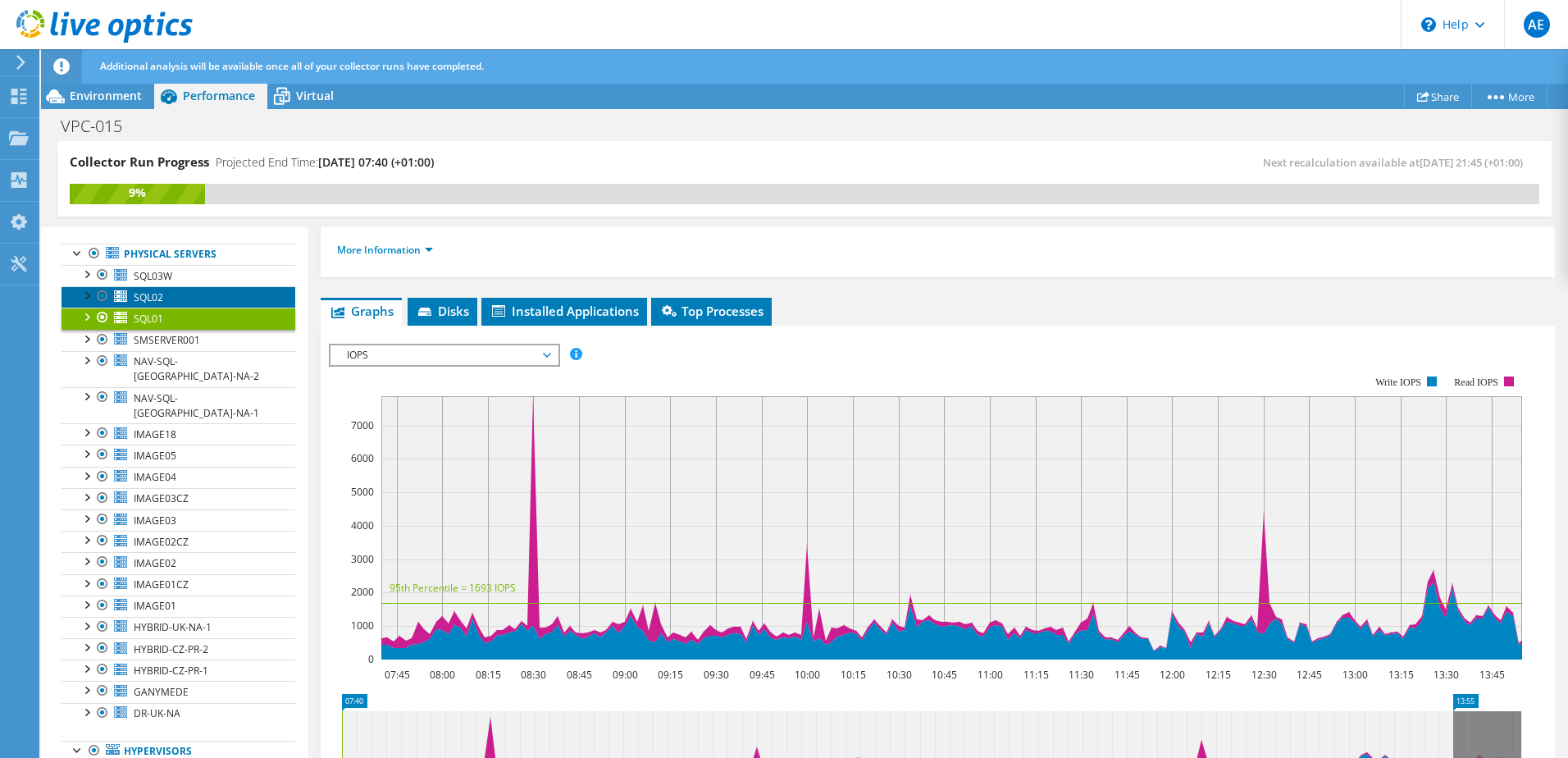
click at [176, 301] on link "SQL02" at bounding box center [178, 297] width 233 height 21
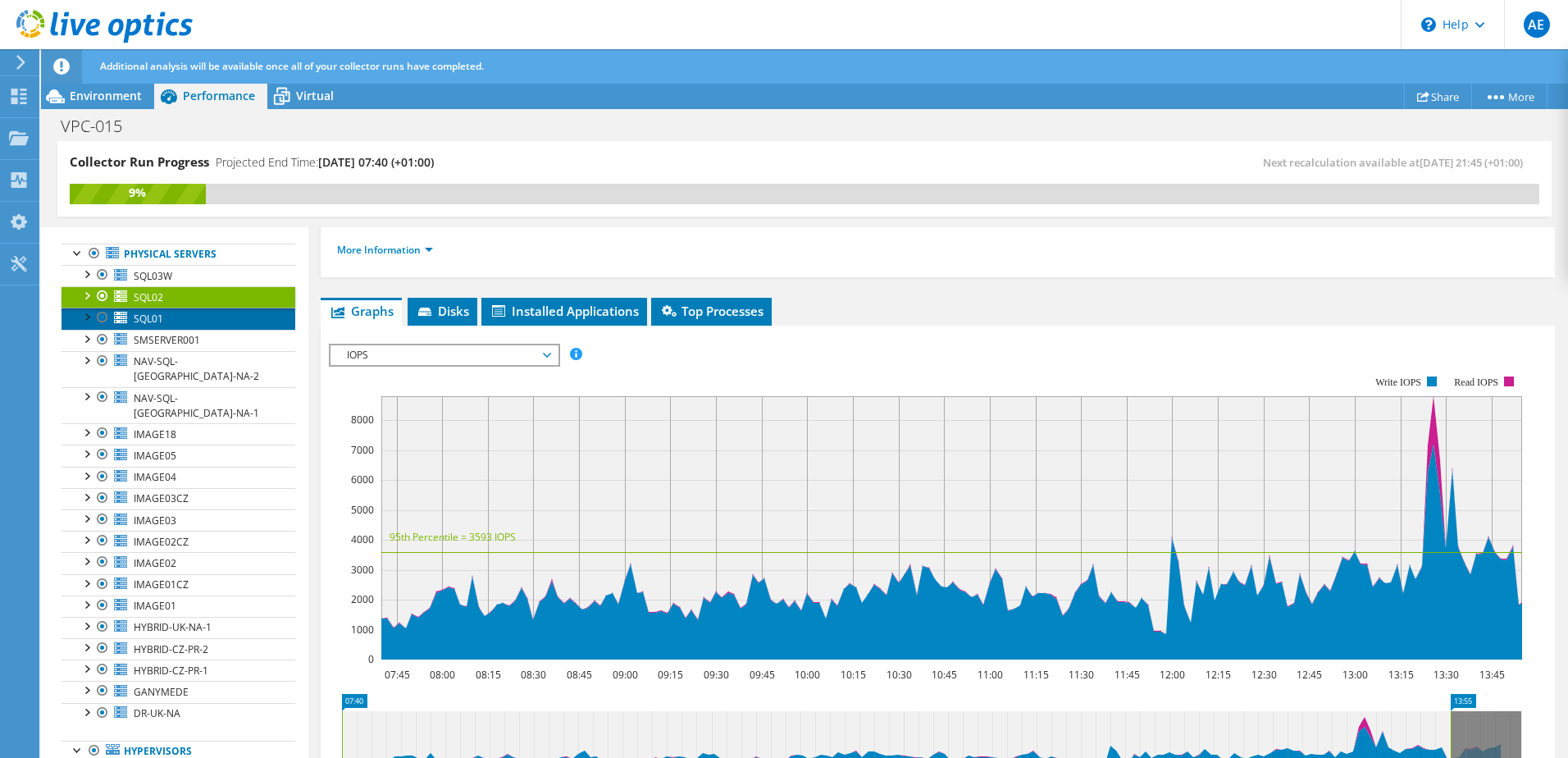
click at [184, 322] on link "SQL01" at bounding box center [178, 318] width 233 height 21
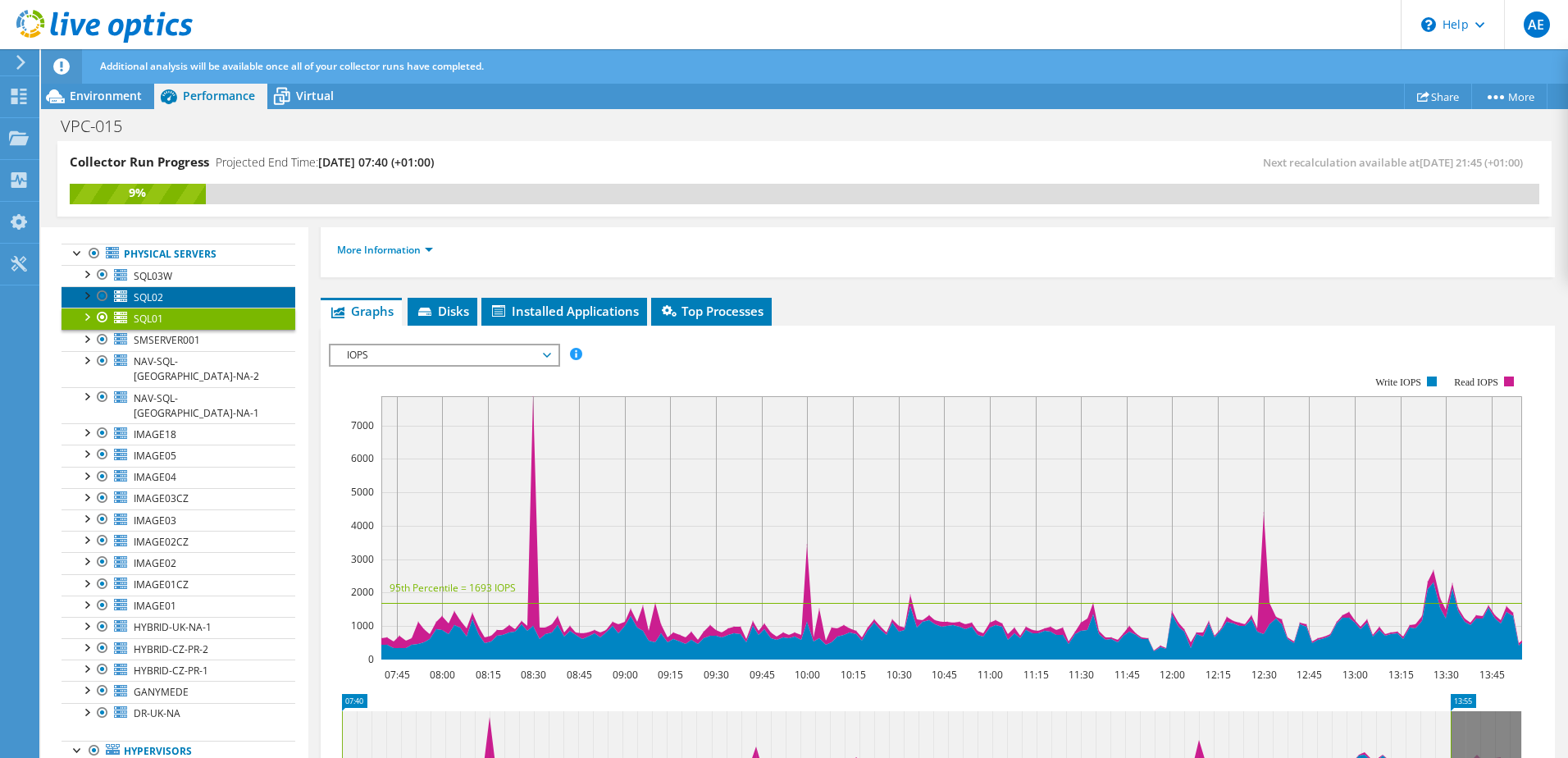
click at [157, 296] on span "SQL02" at bounding box center [148, 297] width 30 height 14
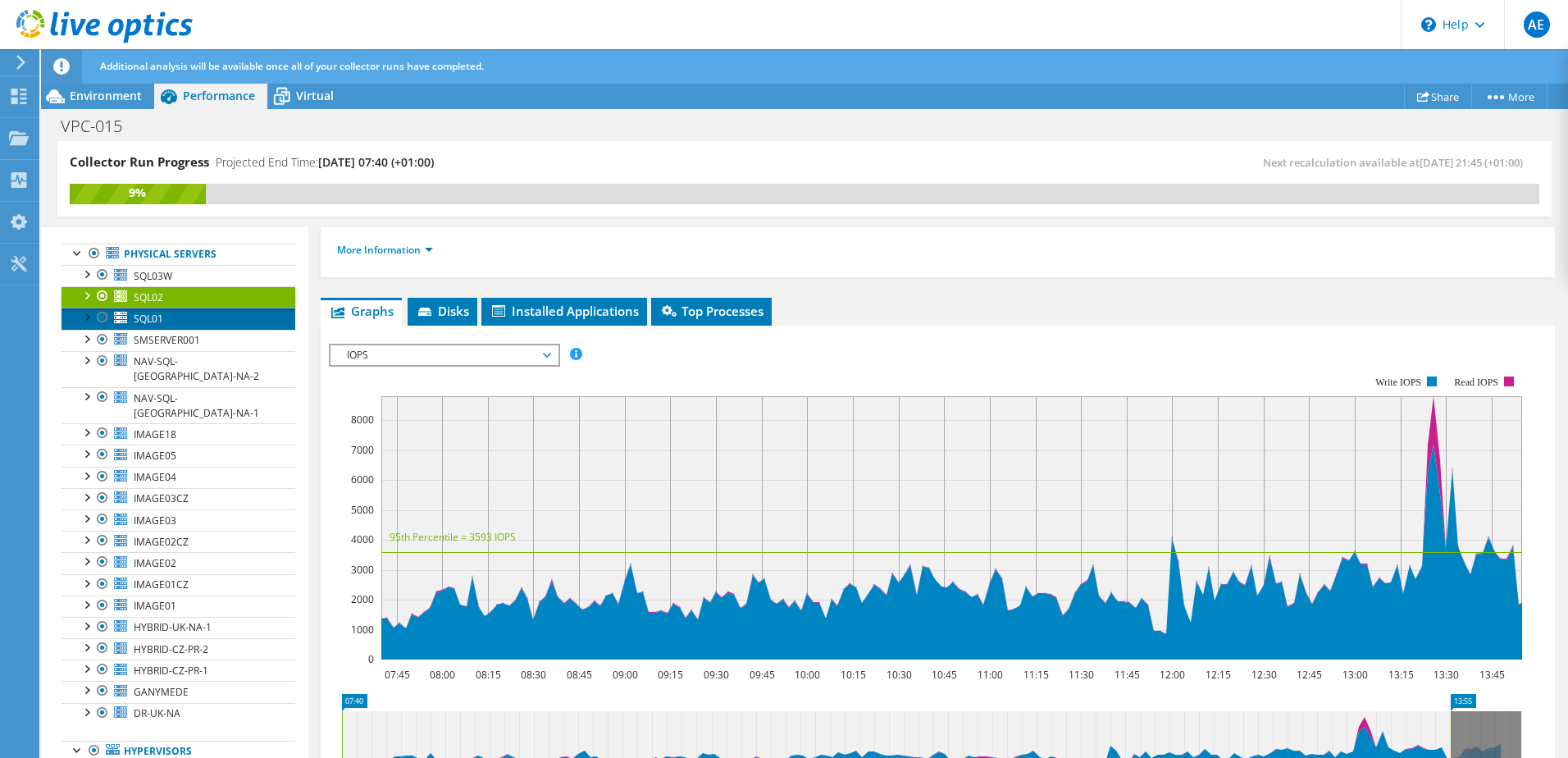
click at [155, 318] on span "SQL01" at bounding box center [148, 319] width 30 height 14
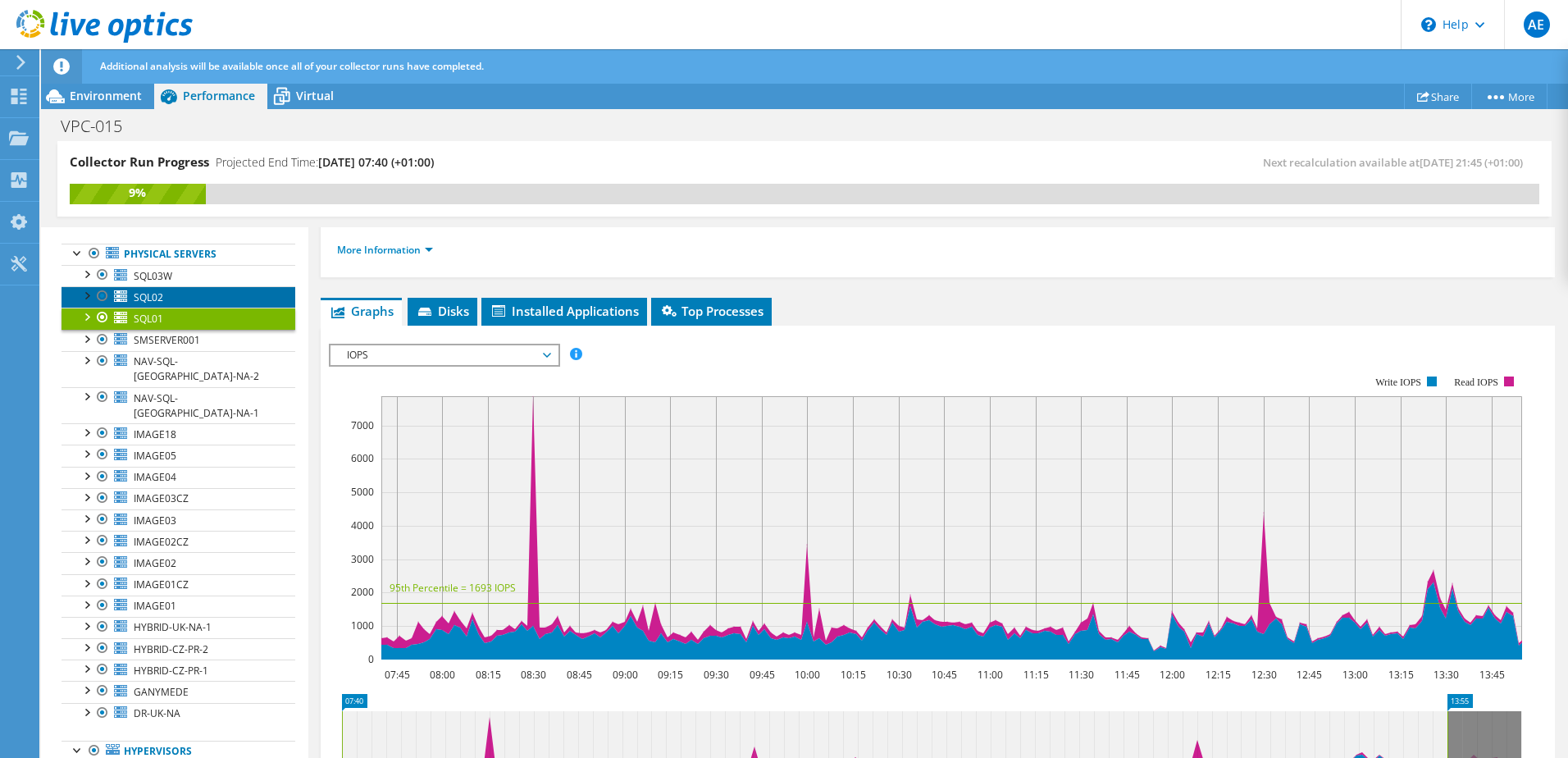
click at [159, 297] on span "SQL02" at bounding box center [148, 297] width 30 height 14
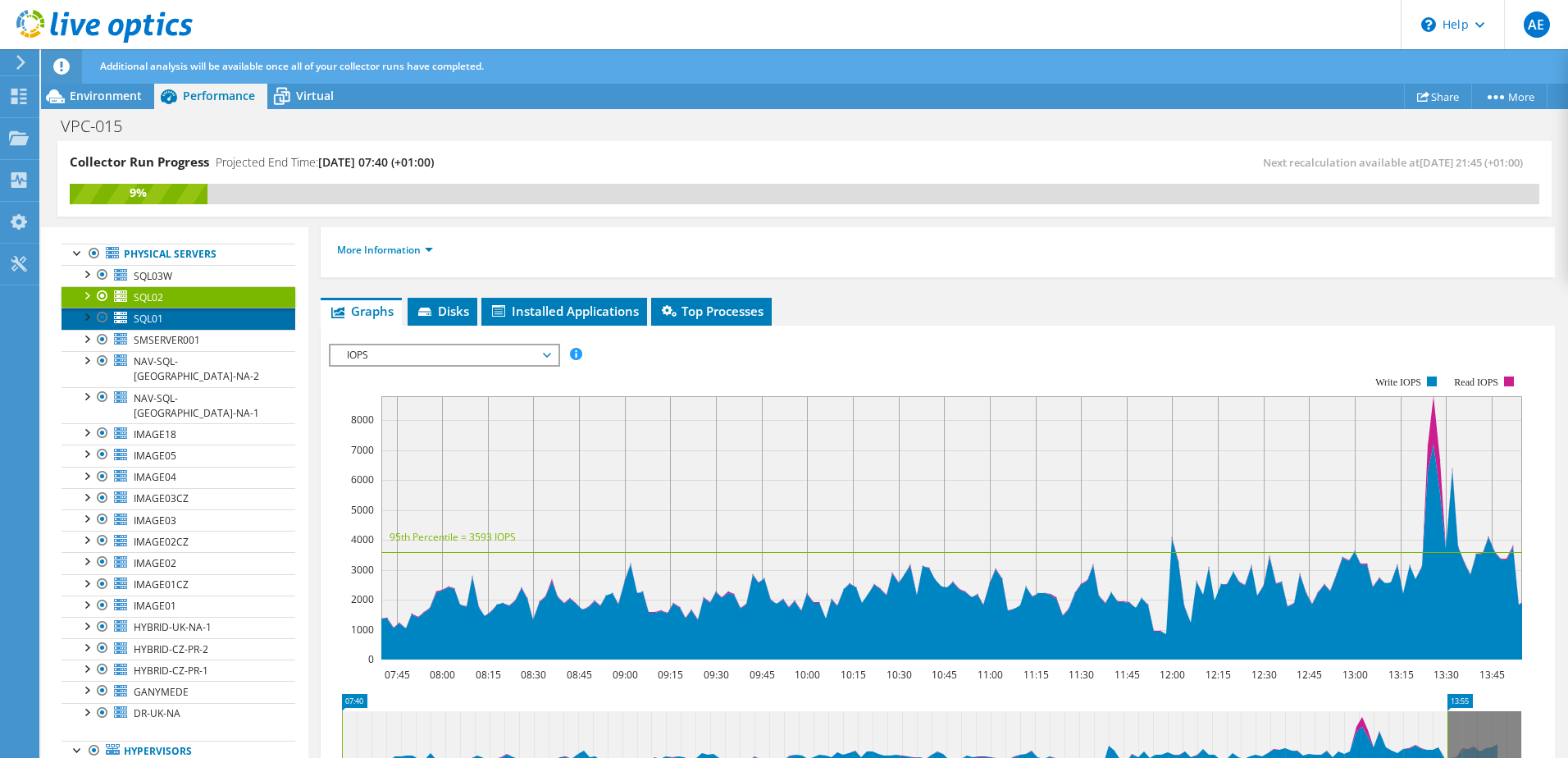
click at [169, 309] on link "SQL01" at bounding box center [178, 318] width 233 height 21
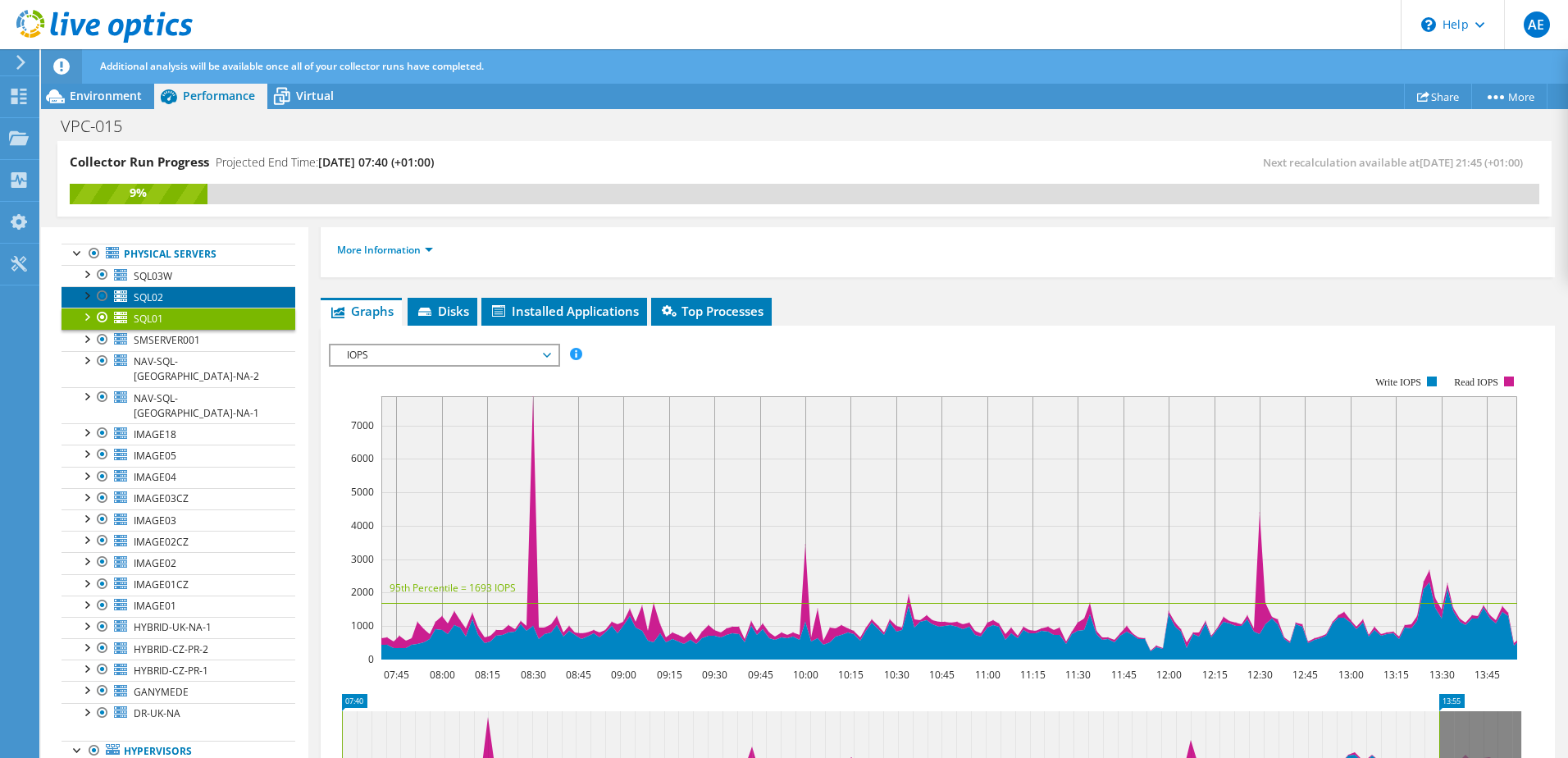
click at [154, 297] on span "SQL02" at bounding box center [148, 297] width 30 height 14
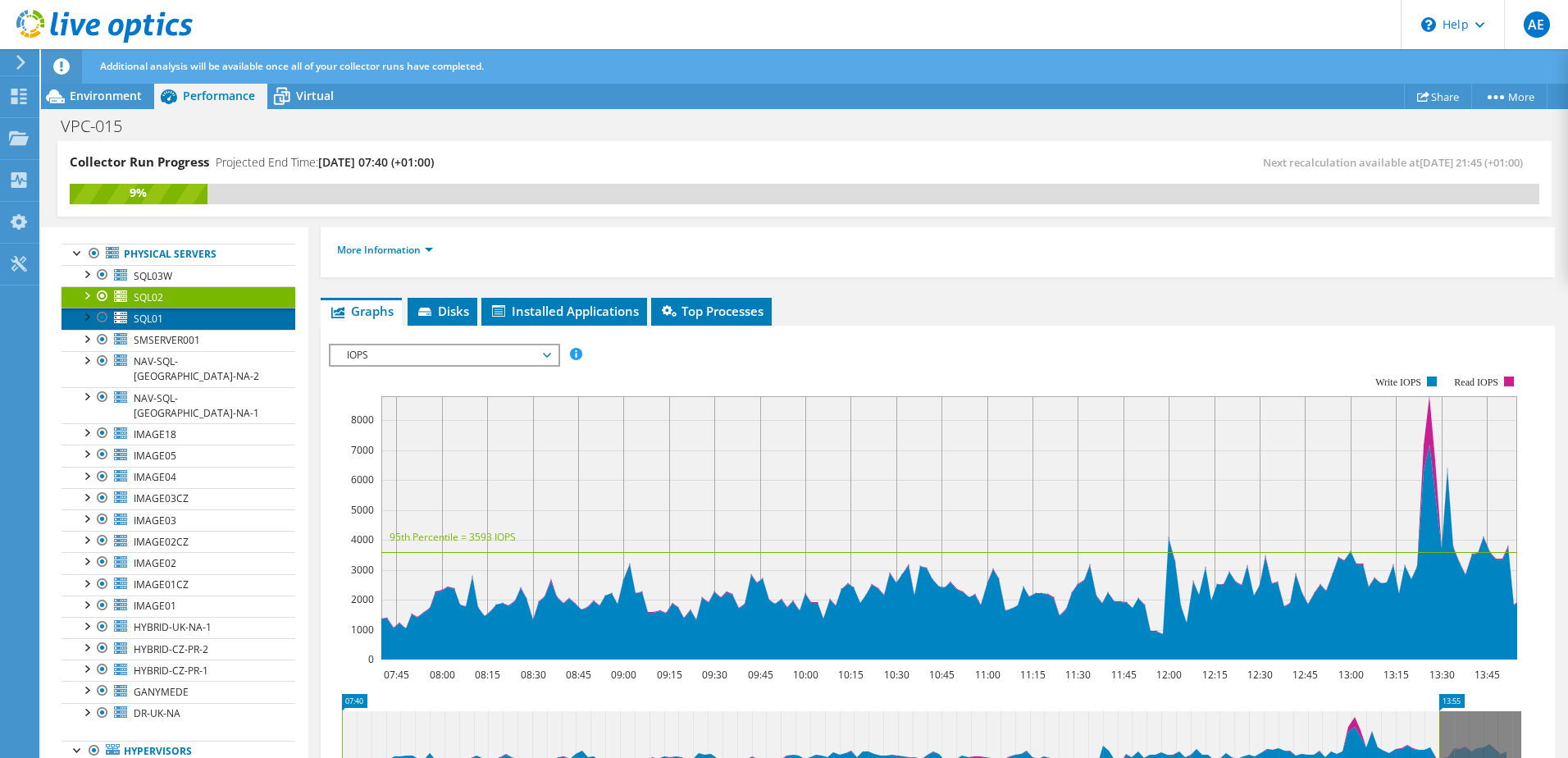
click at [175, 310] on link "SQL01" at bounding box center [178, 318] width 233 height 21
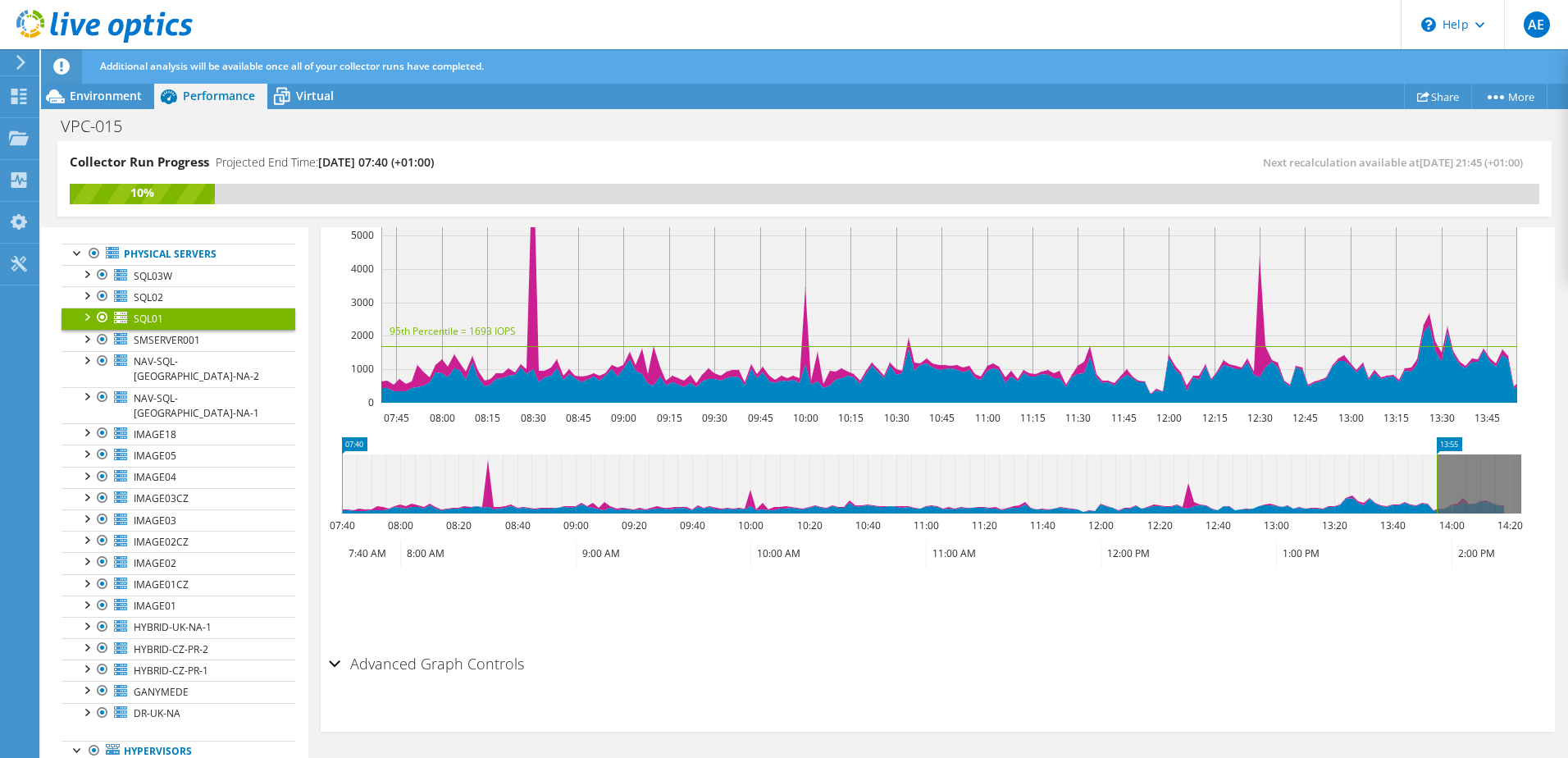
scroll to position [422, 0]
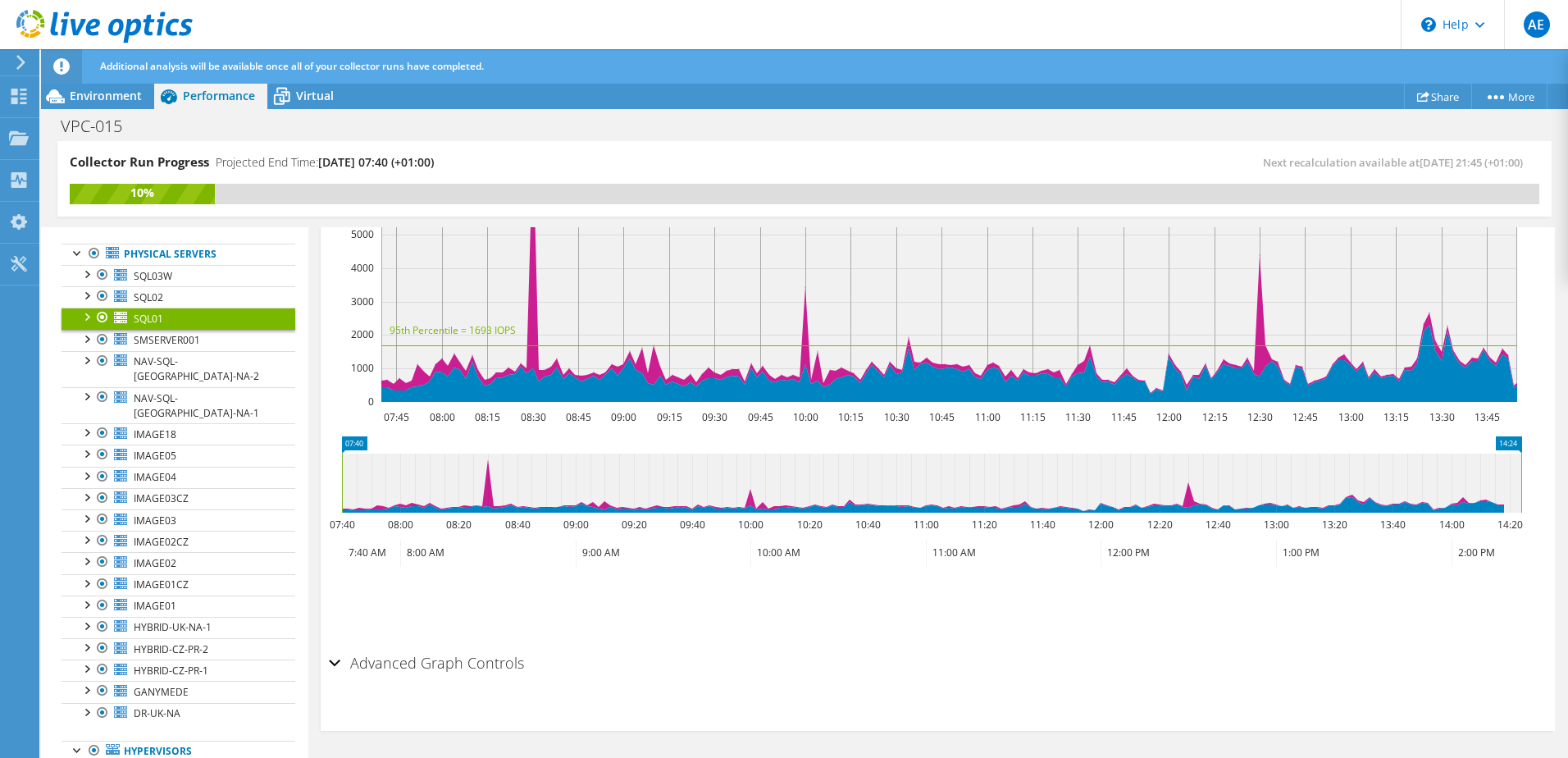
drag, startPoint x: 1435, startPoint y: 490, endPoint x: 1571, endPoint y: 485, distance: 136.1
click at [1567, 485] on html "AE End User Ash Earl [EMAIL_ADDRESS][PERSON_NAME][DOMAIN_NAME] Harrier My Profi…" at bounding box center [784, 379] width 1568 height 758
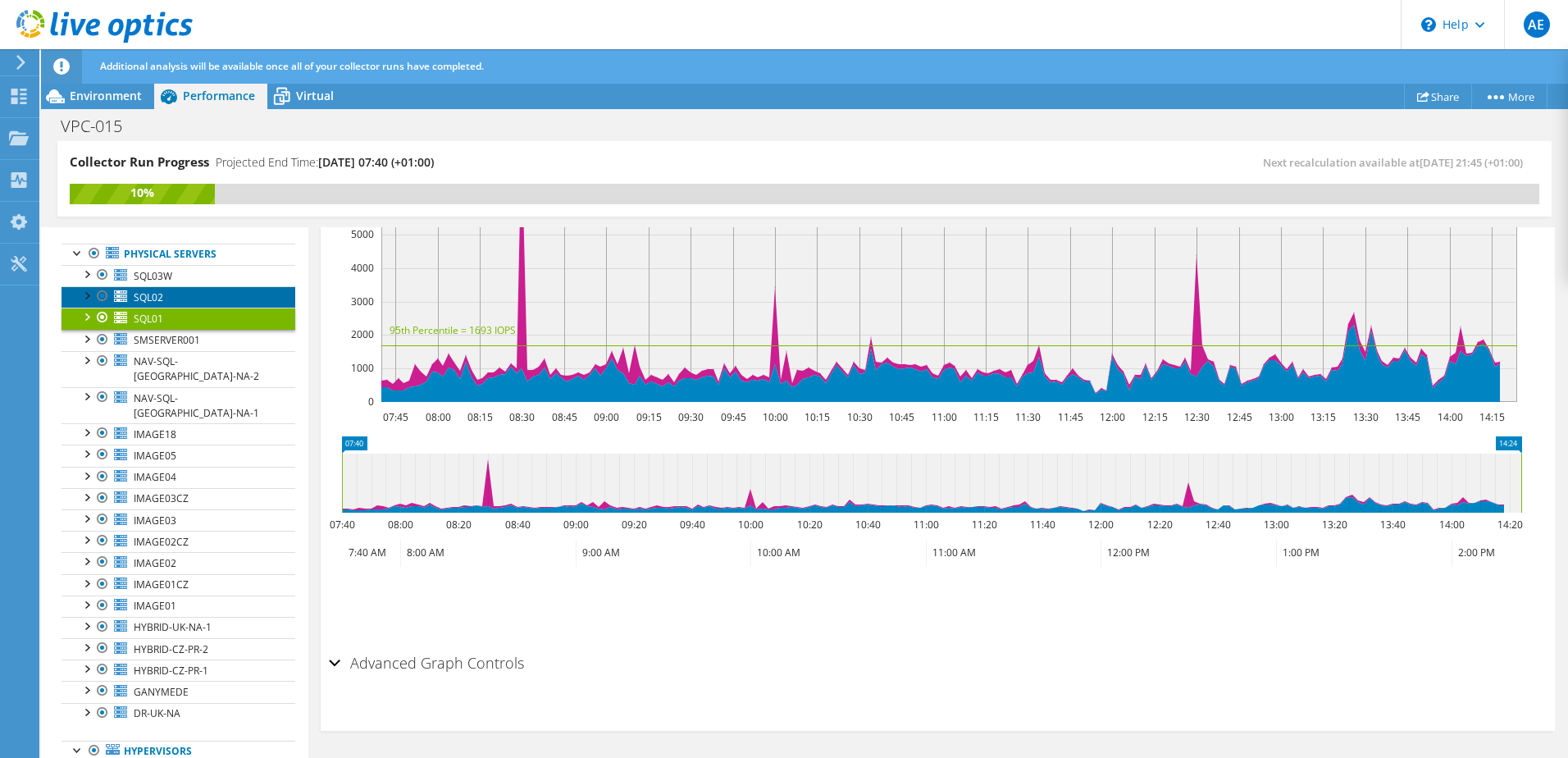
click at [167, 302] on link "SQL02" at bounding box center [178, 297] width 233 height 21
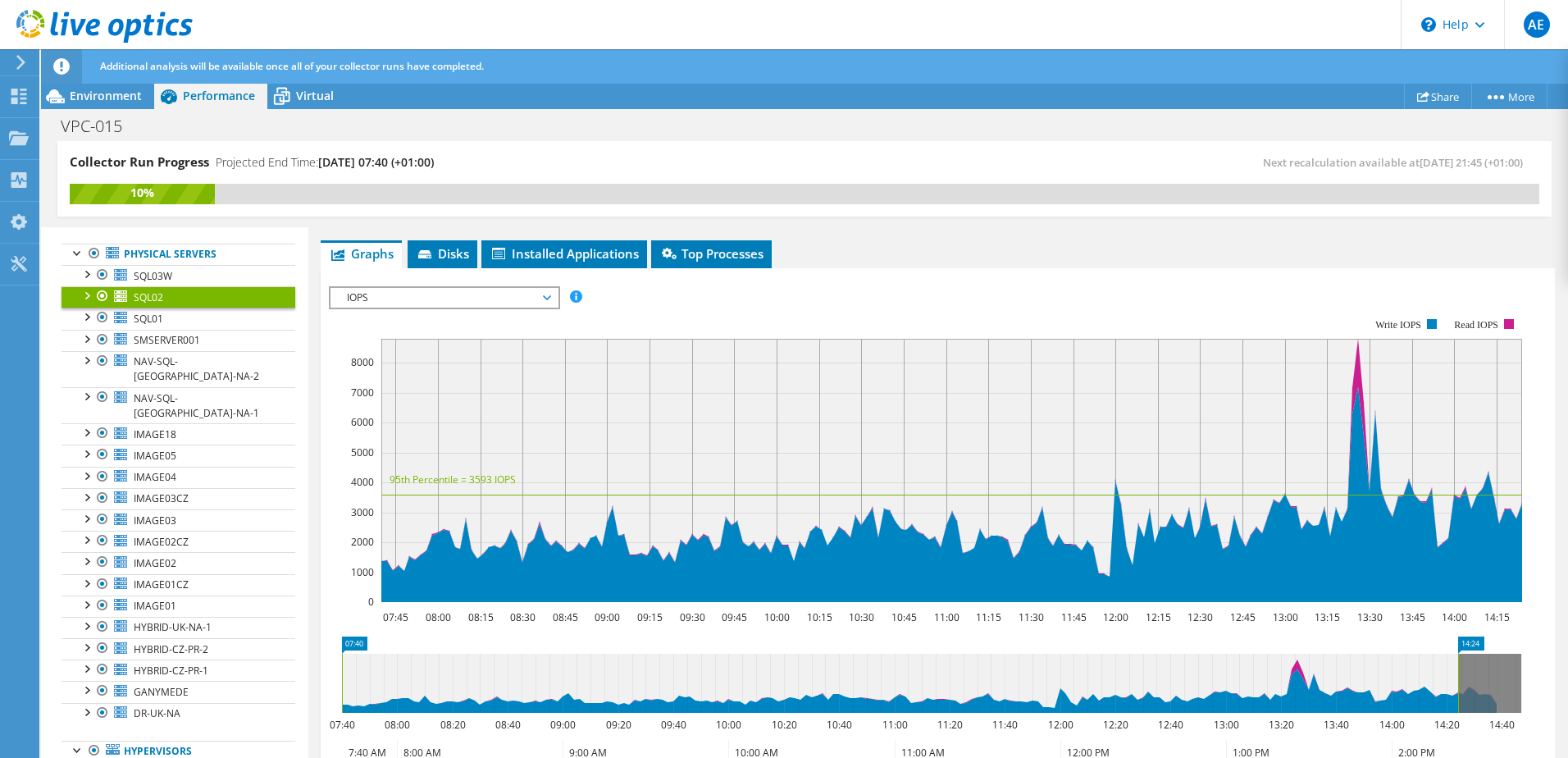
scroll to position [176, 0]
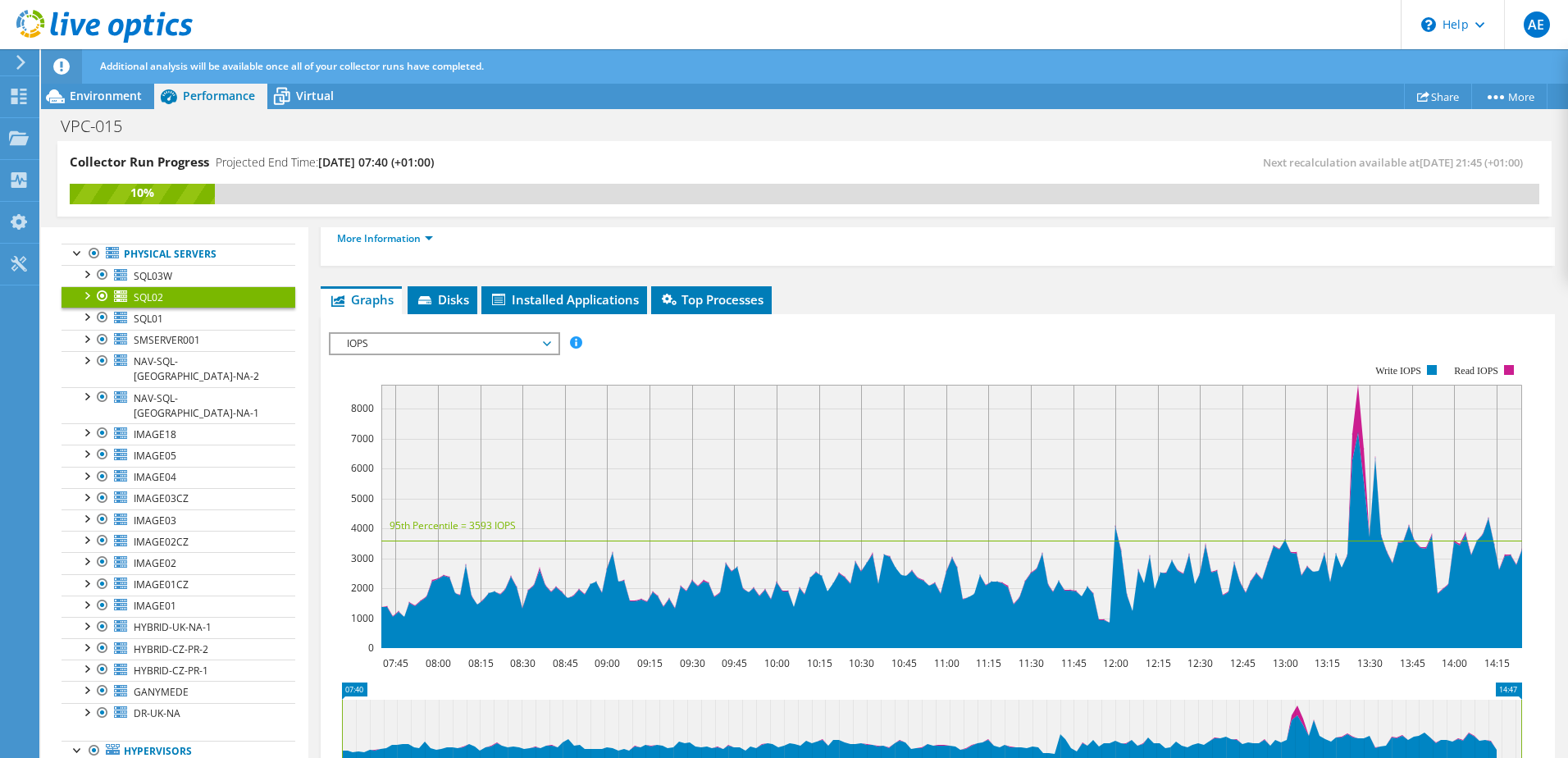
drag, startPoint x: 1457, startPoint y: 719, endPoint x: 1571, endPoint y: 721, distance: 114.0
click at [1567, 721] on html "AE End User Ash Earl [EMAIL_ADDRESS][PERSON_NAME][DOMAIN_NAME] Harrier My Profi…" at bounding box center [784, 379] width 1568 height 758
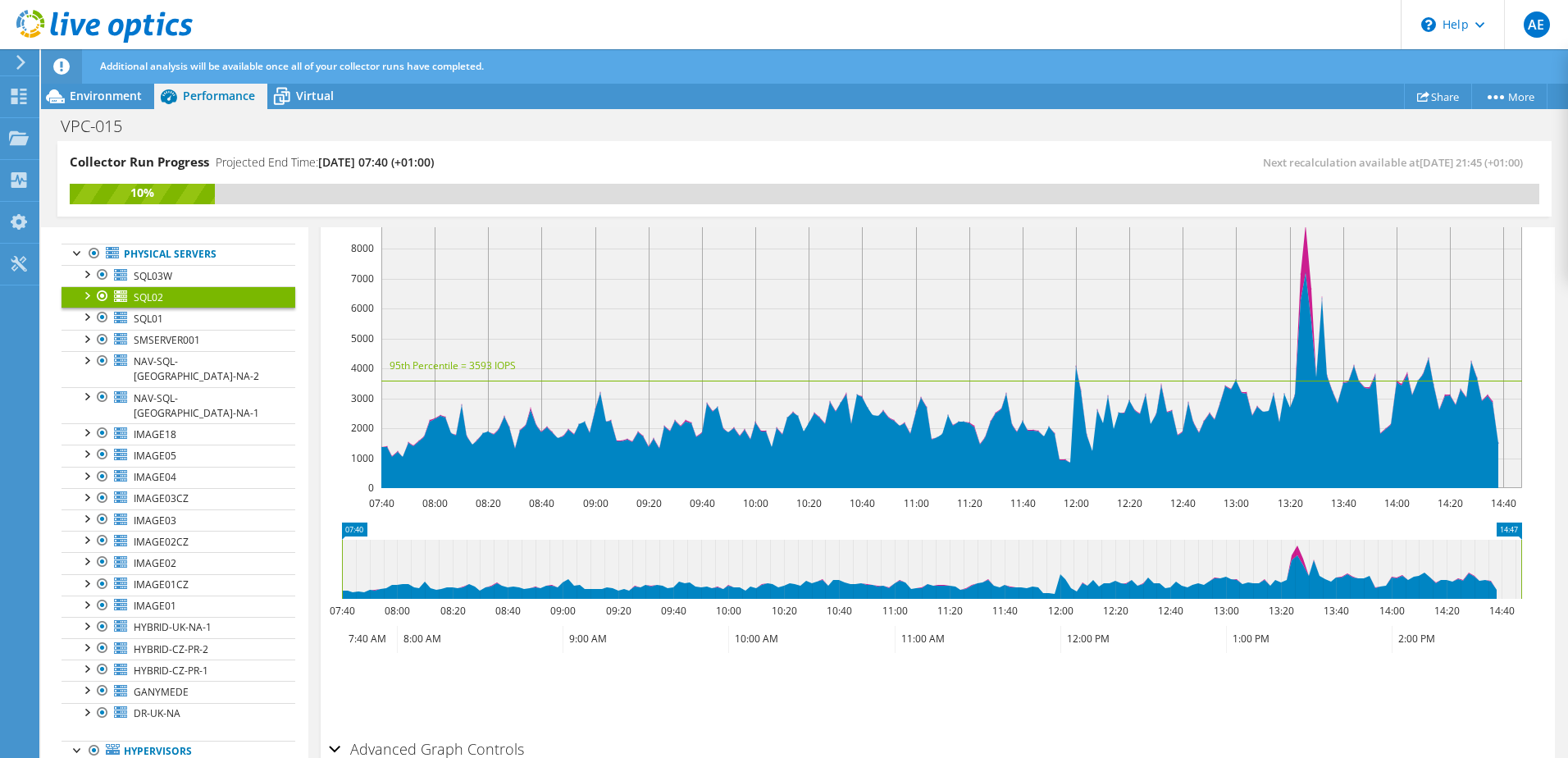
scroll to position [340, 0]
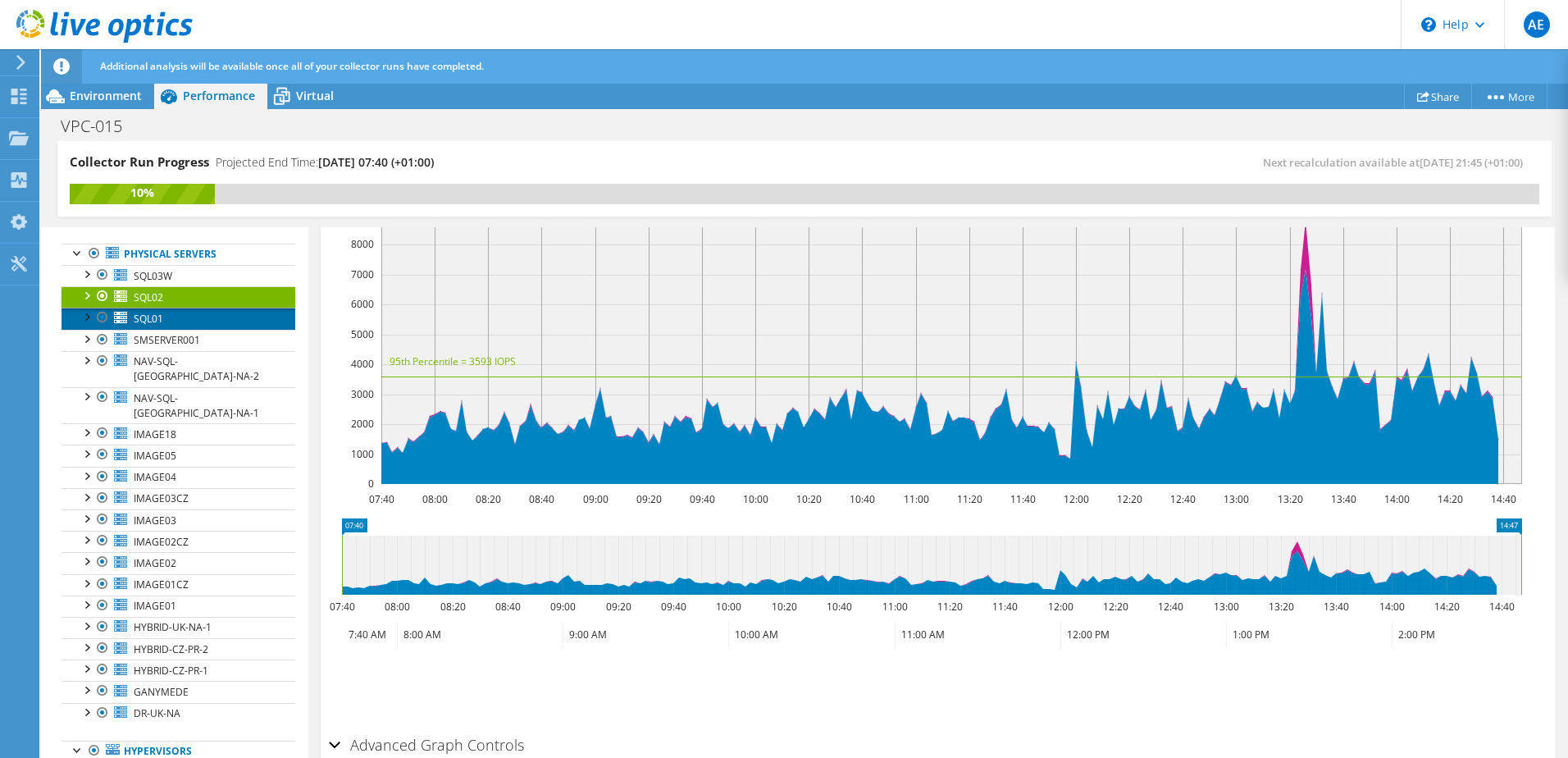
click at [161, 315] on span "SQL01" at bounding box center [148, 319] width 30 height 14
